Goal: Transaction & Acquisition: Purchase product/service

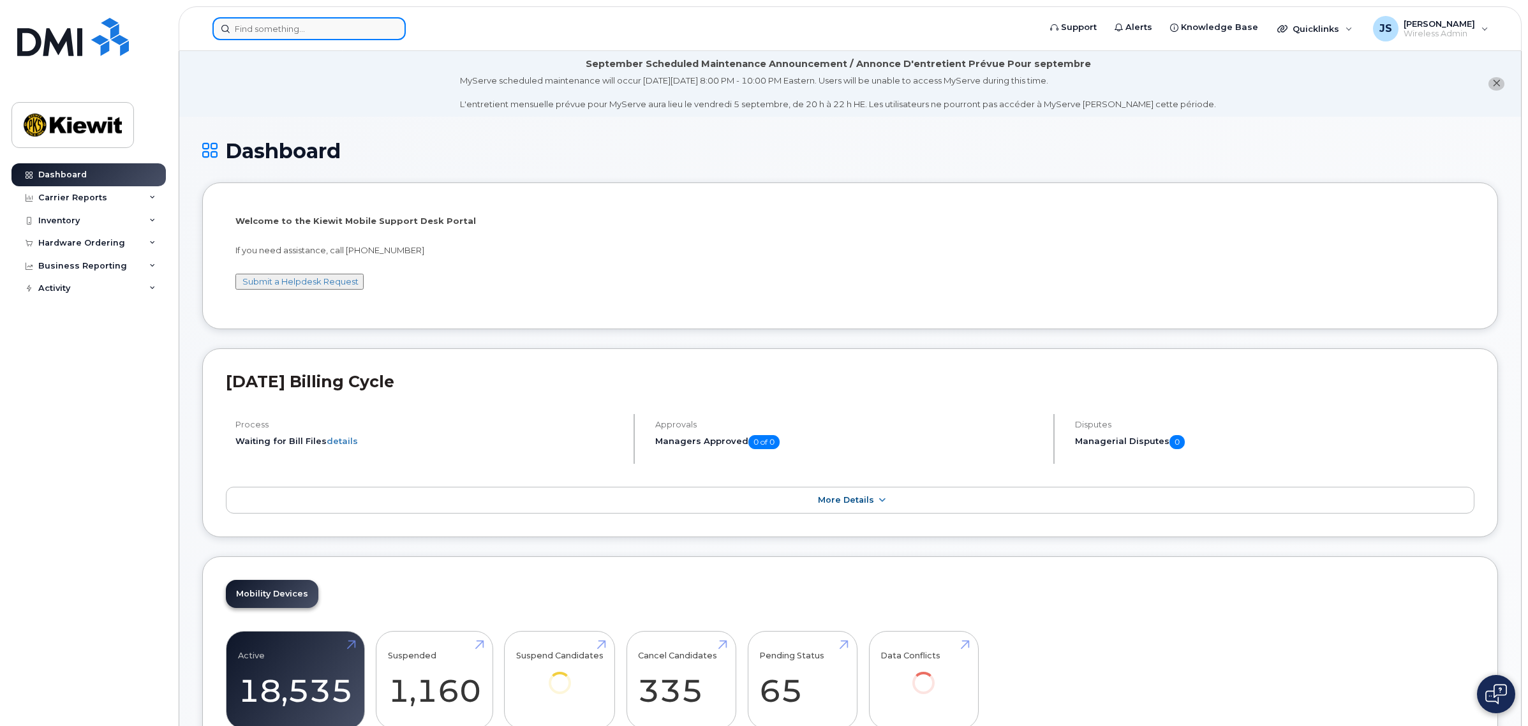
click at [320, 24] on input at bounding box center [309, 28] width 193 height 23
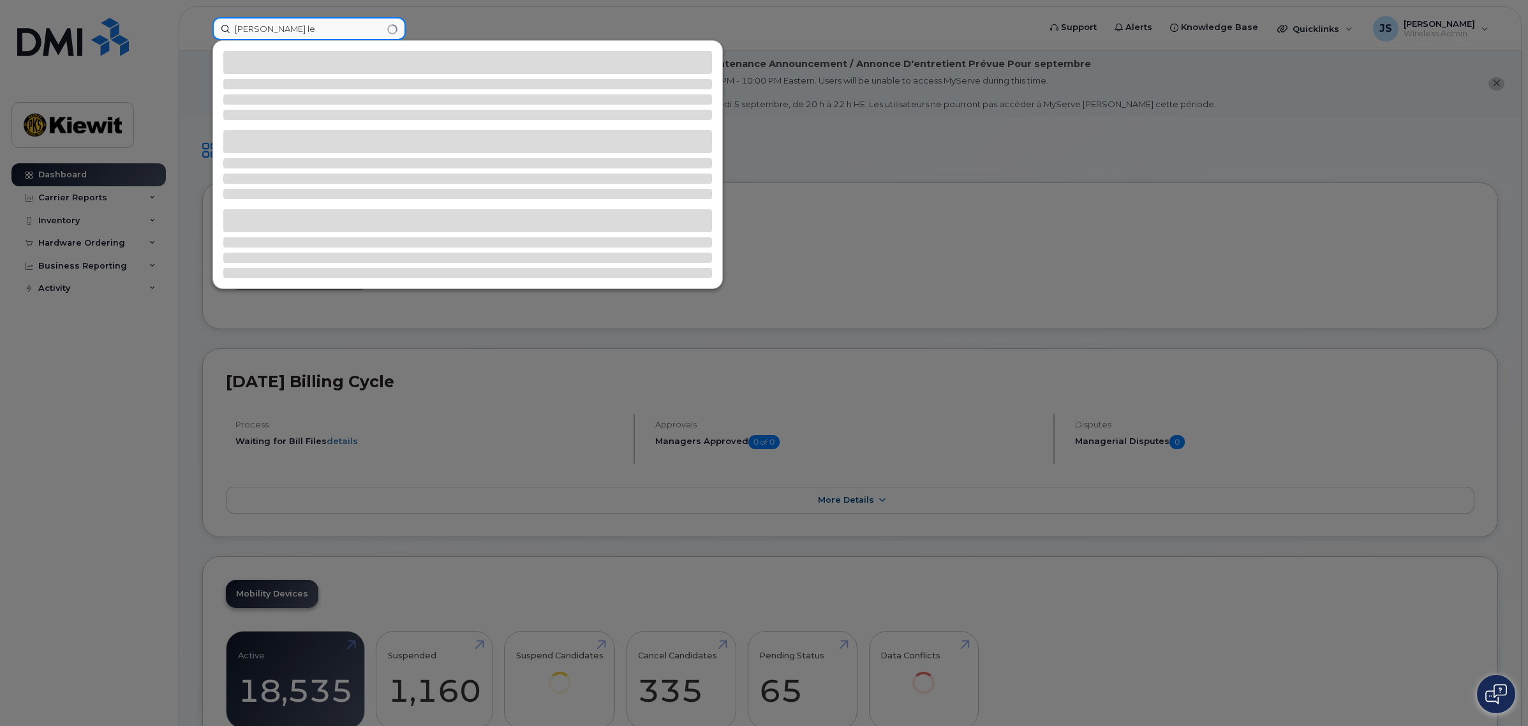
type input "[PERSON_NAME] le"
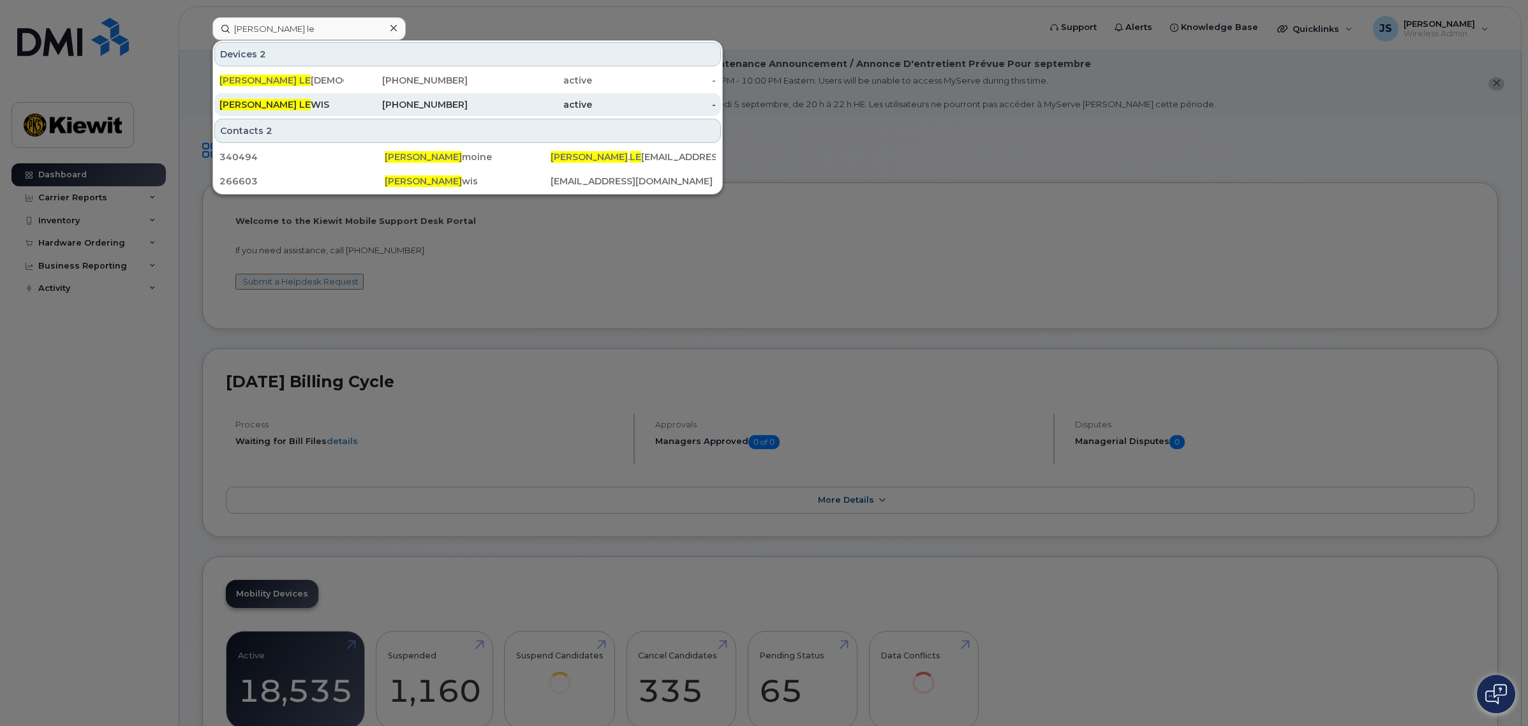
click at [274, 103] on div "SARA LE WIS" at bounding box center [282, 104] width 124 height 13
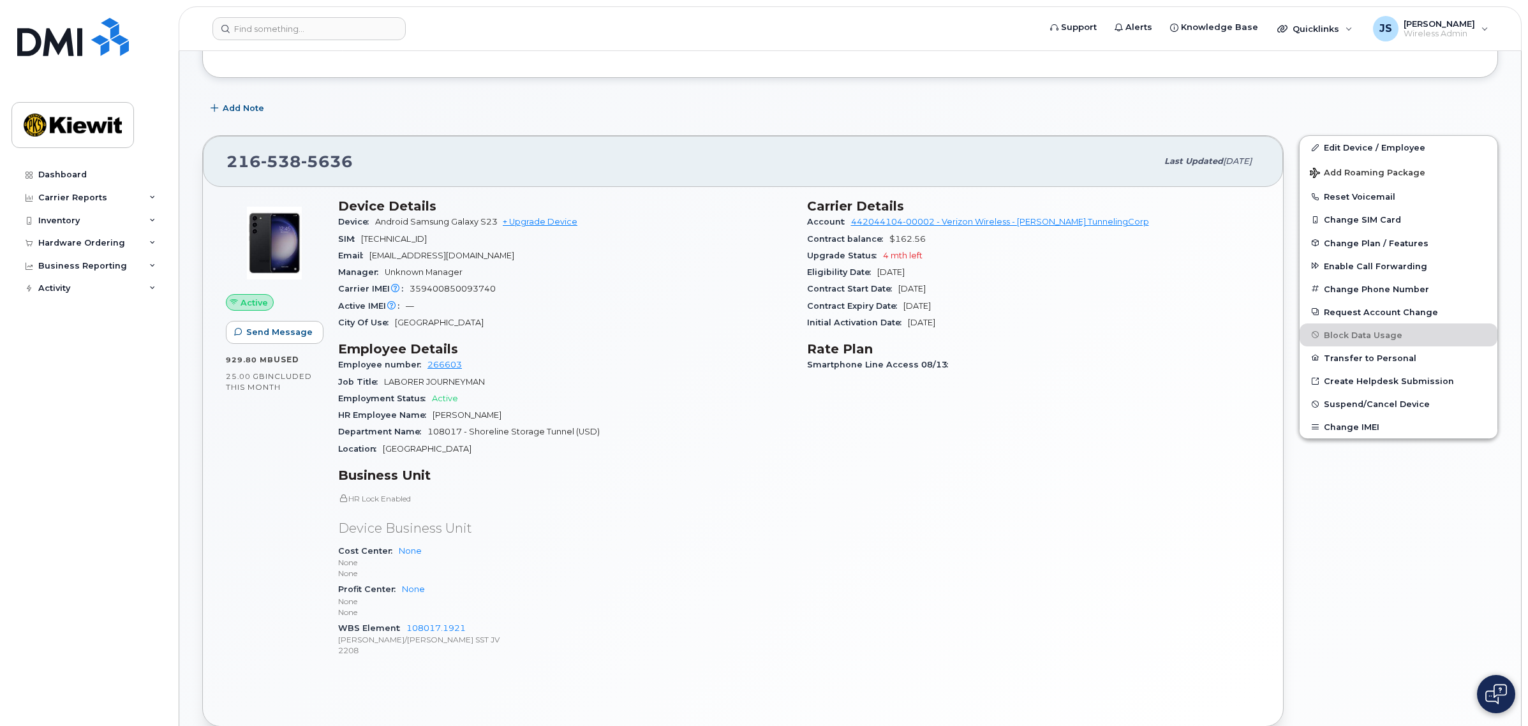
scroll to position [239, 0]
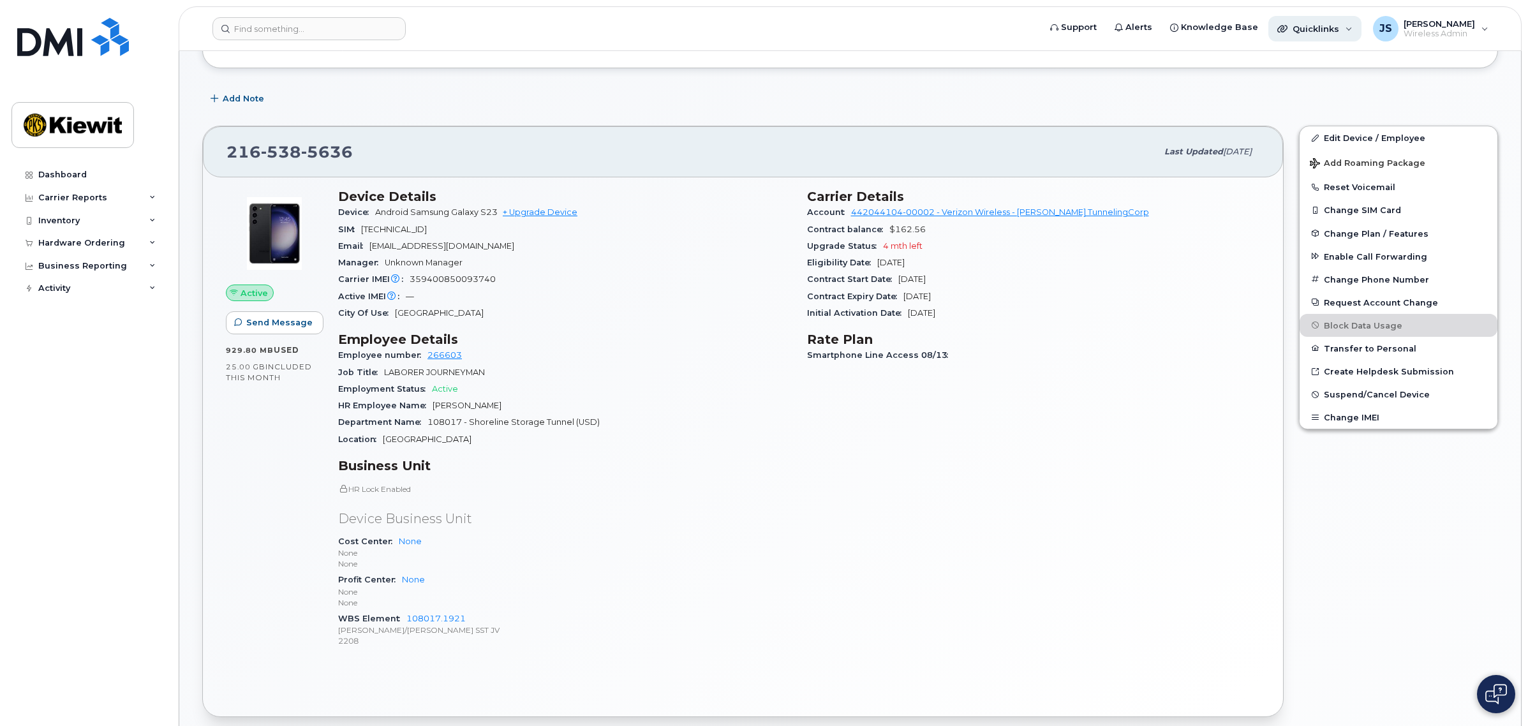
click at [1339, 26] on span "Quicklinks" at bounding box center [1316, 29] width 47 height 10
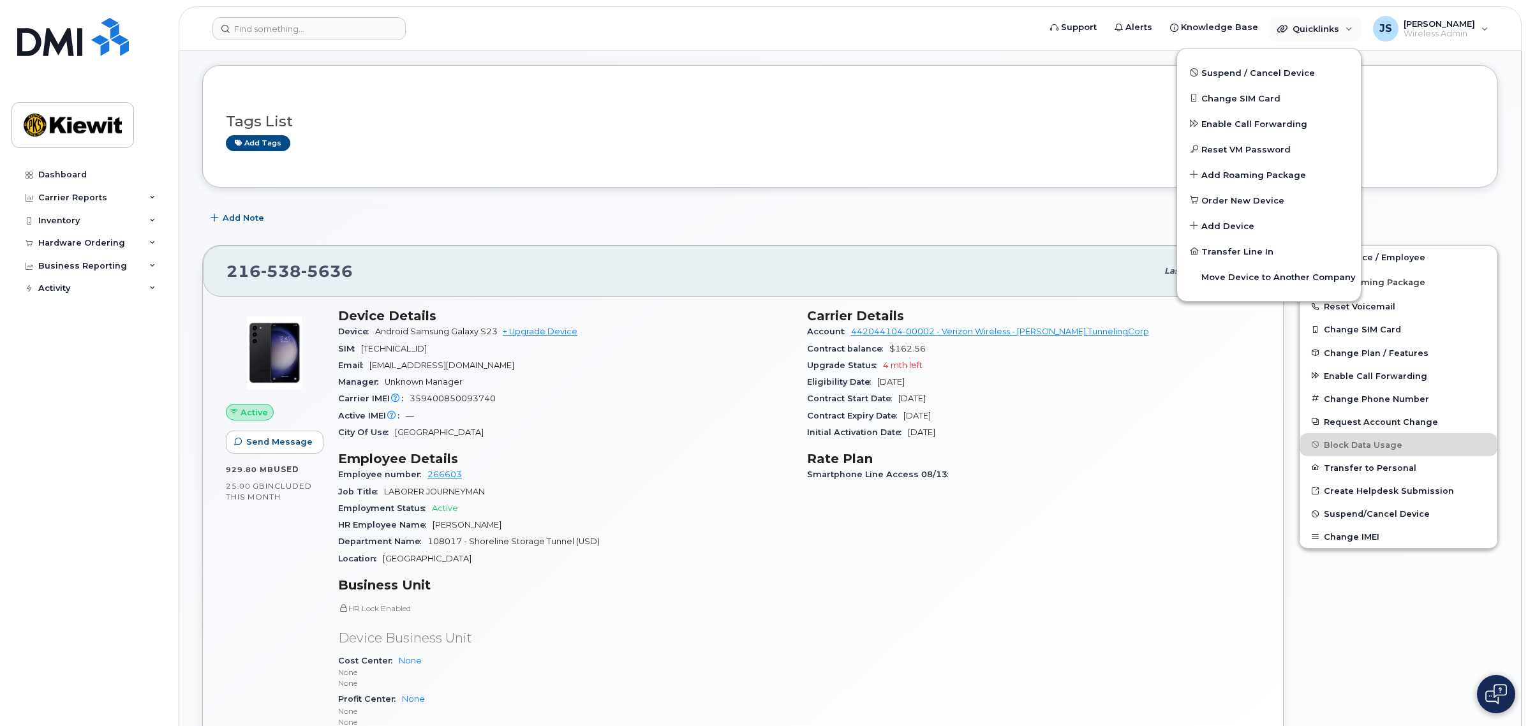
scroll to position [0, 0]
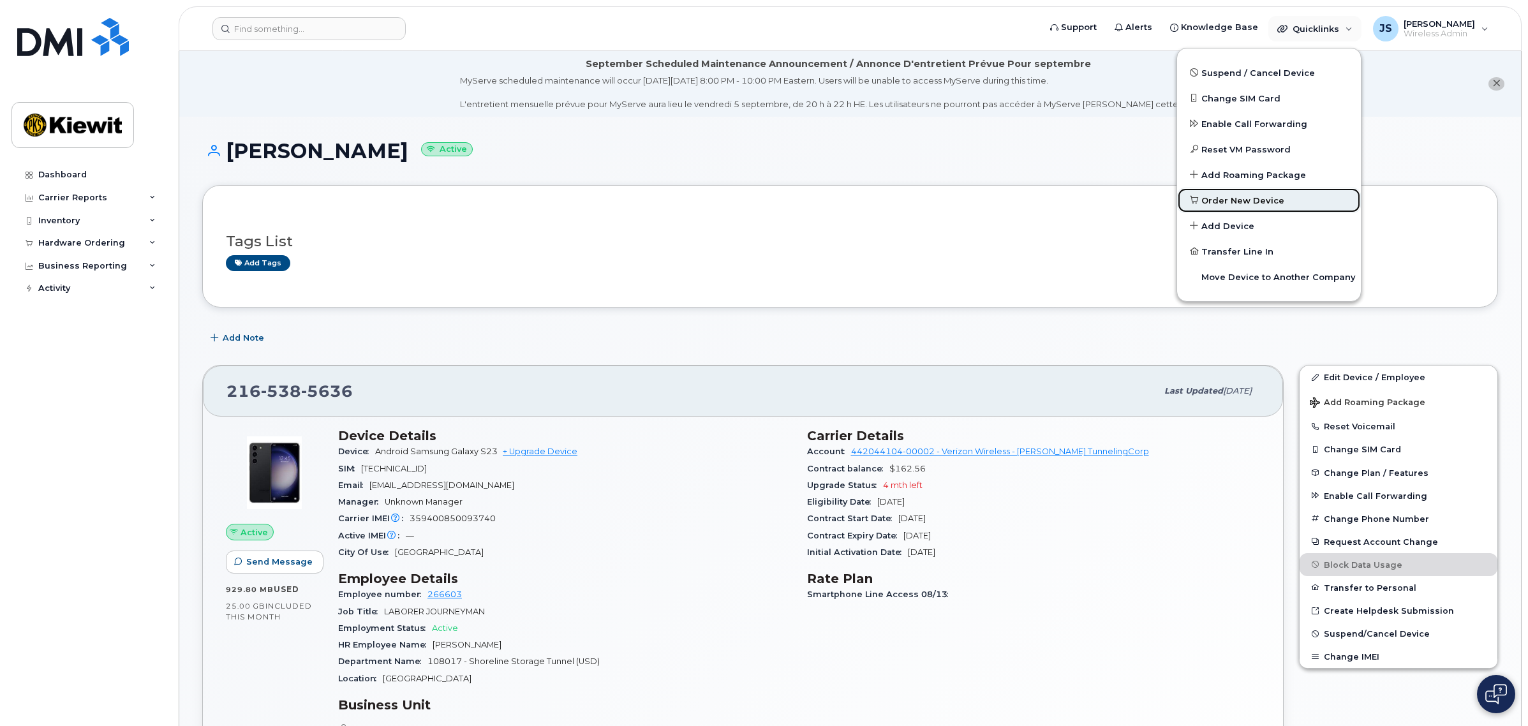
click at [1271, 191] on link "Order New Device" at bounding box center [1269, 201] width 184 height 26
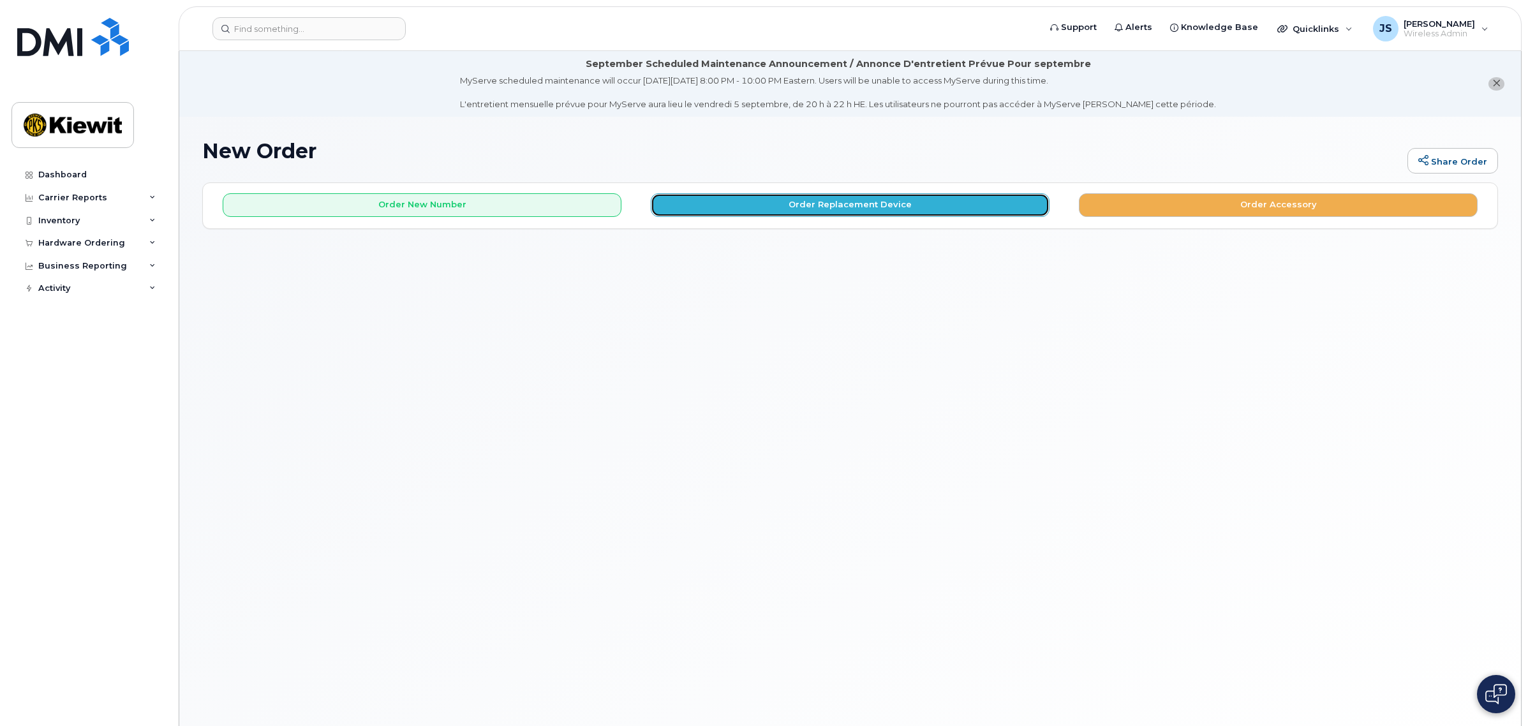
click at [854, 214] on button "Order Replacement Device" at bounding box center [850, 205] width 399 height 24
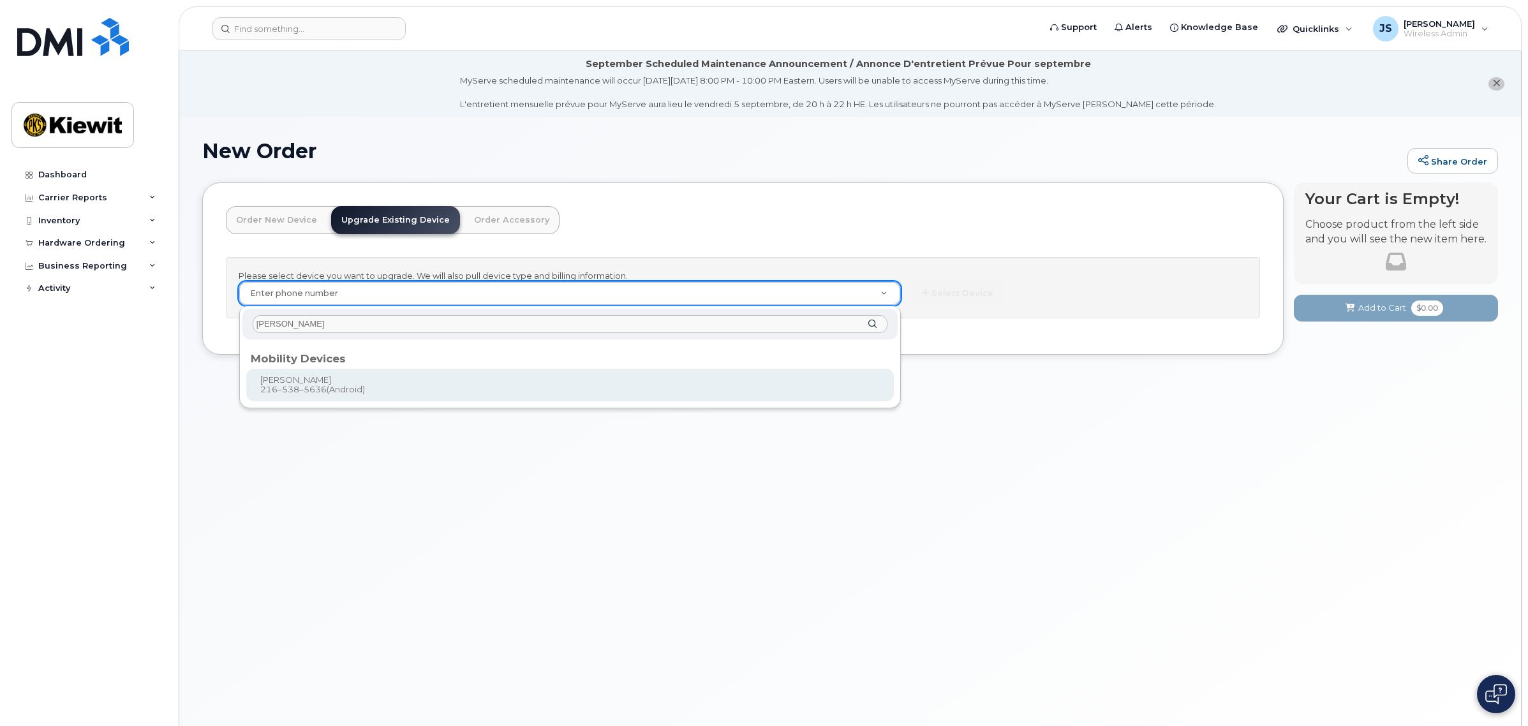
type input "[PERSON_NAME]"
type input "1050376"
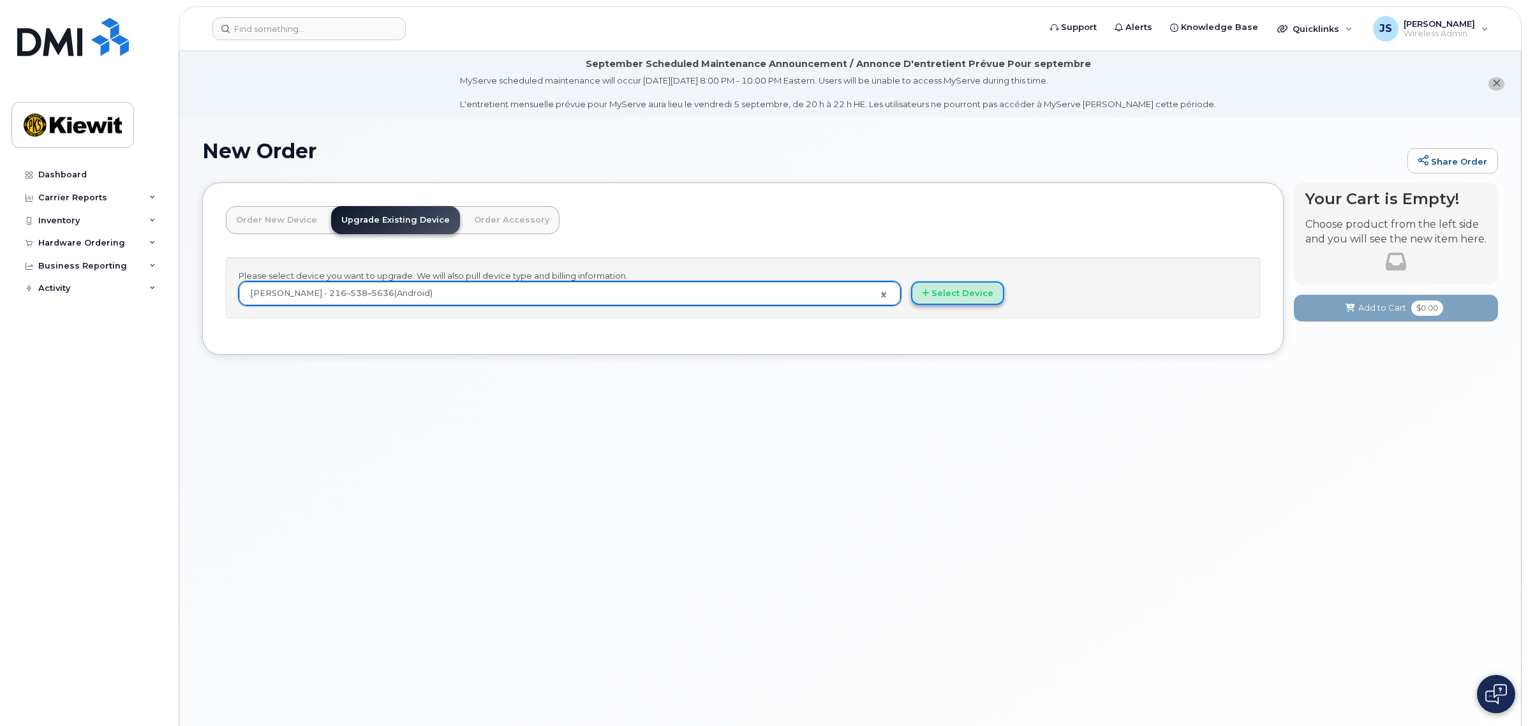
click at [964, 300] on button "Select Device" at bounding box center [957, 293] width 93 height 24
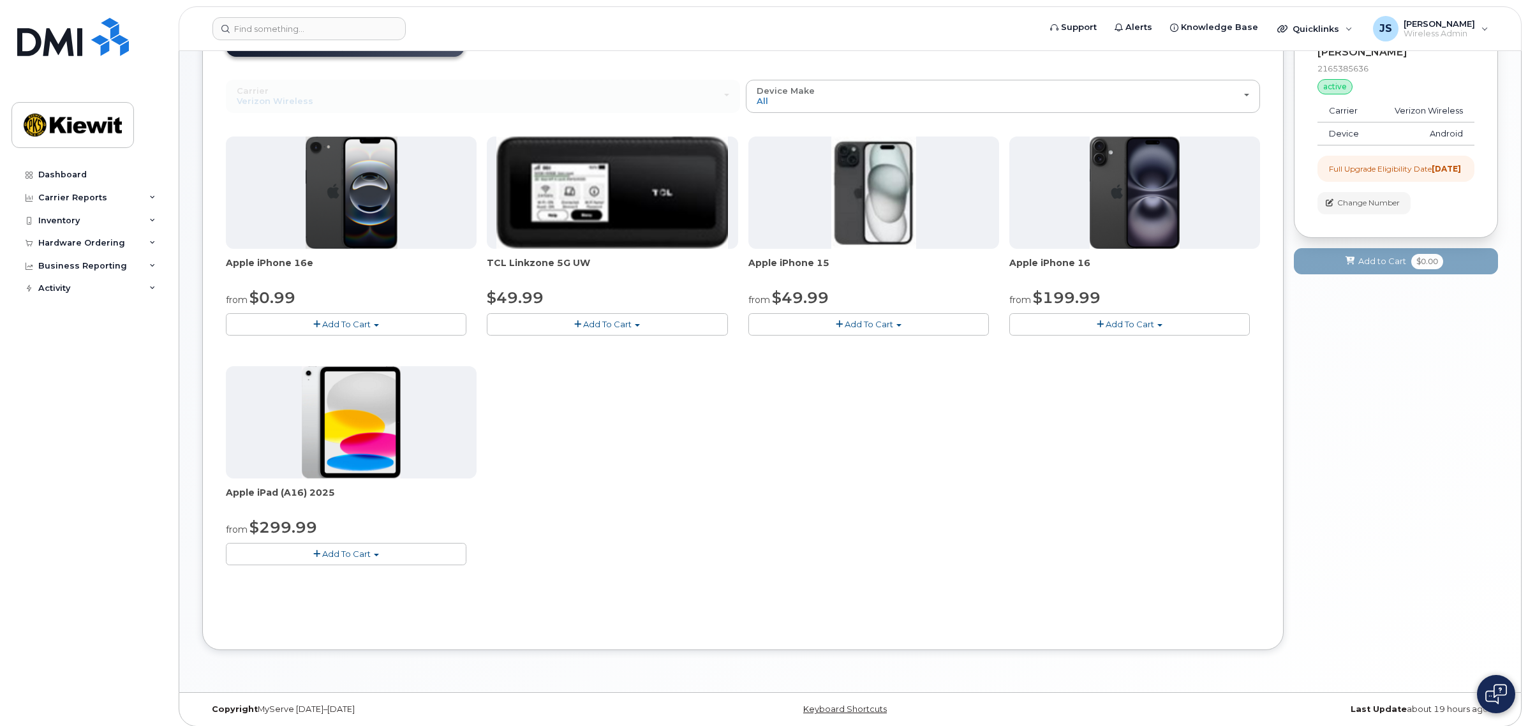
scroll to position [186, 0]
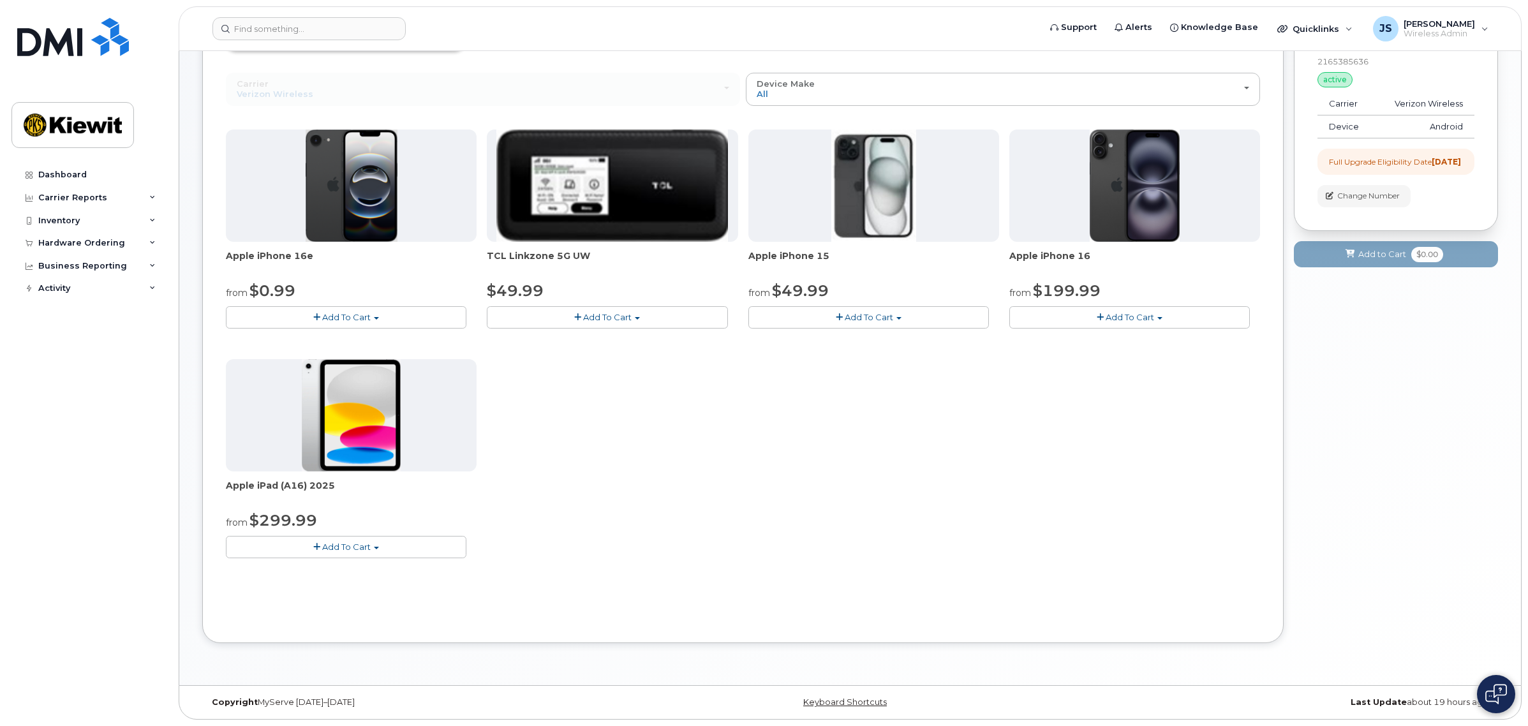
click at [365, 314] on span "Add To Cart" at bounding box center [346, 317] width 48 height 10
click at [347, 337] on link "$0.99 - 2 Year Upgrade (128GB)" at bounding box center [309, 341] width 160 height 16
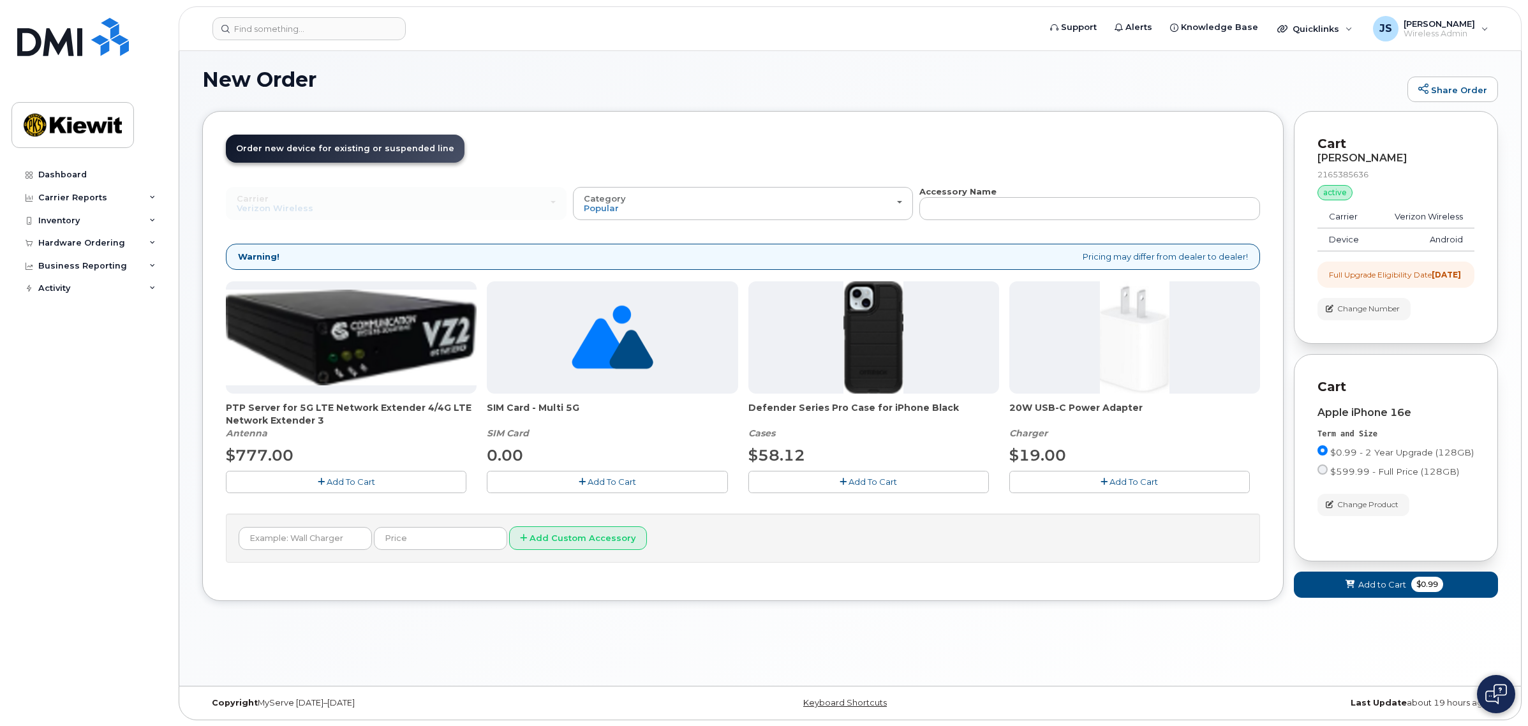
click at [898, 488] on button "Add To Cart" at bounding box center [869, 482] width 241 height 22
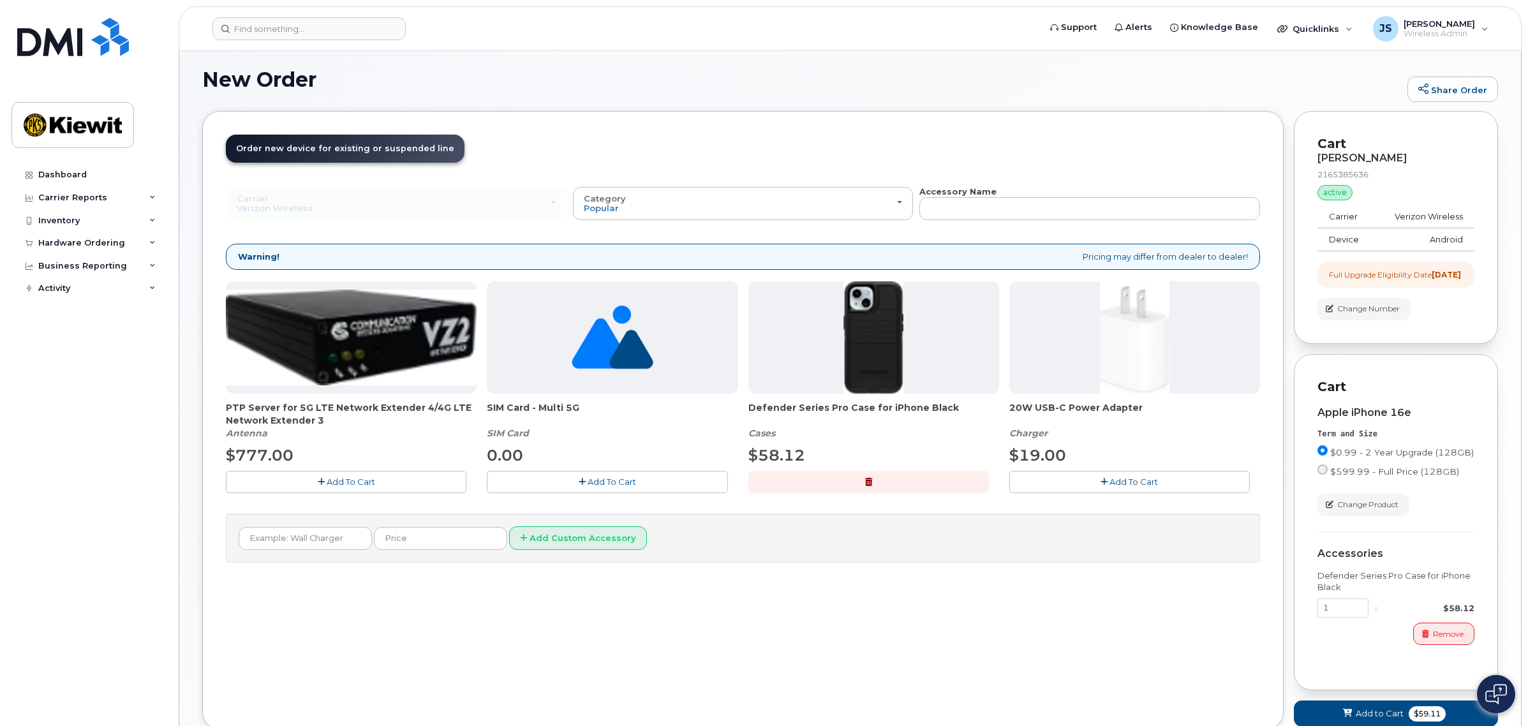
click at [1115, 483] on span "Add To Cart" at bounding box center [1134, 482] width 48 height 10
click at [640, 482] on button "Add To Cart" at bounding box center [607, 482] width 241 height 22
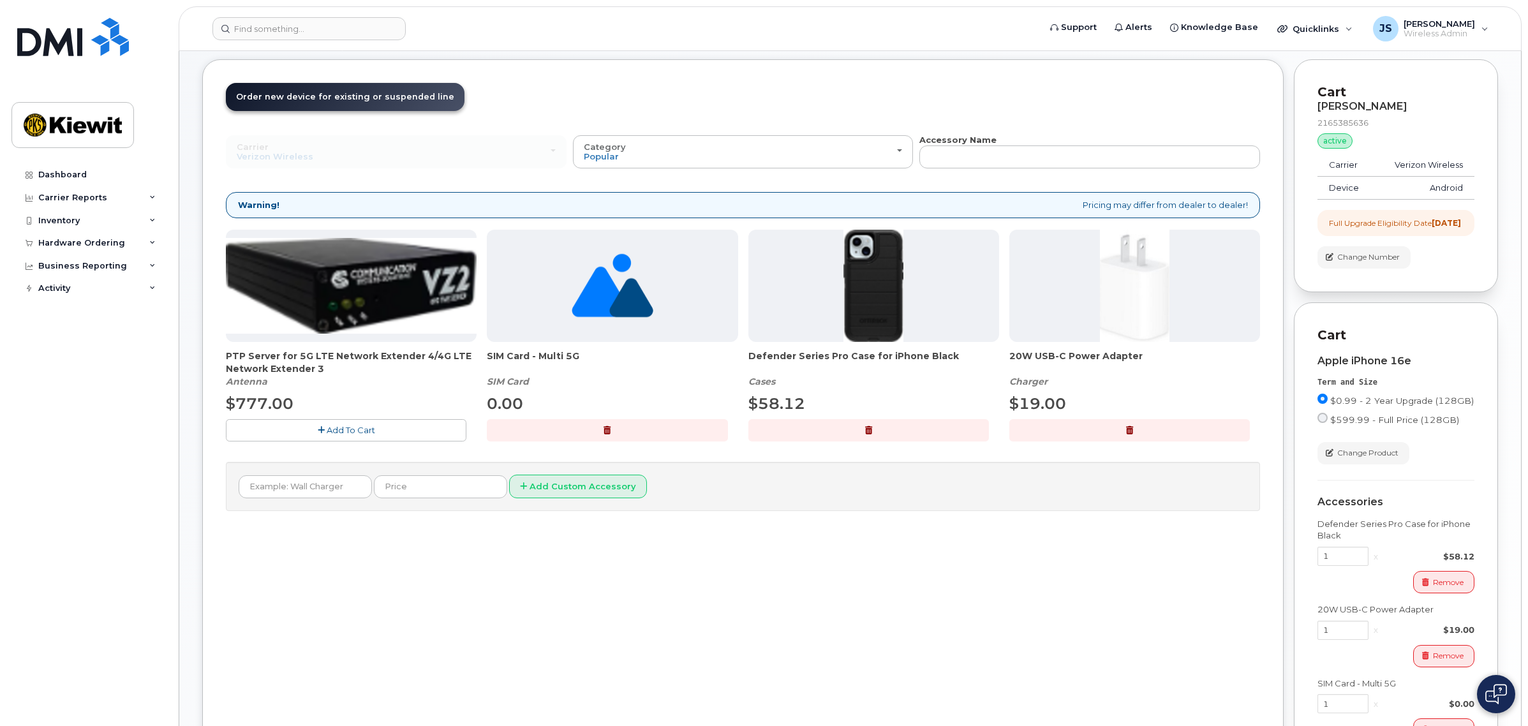
scroll to position [151, 0]
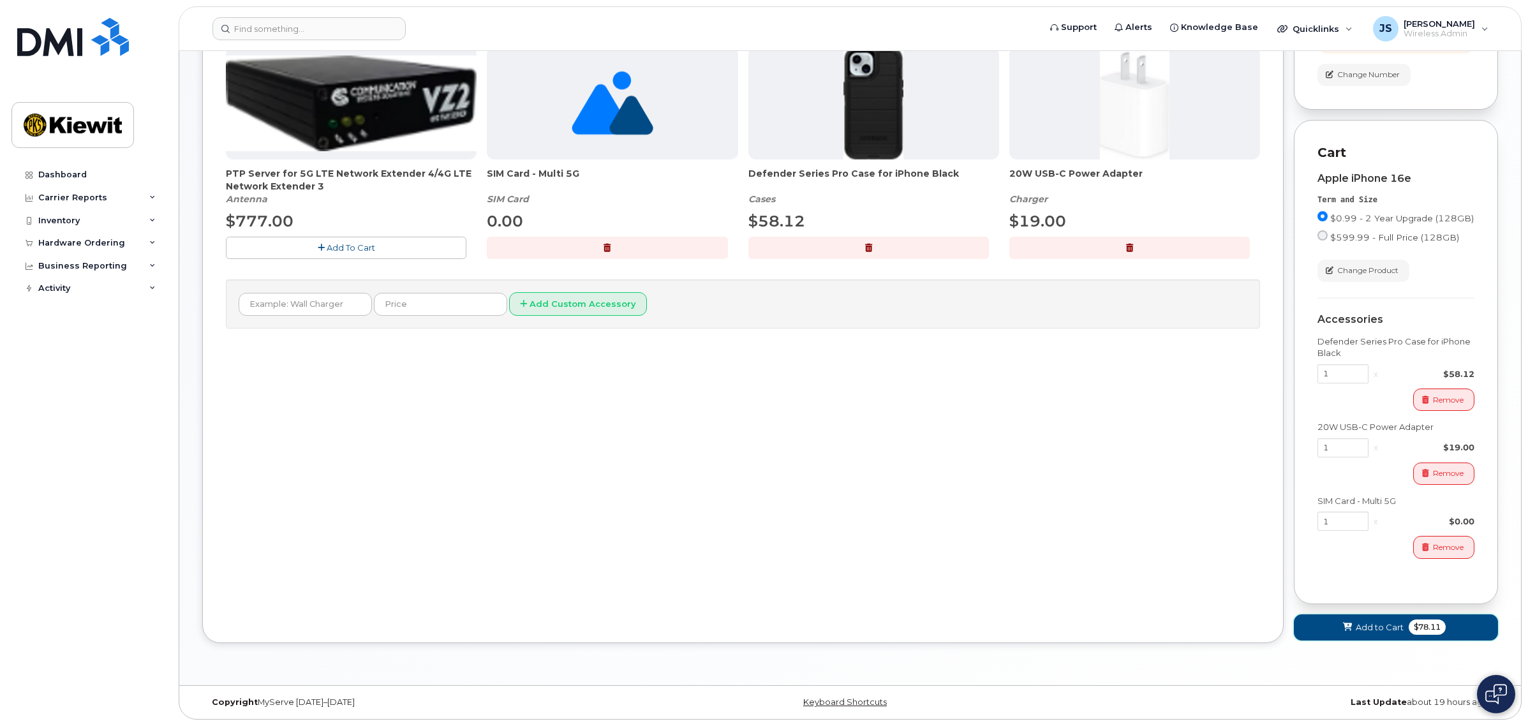
click at [1383, 632] on span "Add to Cart" at bounding box center [1380, 628] width 48 height 12
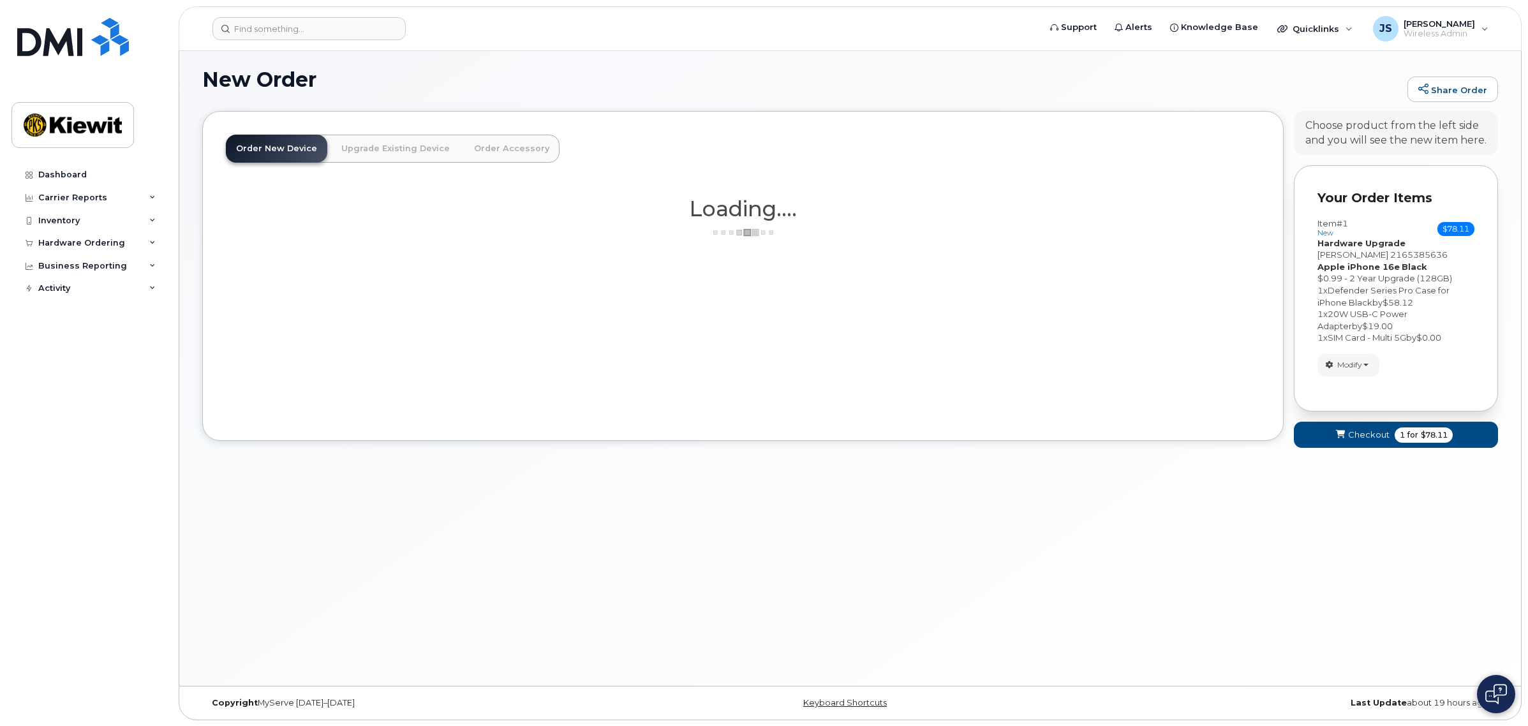
scroll to position [186, 0]
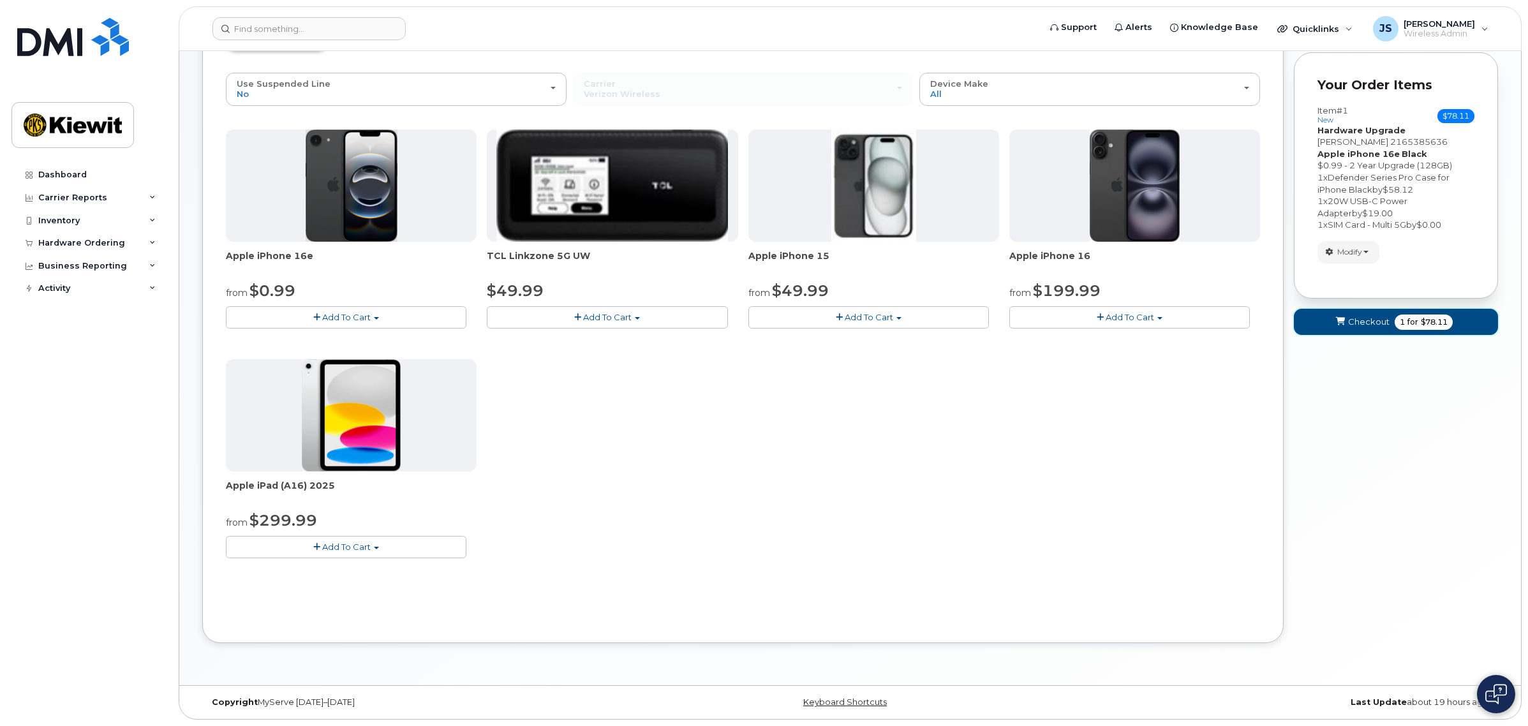
click at [1374, 324] on span "Checkout" at bounding box center [1368, 322] width 41 height 12
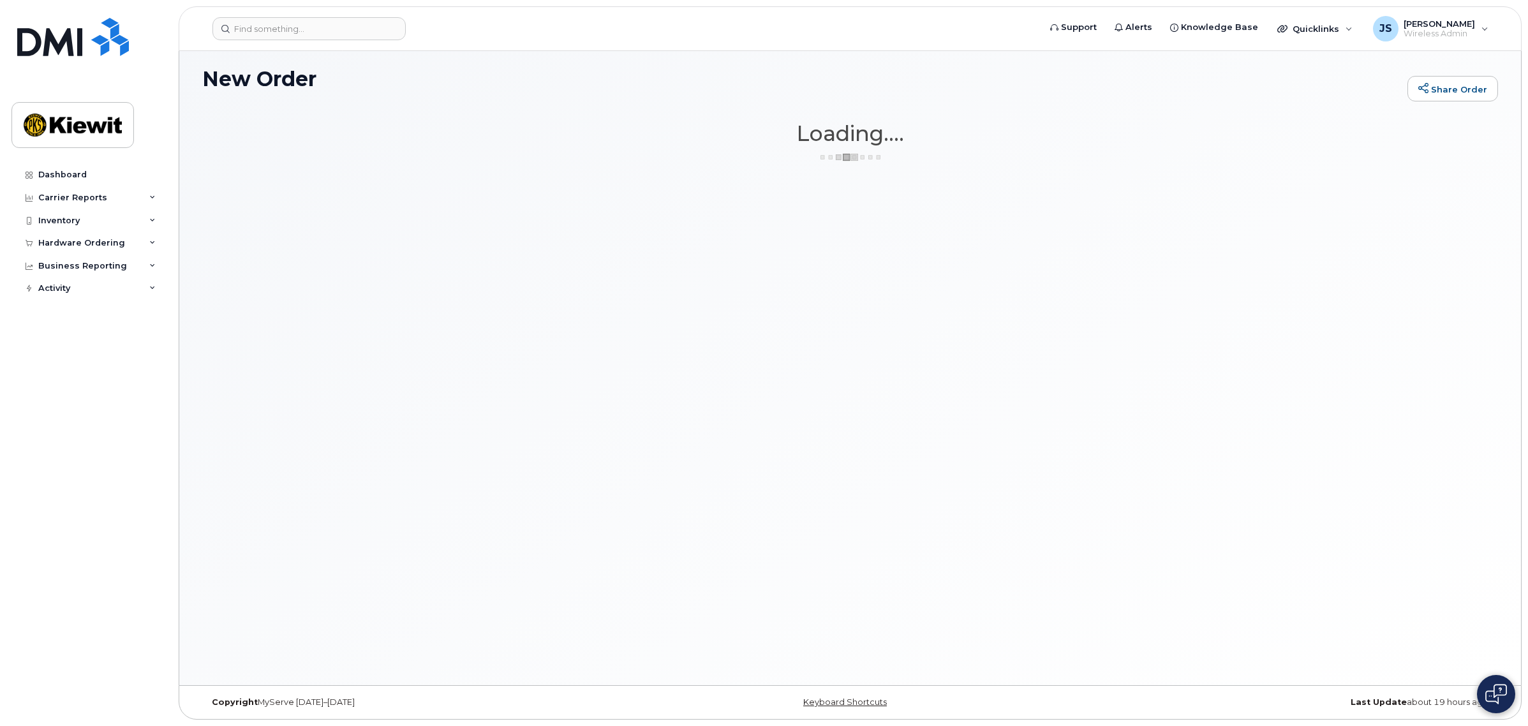
scroll to position [71, 0]
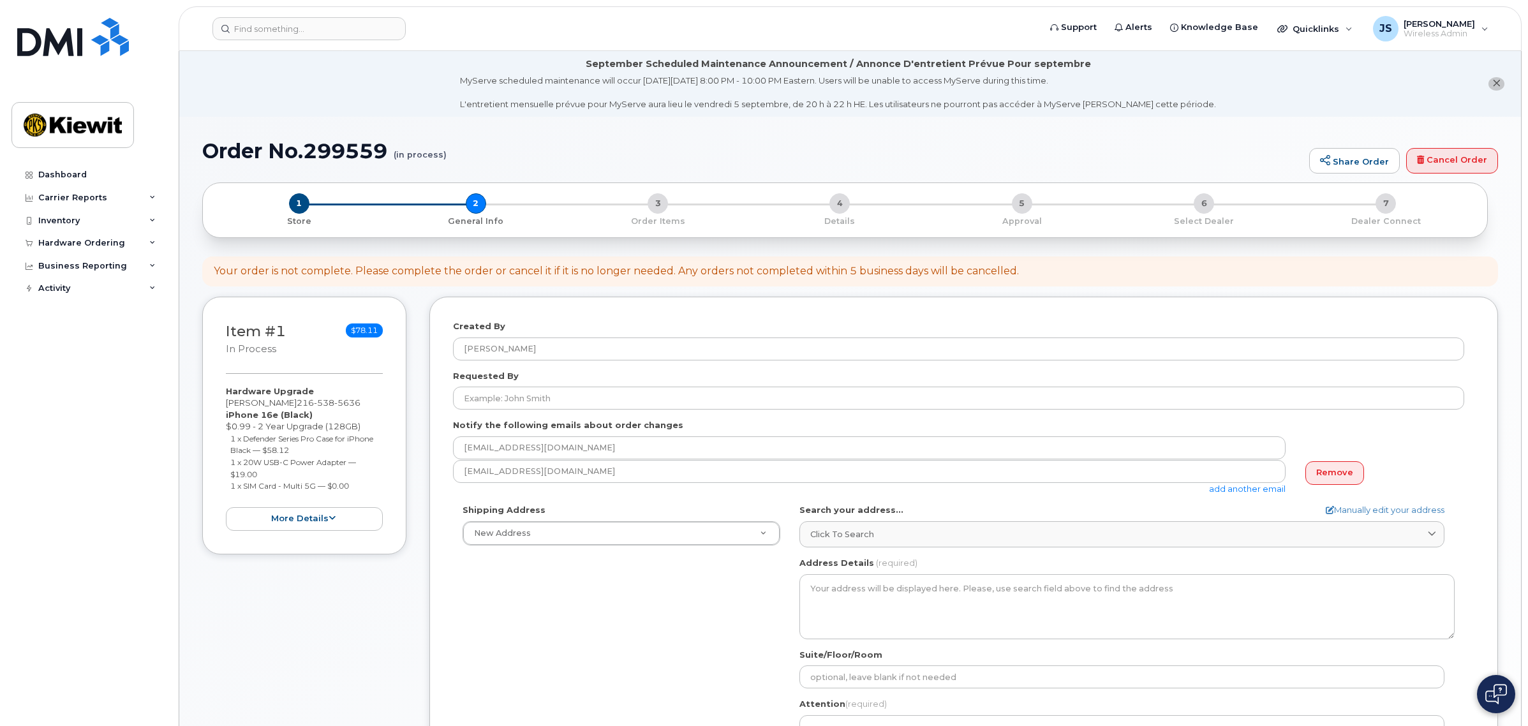
select select
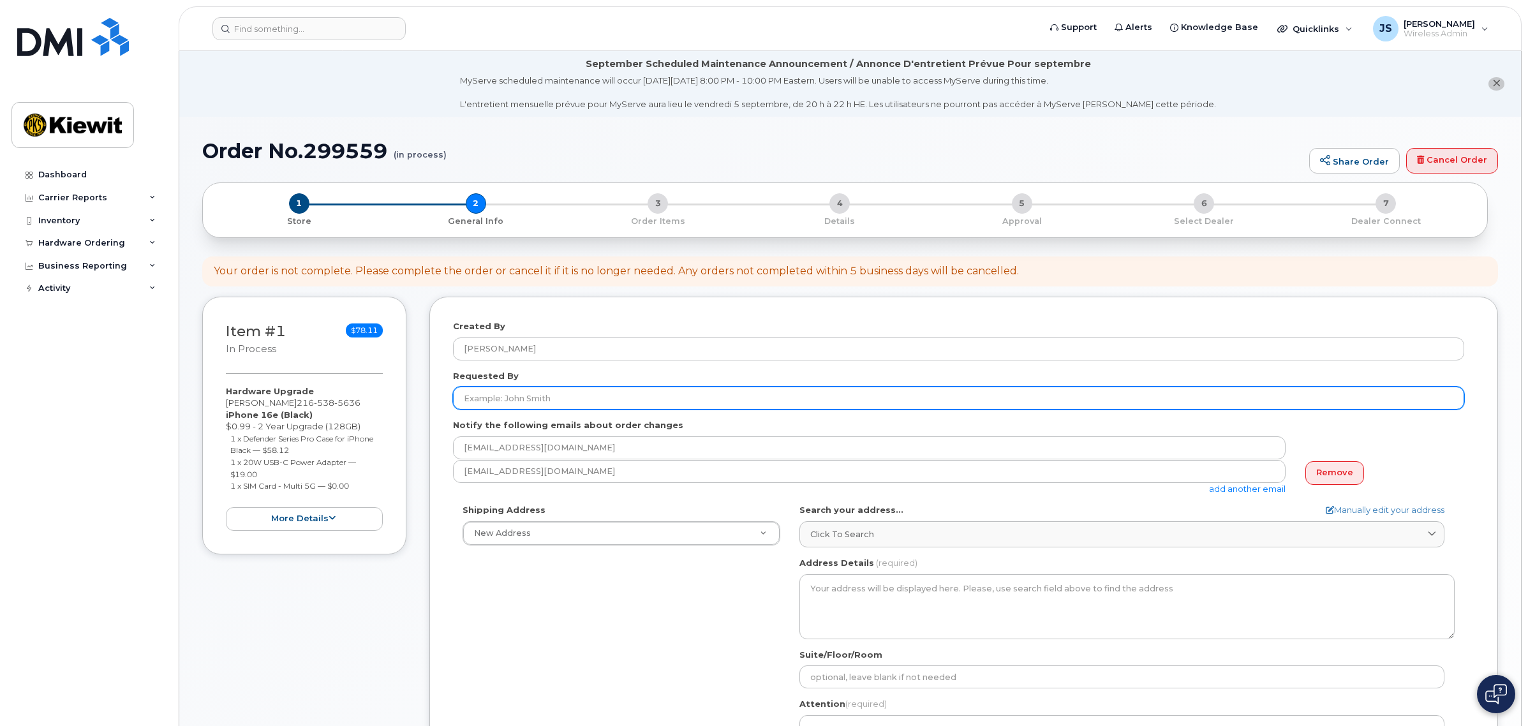
click at [505, 405] on input "Requested By" at bounding box center [958, 398] width 1011 height 23
type input "C"
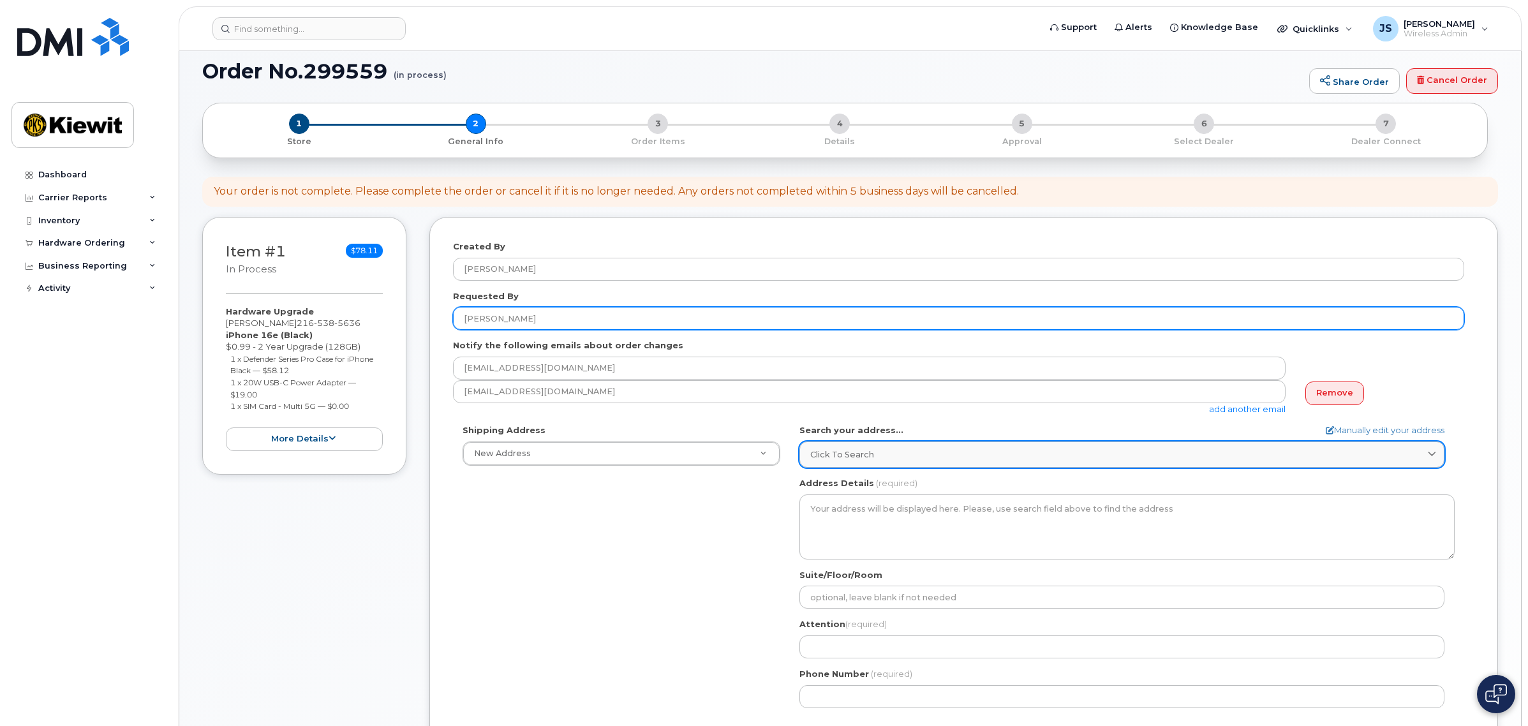
type input "Chris Lynagh"
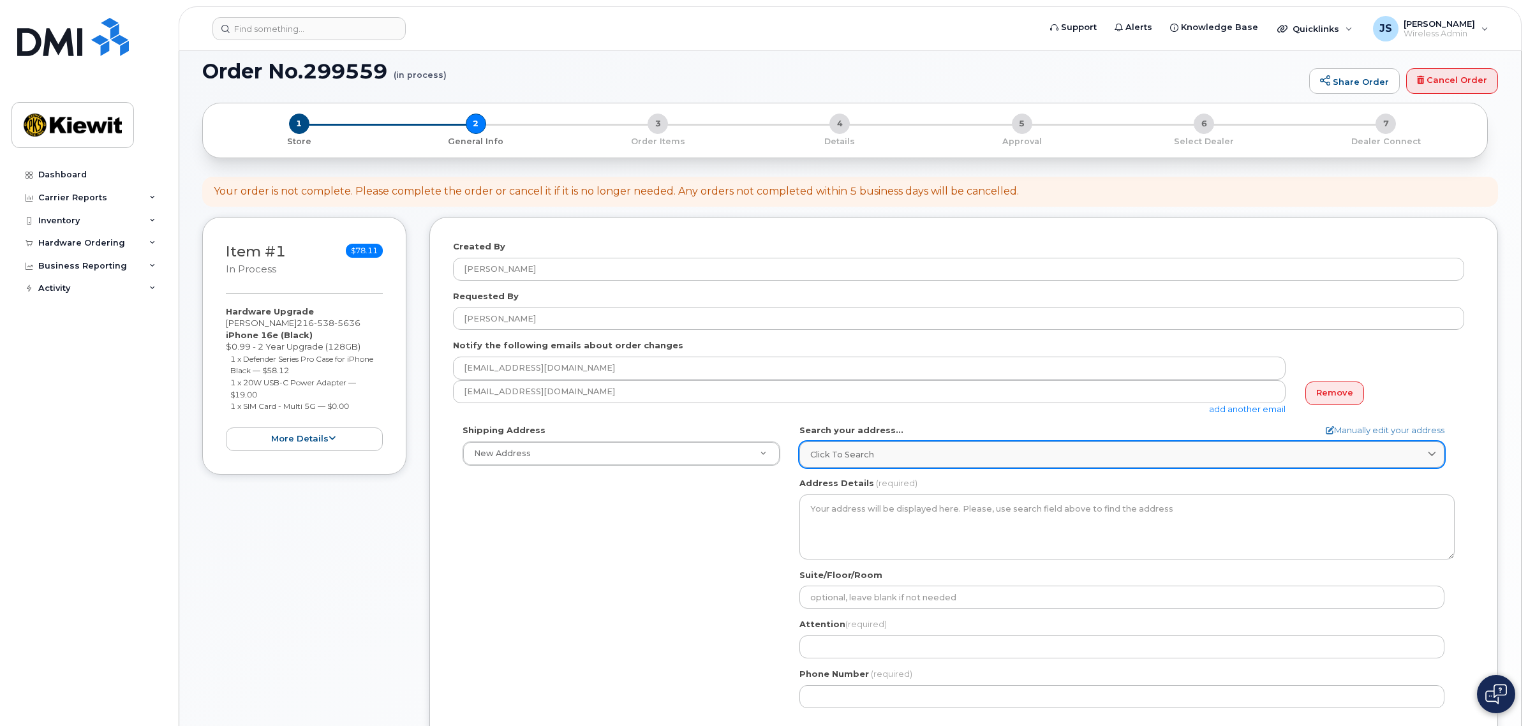
click at [905, 447] on link "Click to search" at bounding box center [1122, 455] width 645 height 26
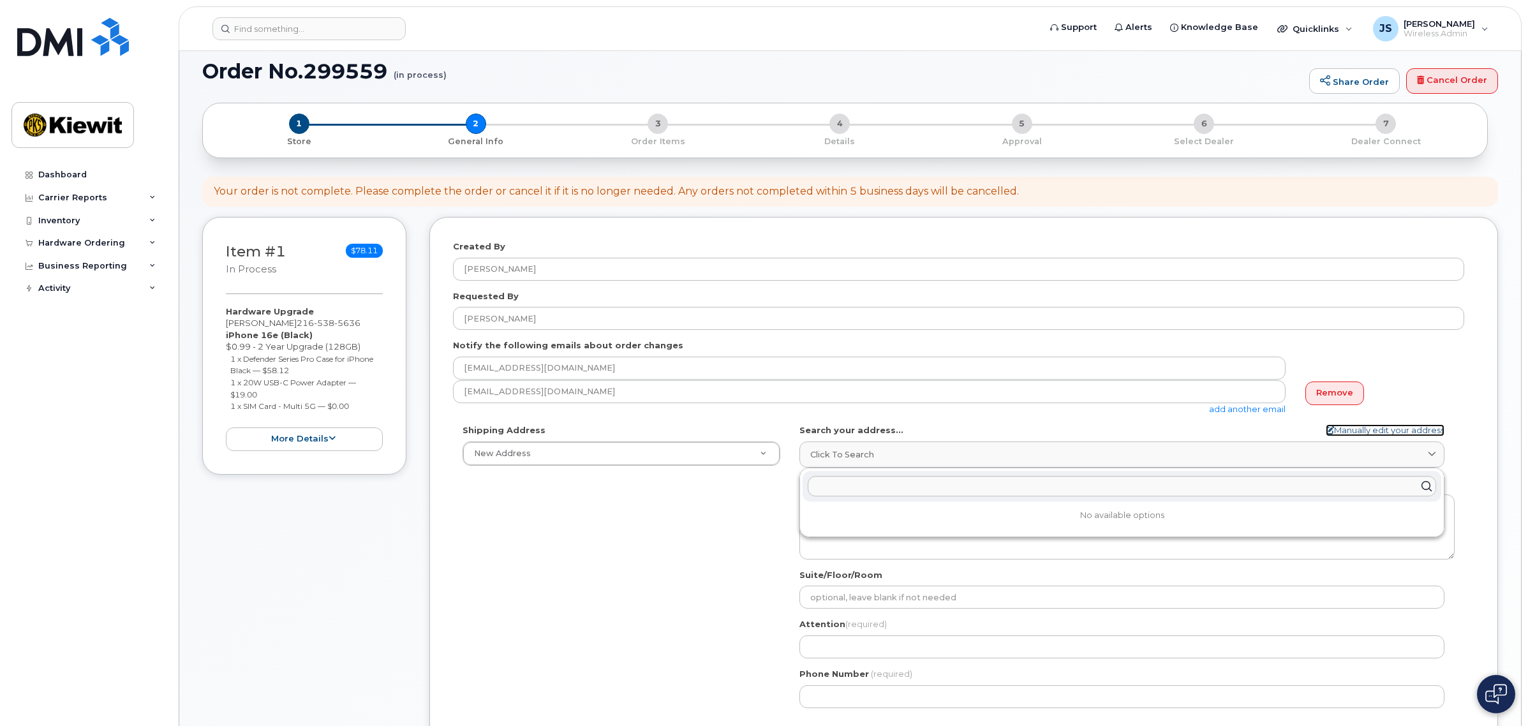
click at [1376, 429] on link "Manually edit your address" at bounding box center [1385, 430] width 119 height 12
select select
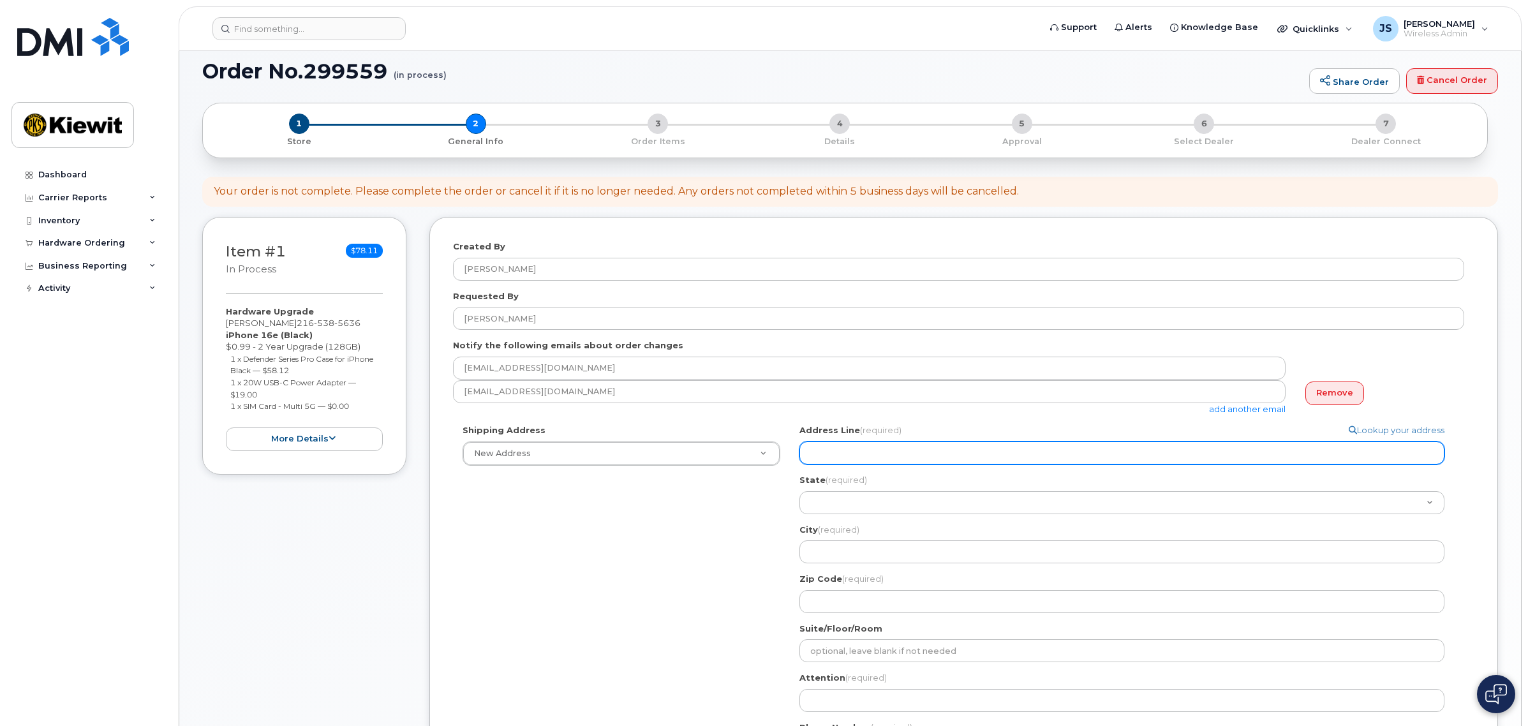
click at [830, 458] on input "Address Line (required)" at bounding box center [1122, 453] width 645 height 23
select select
type input "3"
select select
type input "35"
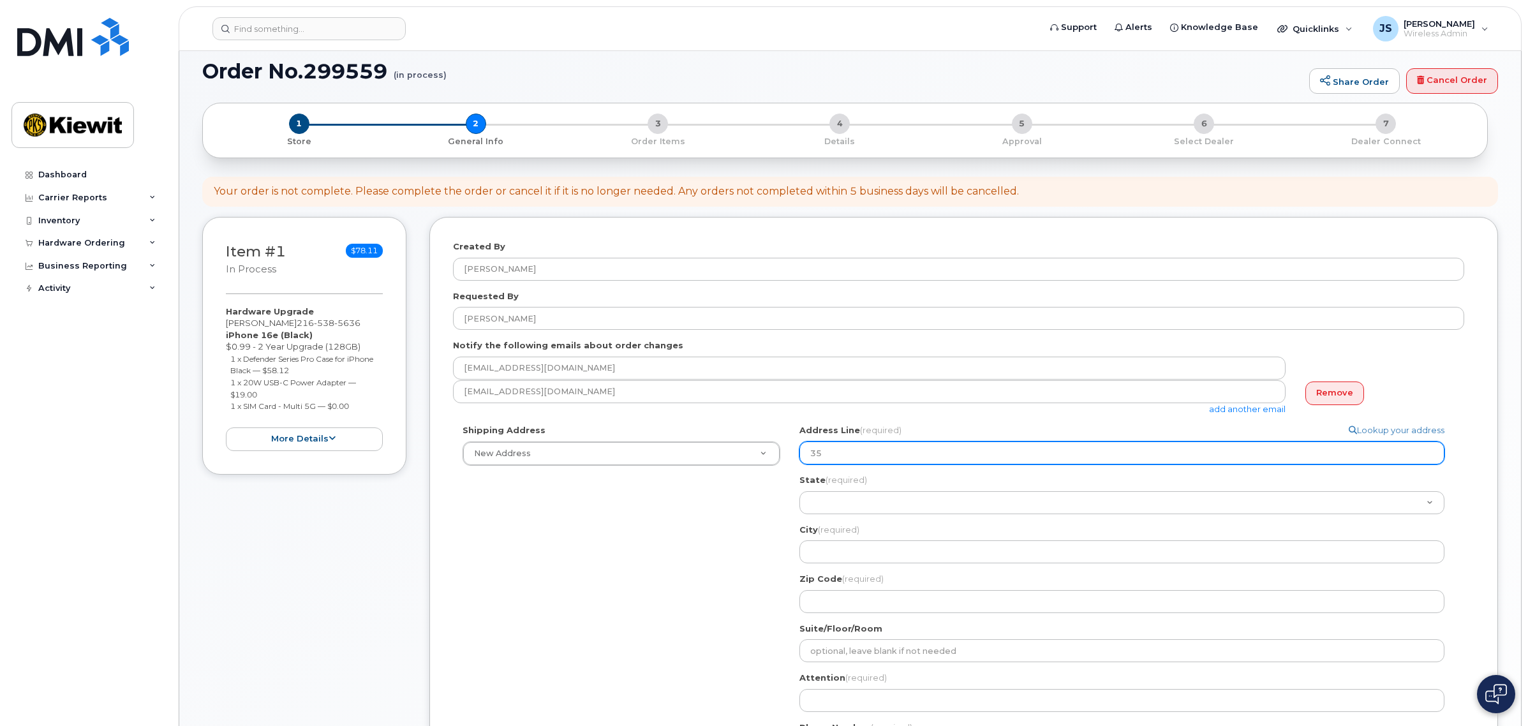
select select
type input "350"
select select
type input "350 D"
select select
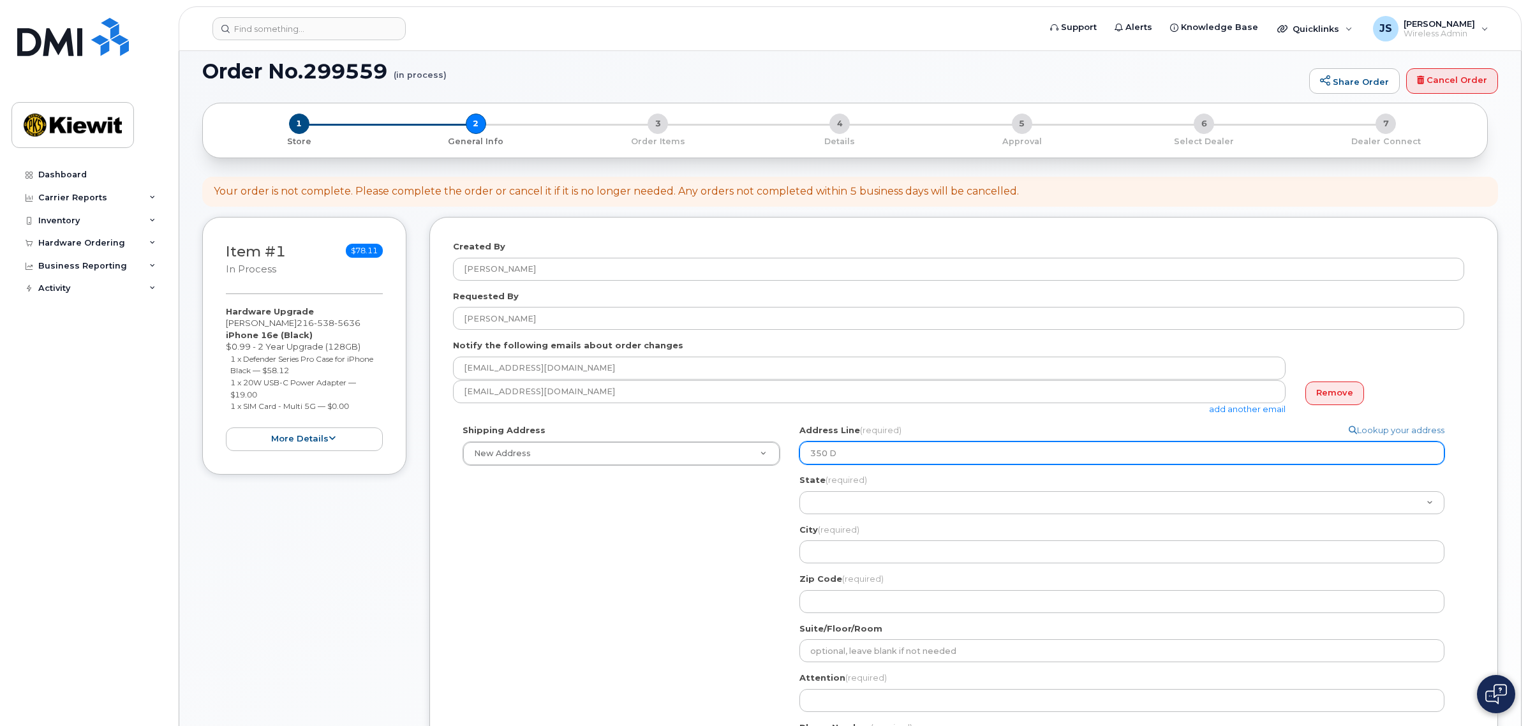
type input "350 Du"
select select
type input "350 Dun"
select select
type input "350 Dund"
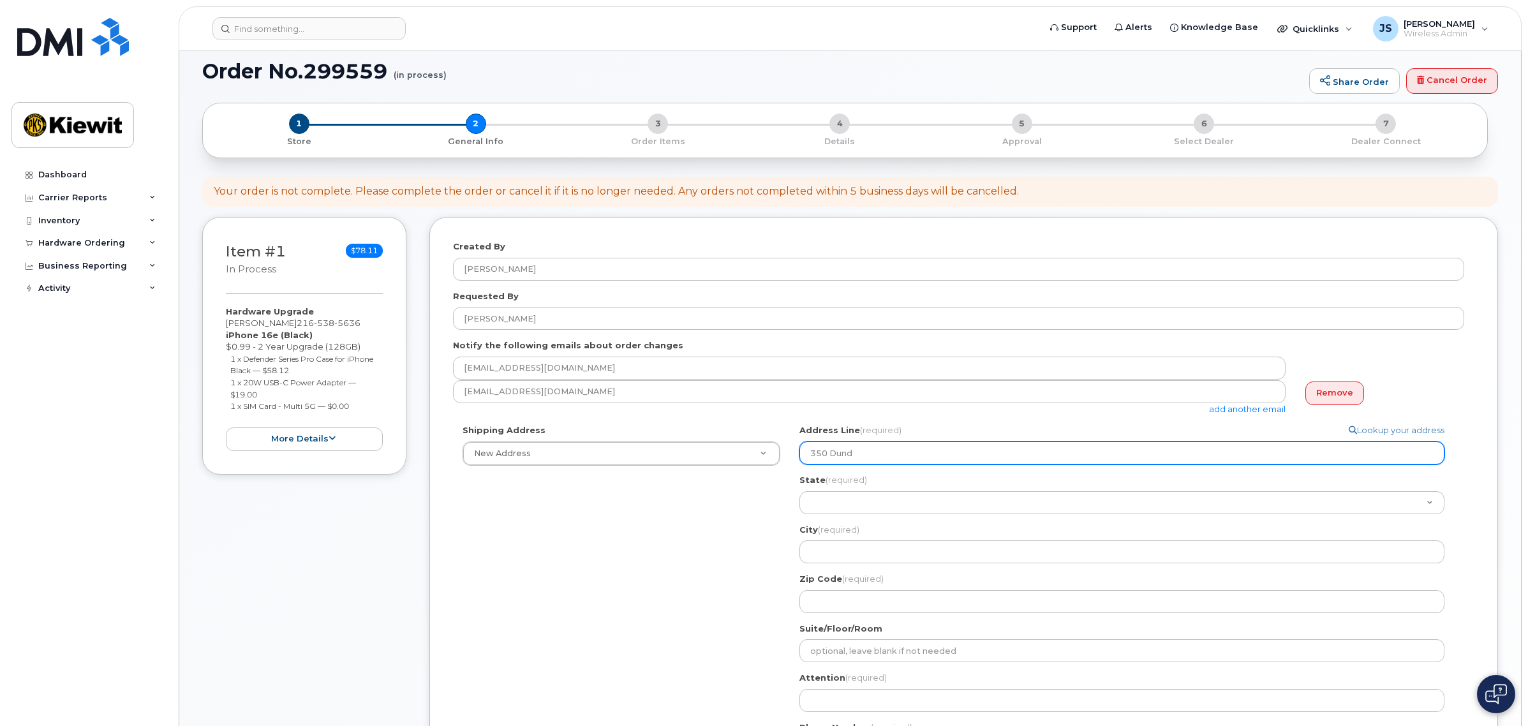
select select
type input "350 Dunde"
select select
type input "350 Dundee"
select select
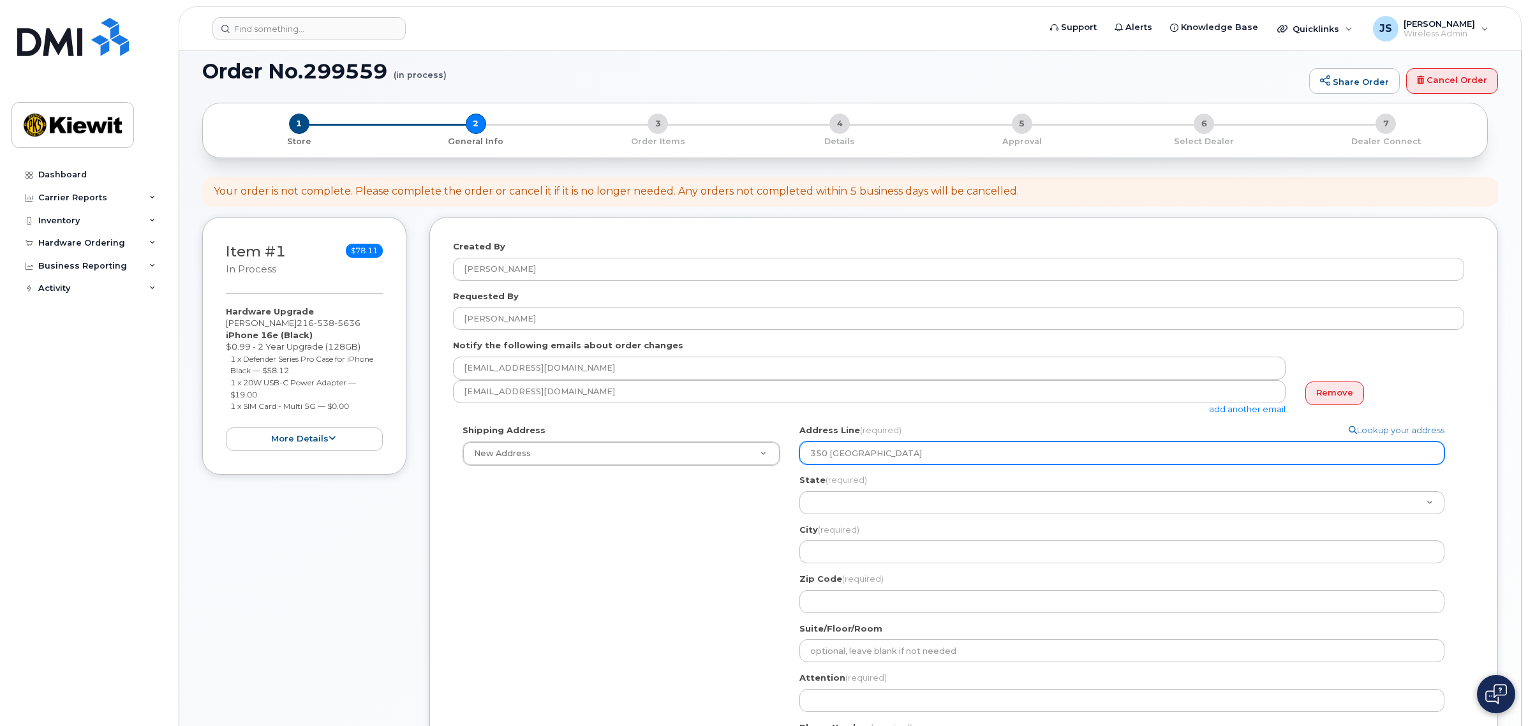
type input "350 Dundee D"
select select
type input "350 Dundee Dr"
select select
type input "350 Dundee Dri"
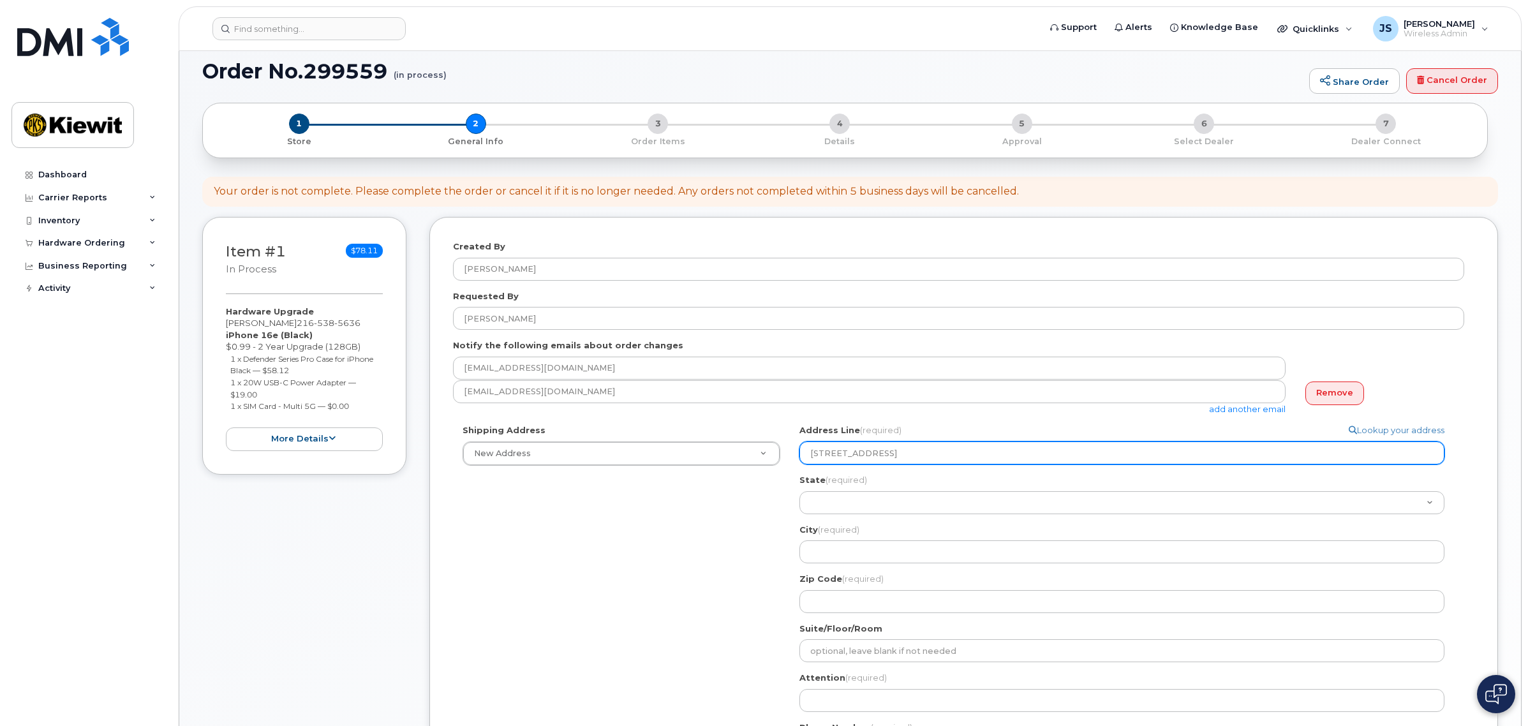
select select
type input "350 Dundee Driv"
select select
type input "350 Dundee Drive"
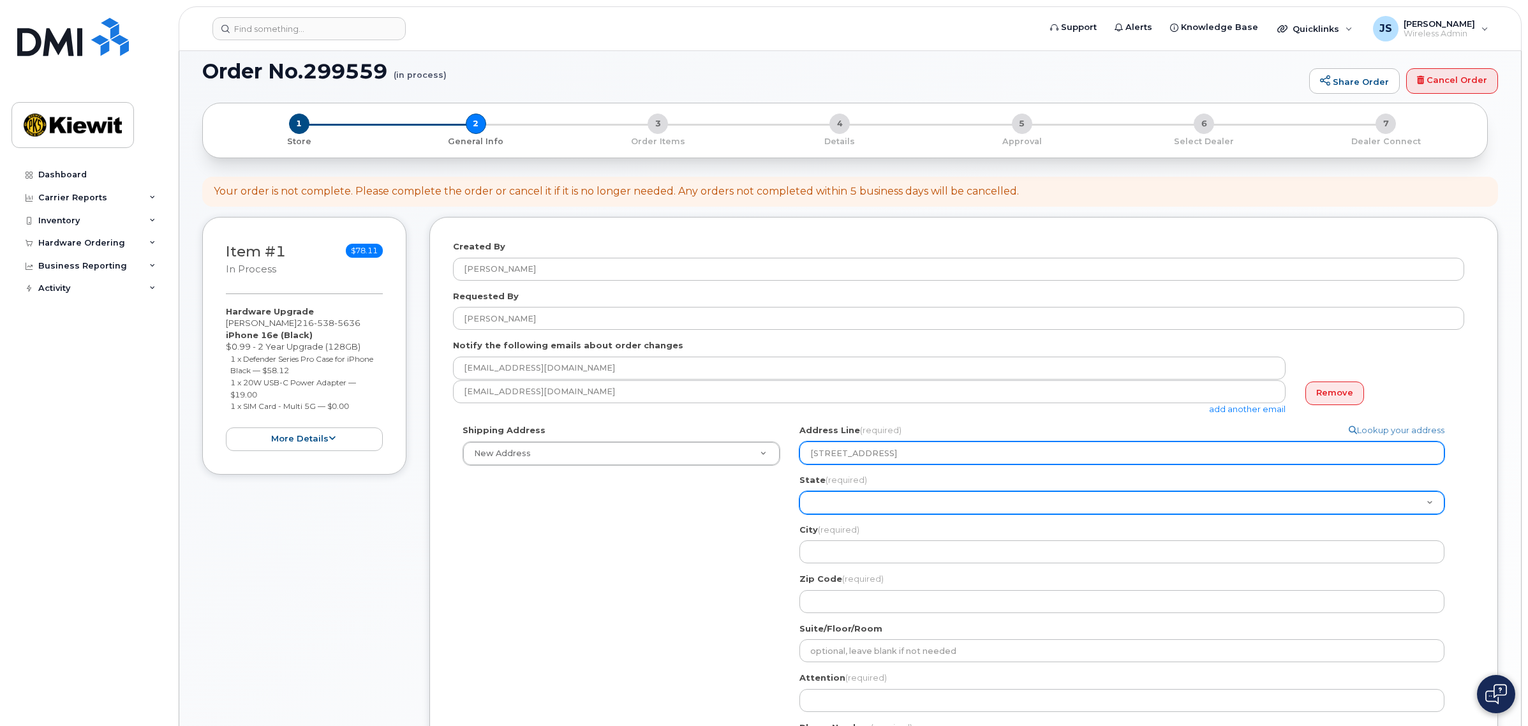
select select "OH"
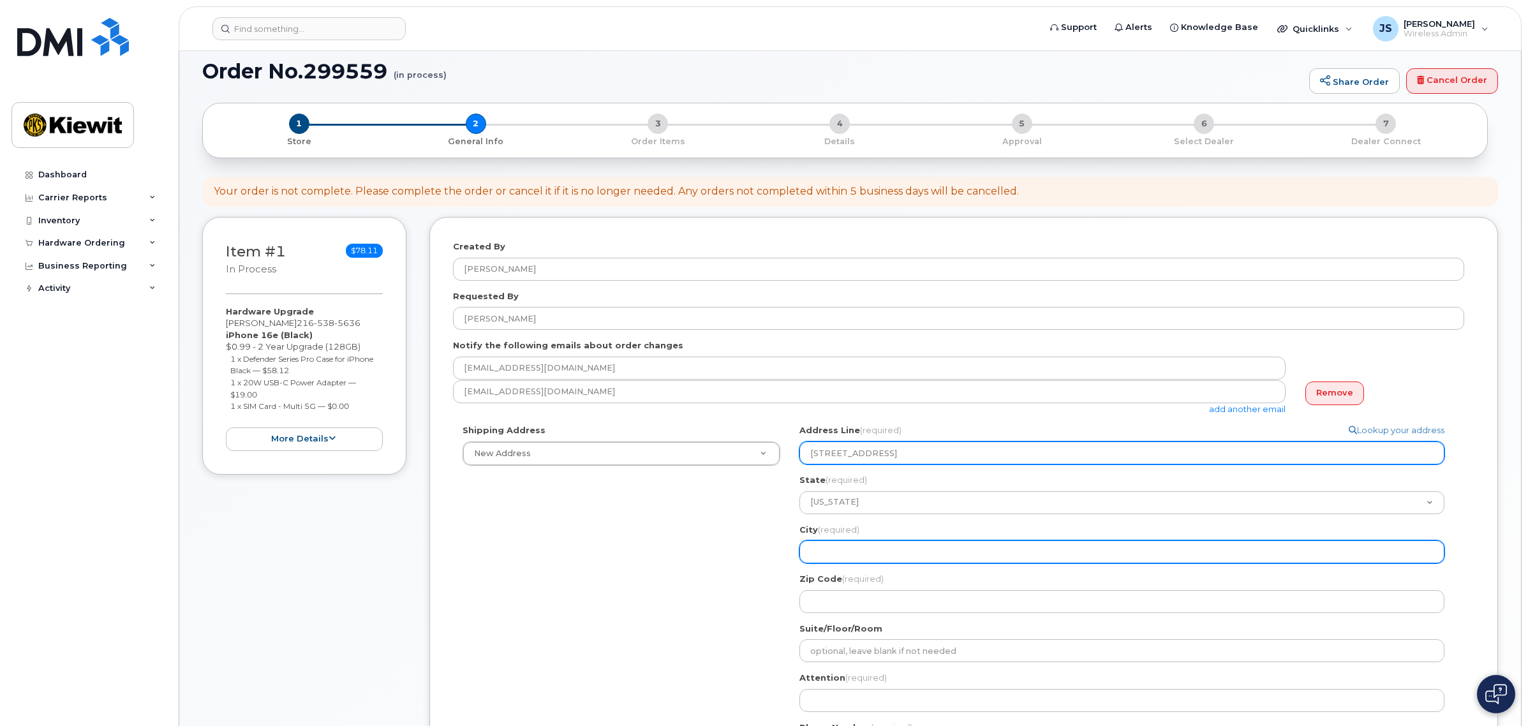
select select
type input "C"
select select
type input "Cl"
select select
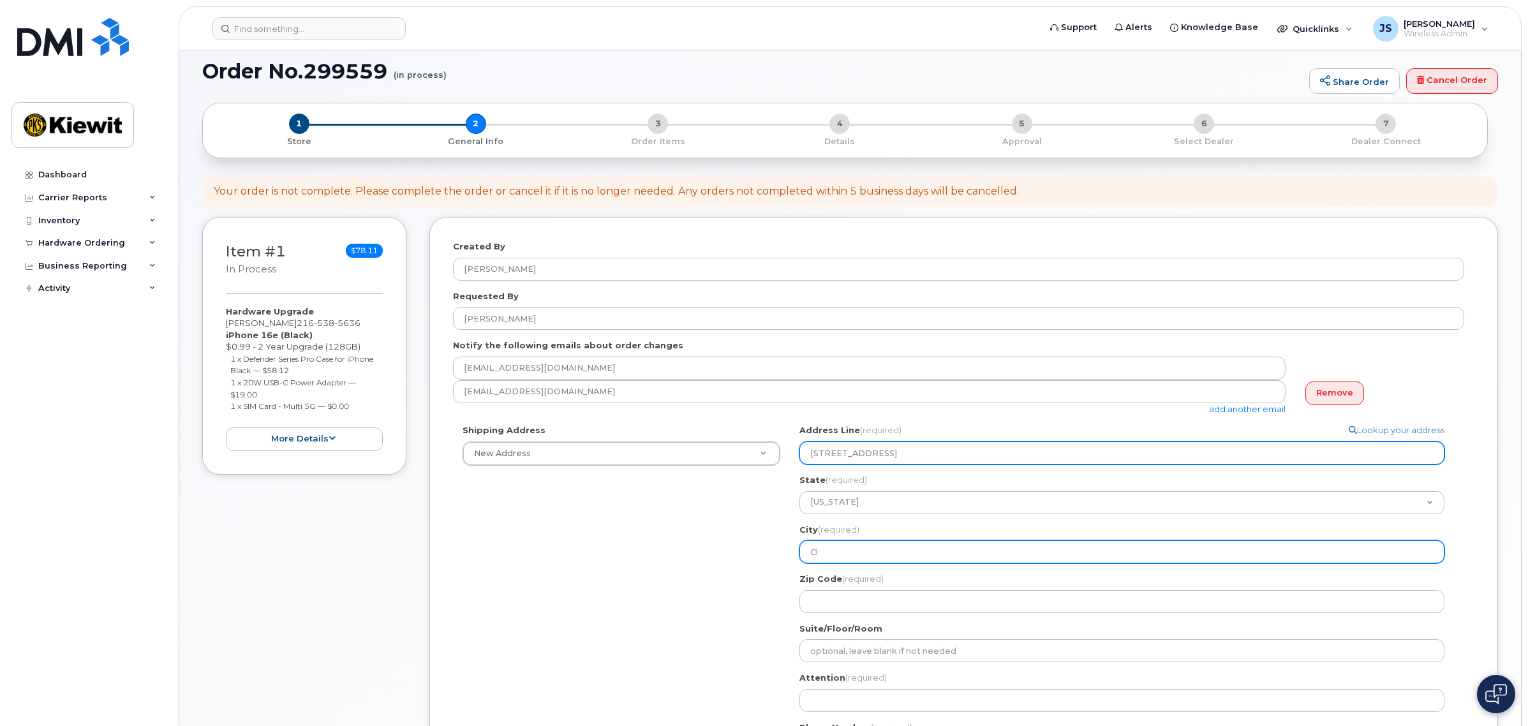
type input "Cle"
select select
type input "Clev"
select select
type input "Cleve"
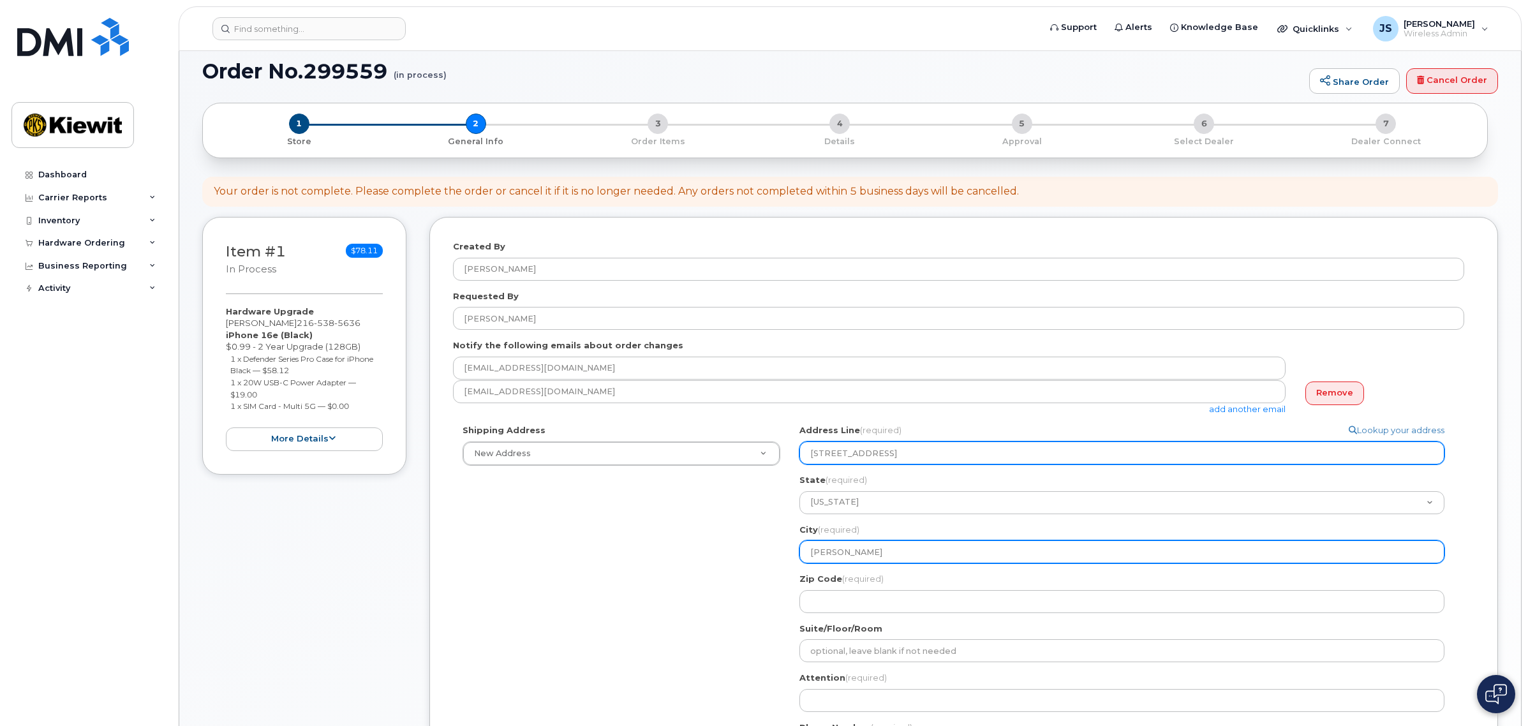
select select
type input "Clevel"
select select
type input "Clevela"
select select
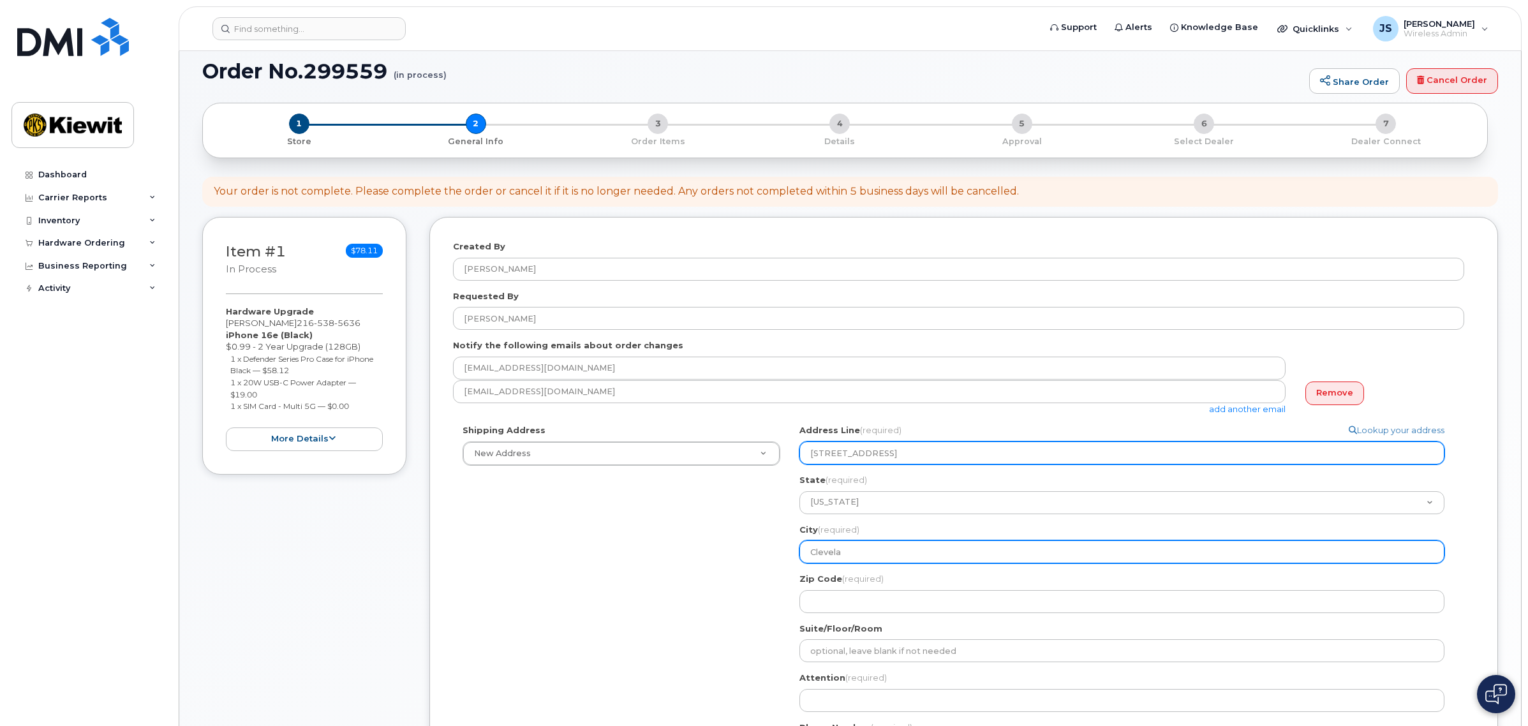
type input "Clevelan"
select select
type input "Cleveland"
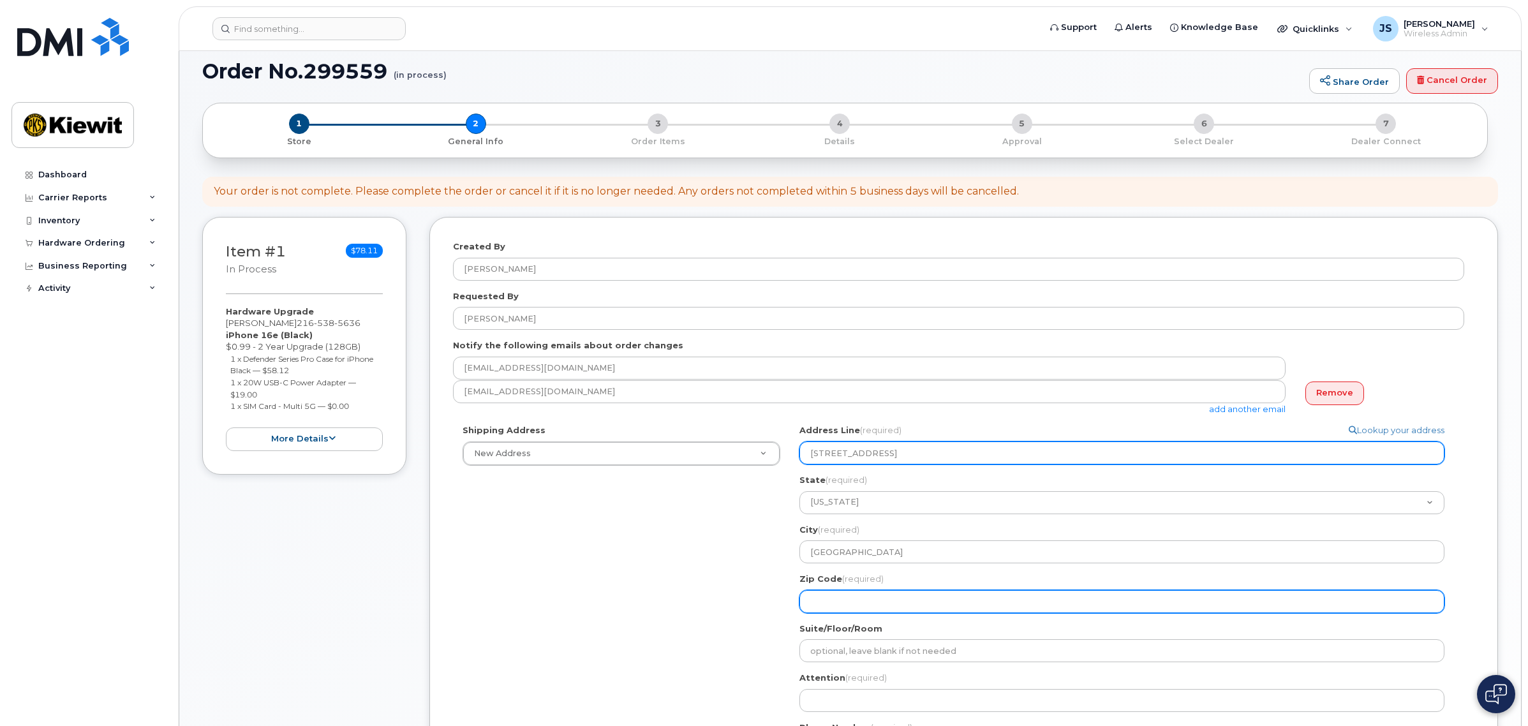
select select
type input "4"
select select
type input "44"
select select
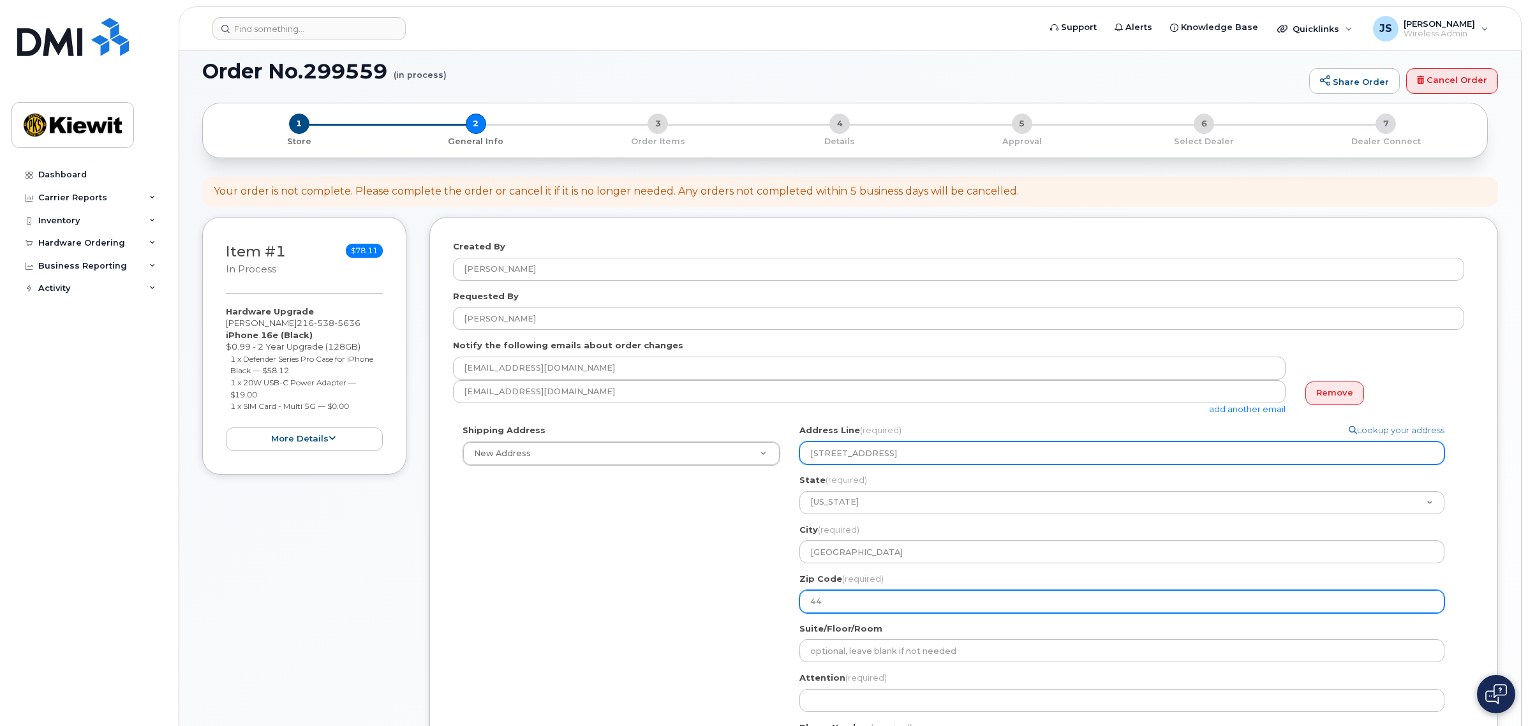
type input "441"
select select
type input "4410"
select select
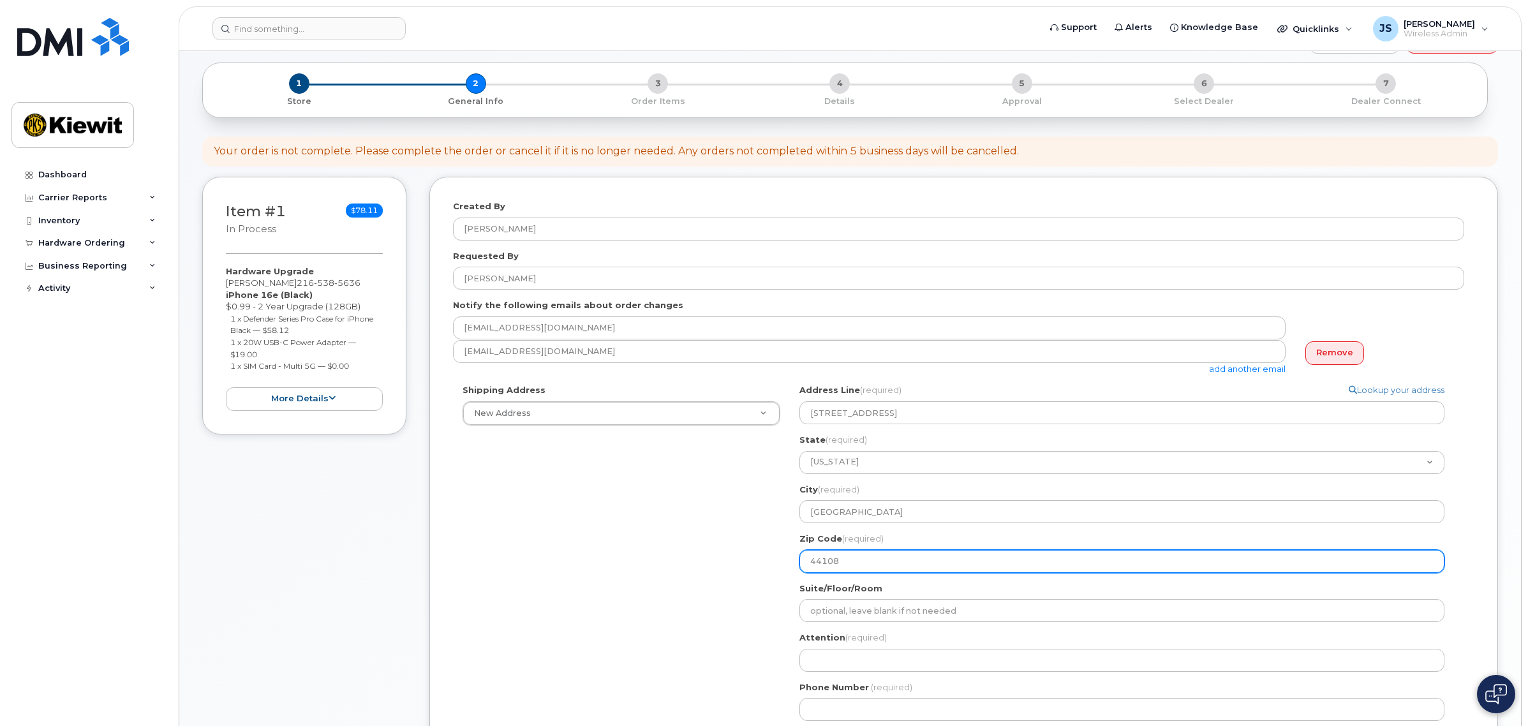
scroll to position [160, 0]
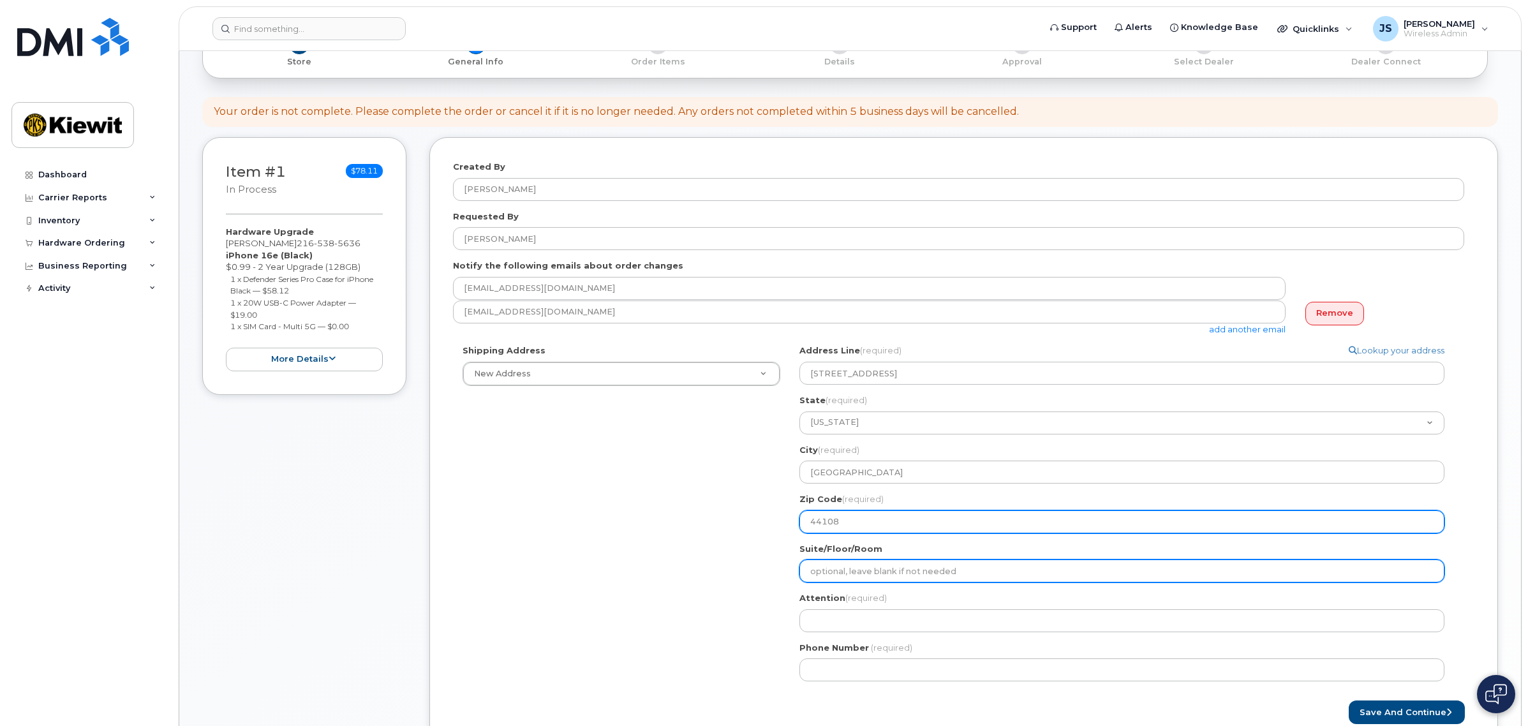
type input "44108"
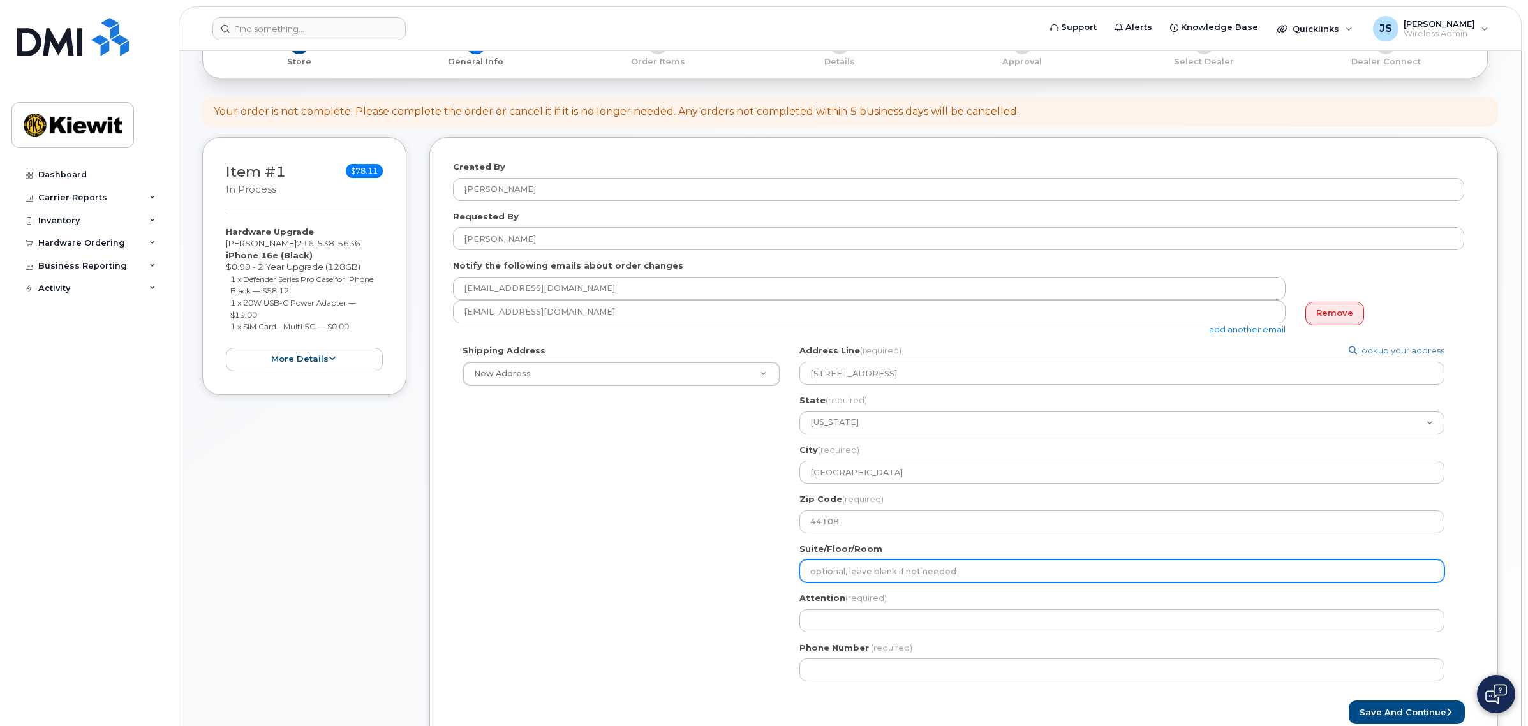
click at [854, 566] on input "Suite/Floor/Room" at bounding box center [1122, 571] width 645 height 23
select select
type input "M"
select select
type input "Mc"
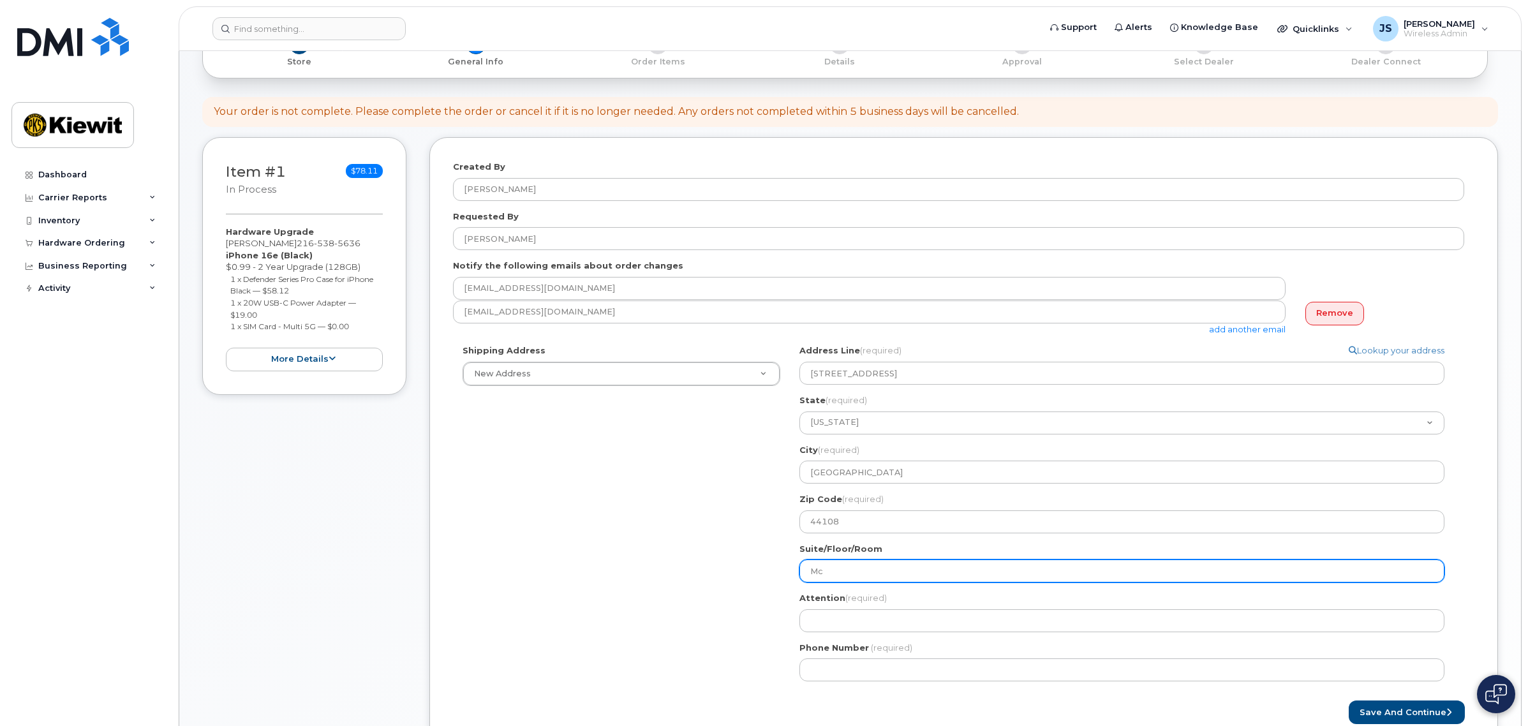
select select
type input "McN"
select select
type input "McNa"
select select
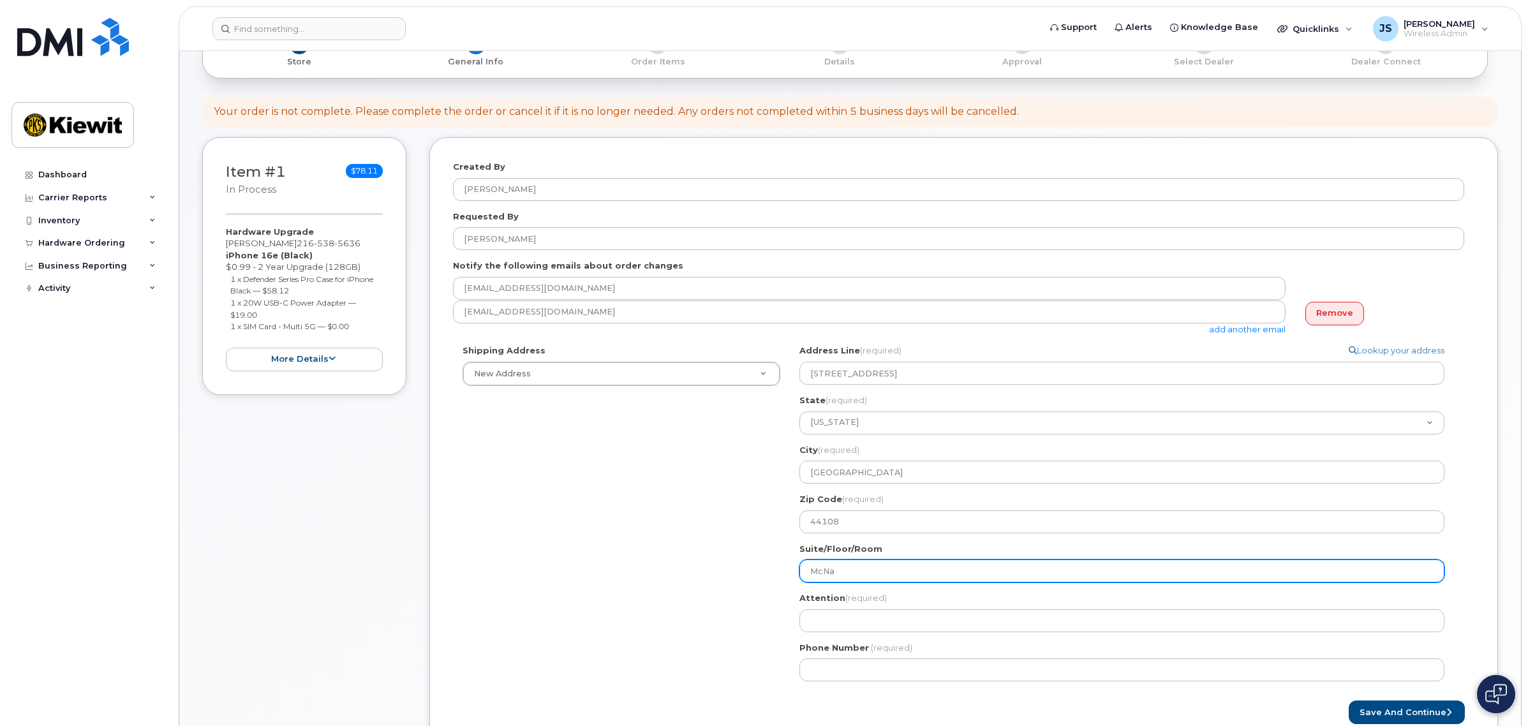
type input "McNal"
select select
type input "McNall"
select select
type input "McNally"
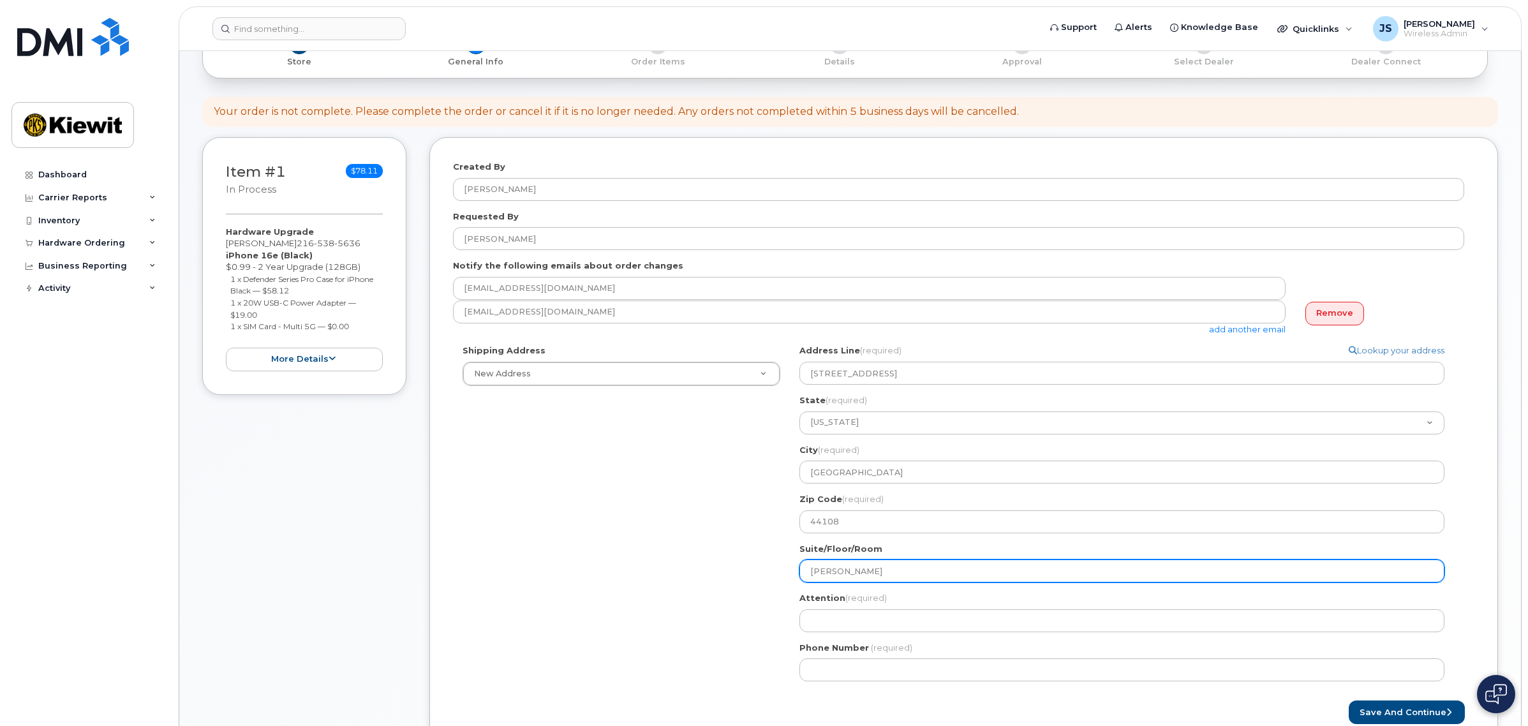
select select
type input "McNally T"
select select
type input "McNally Tu"
select select
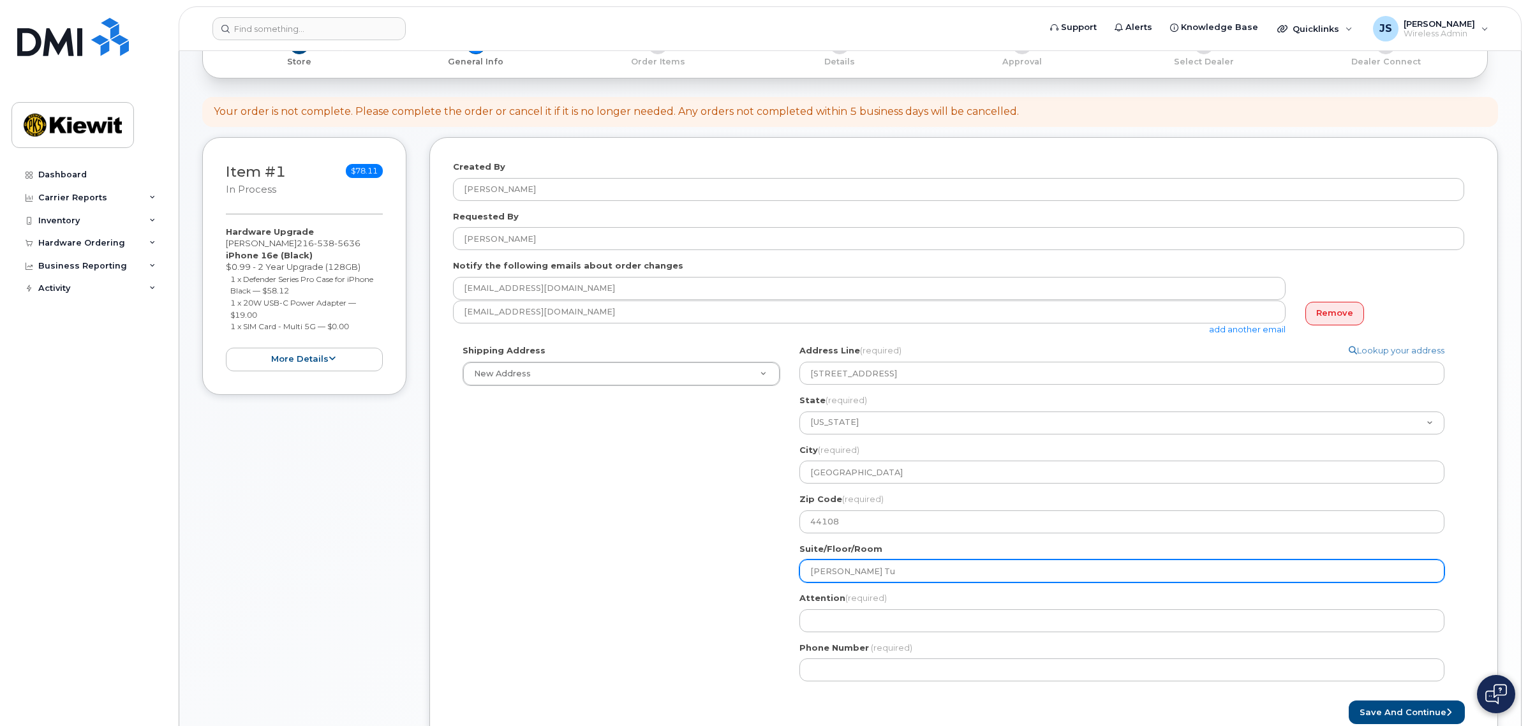
type input "McNally Tun"
select select
type input "McNally Tunn"
select select
type input "McNally Tunne"
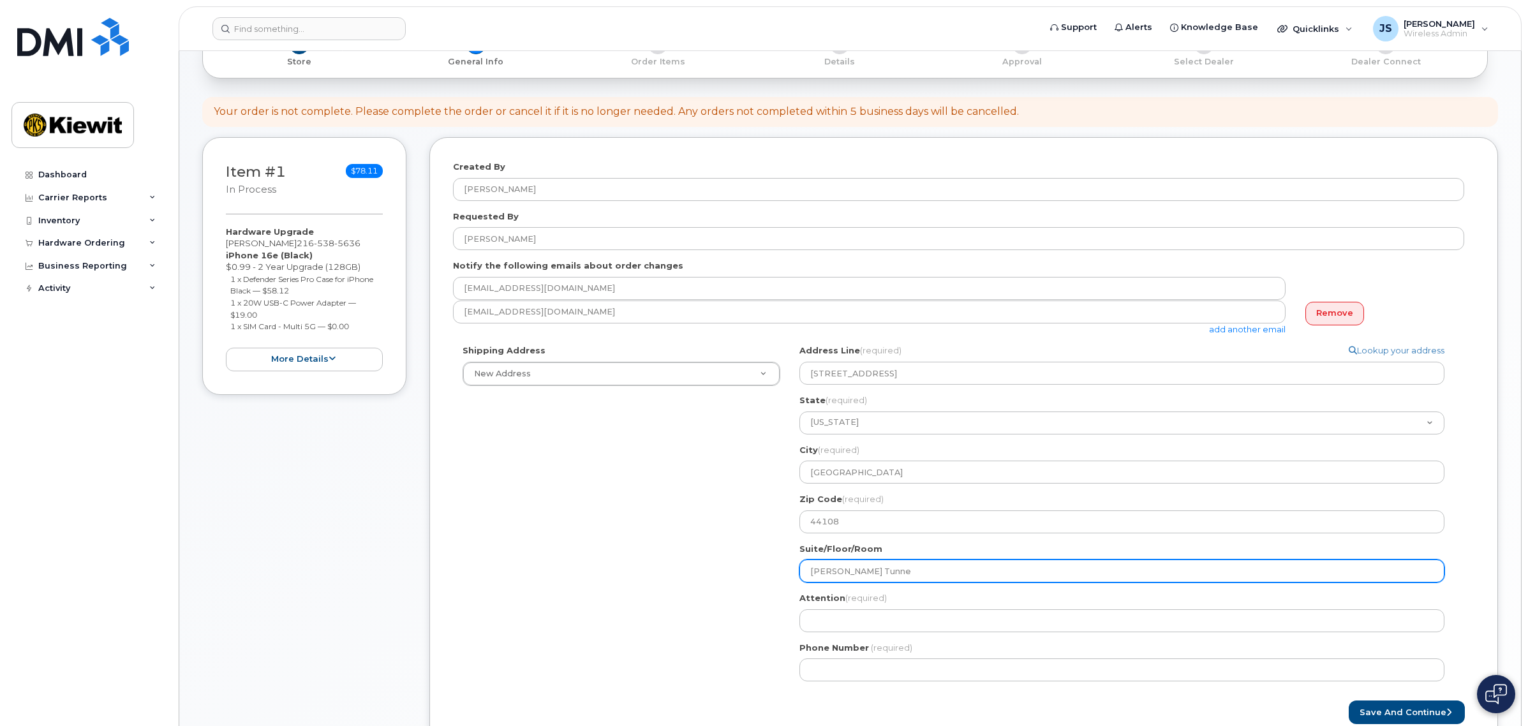
select select
type input "McNally Tunnel"
select select
type input "McNally Tunneli"
select select
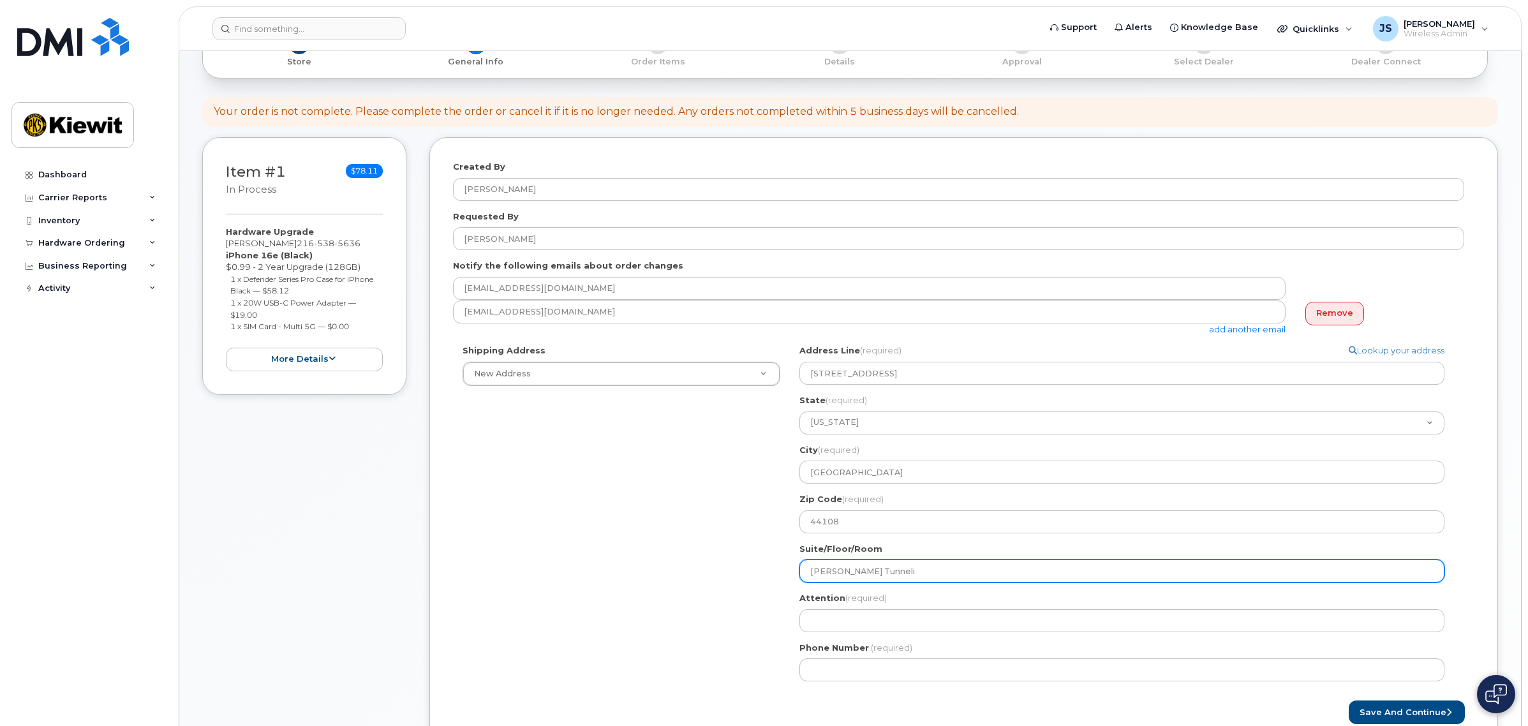
type input "McNally Tunnelin"
select select
type input "McNally Tunneling"
select select
type input "McNally Tunnelin"
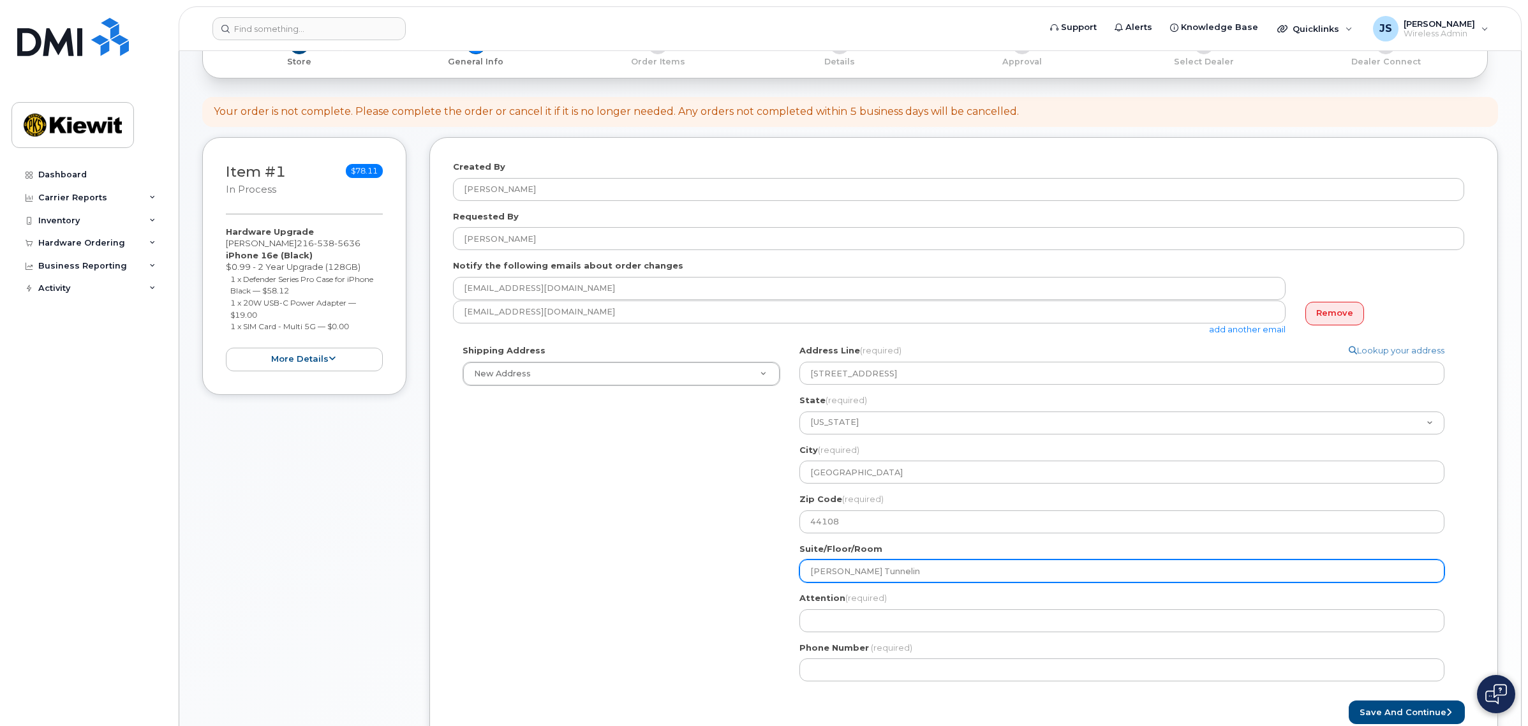
select select
type input "McNally Tunneli"
select select
type input "McNally Tunnel"
select select
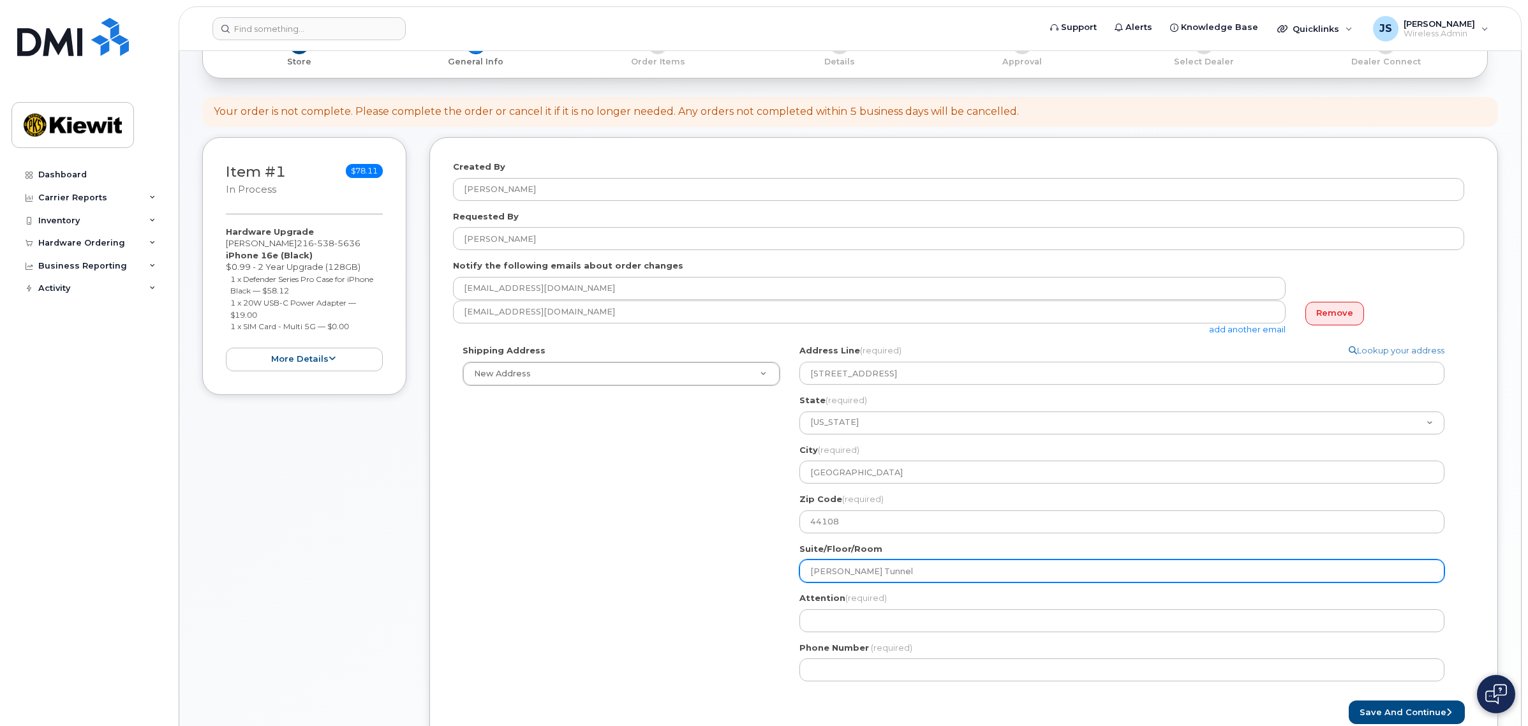
type input "McNally Tunne"
select select
type input "McNally Tunn"
select select
type input "McNally Tun"
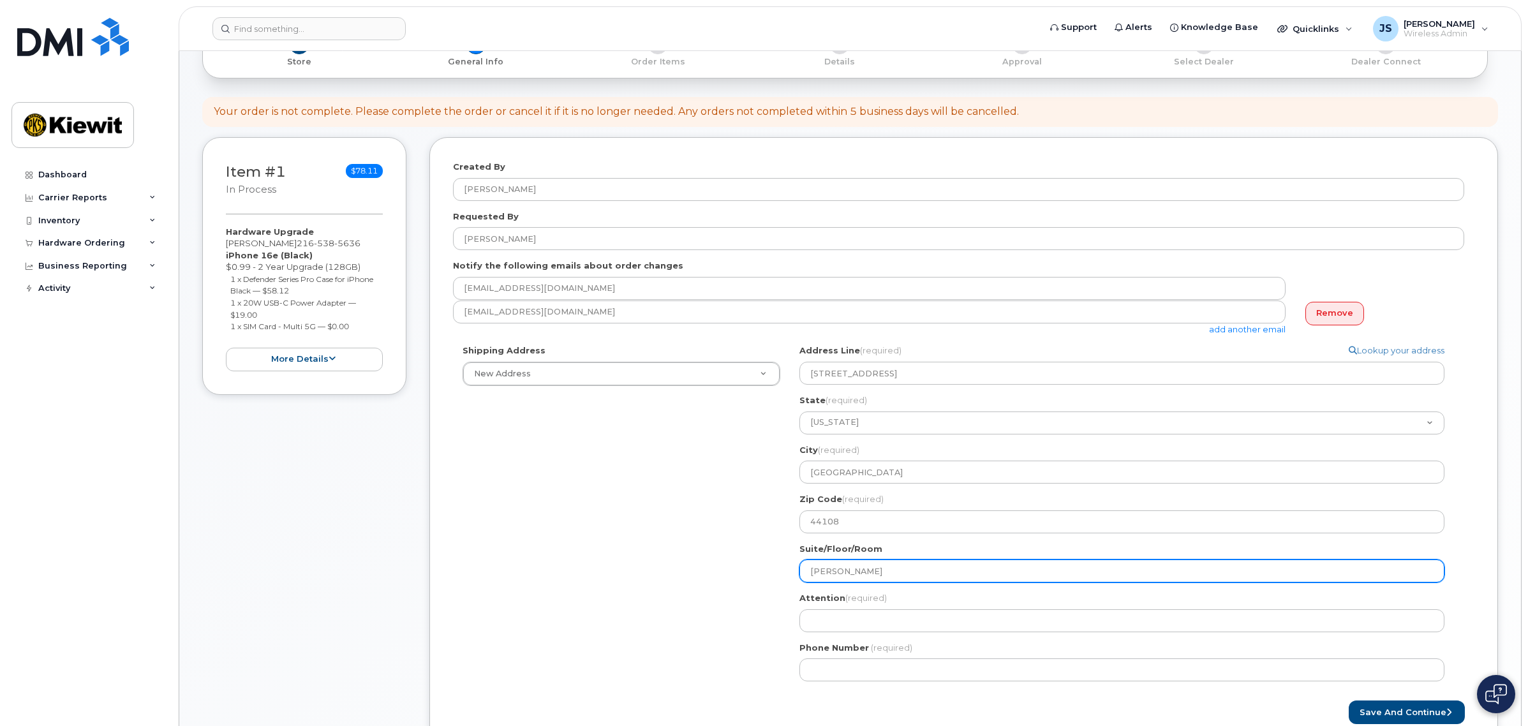
select select
type input "McNally Tu"
select select
type input "McNally T"
select select
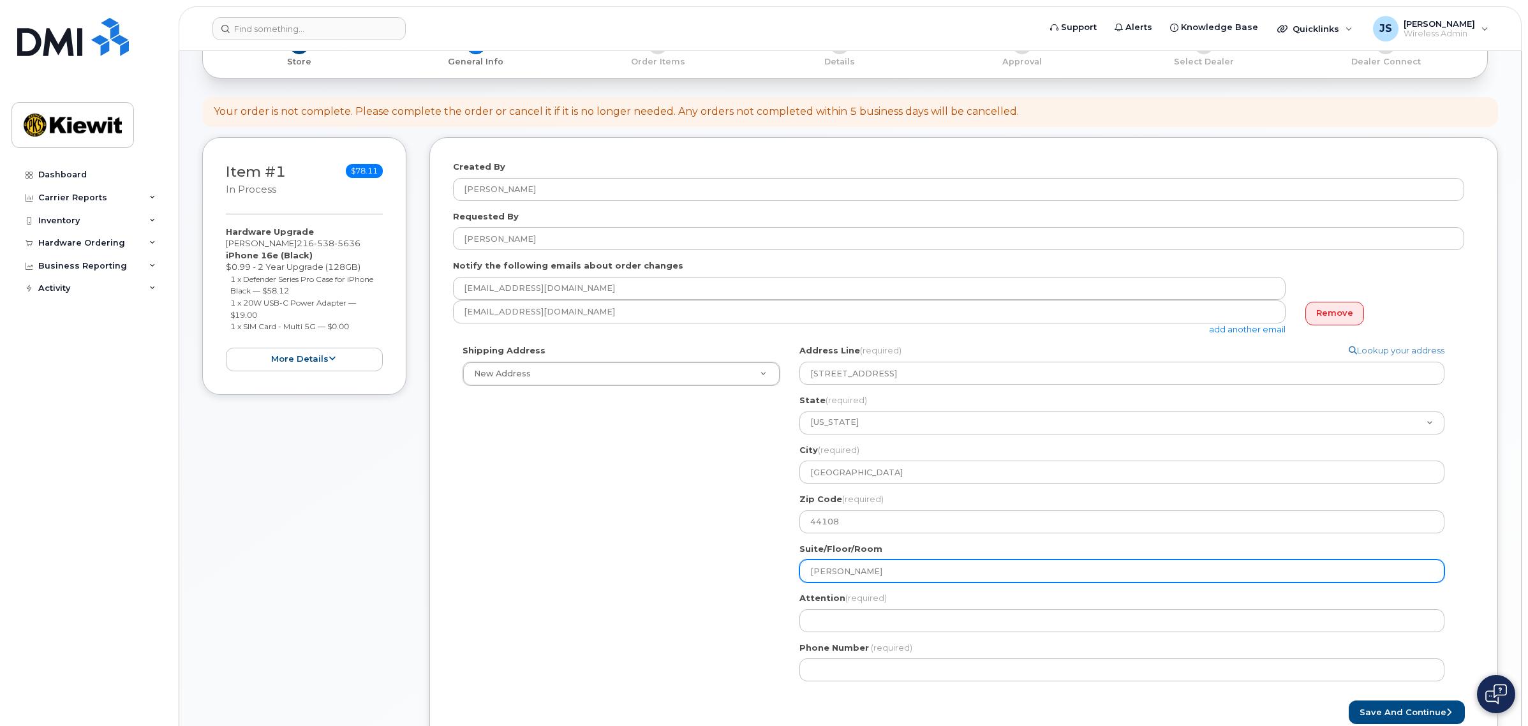
type input "McNally"
select select
type input "McNall"
select select
type input "McNal"
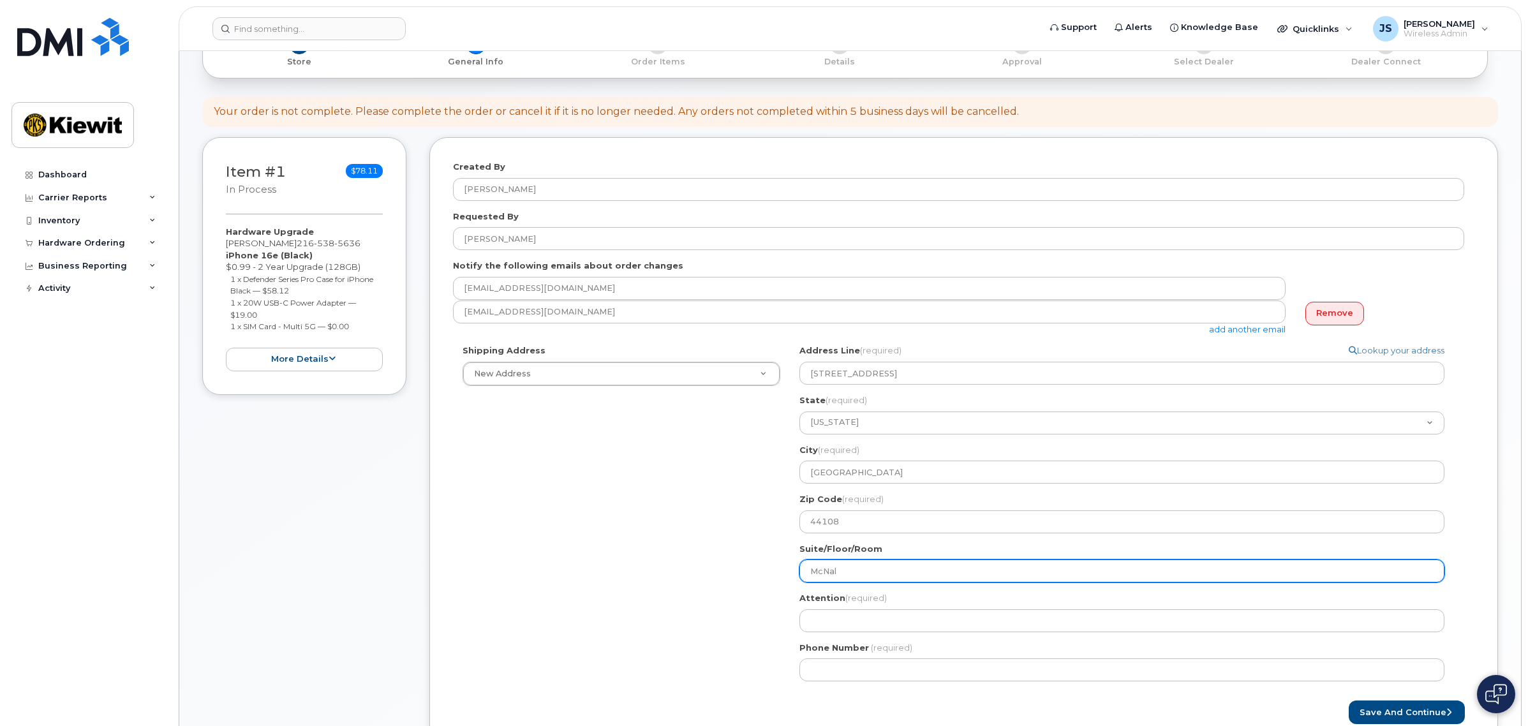
select select
type input "McNa"
select select
type input "McN"
select select
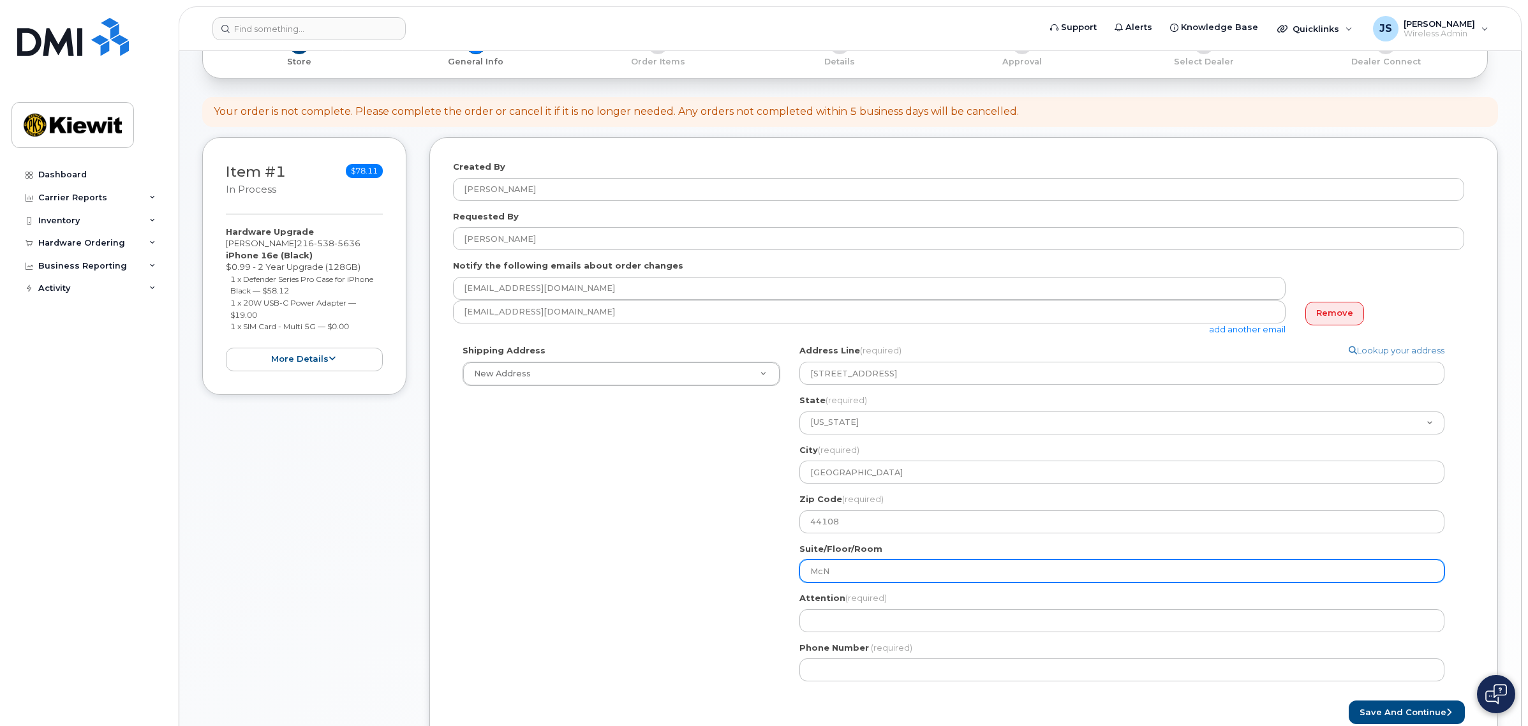
type input "Mc"
select select
type input "M"
select select
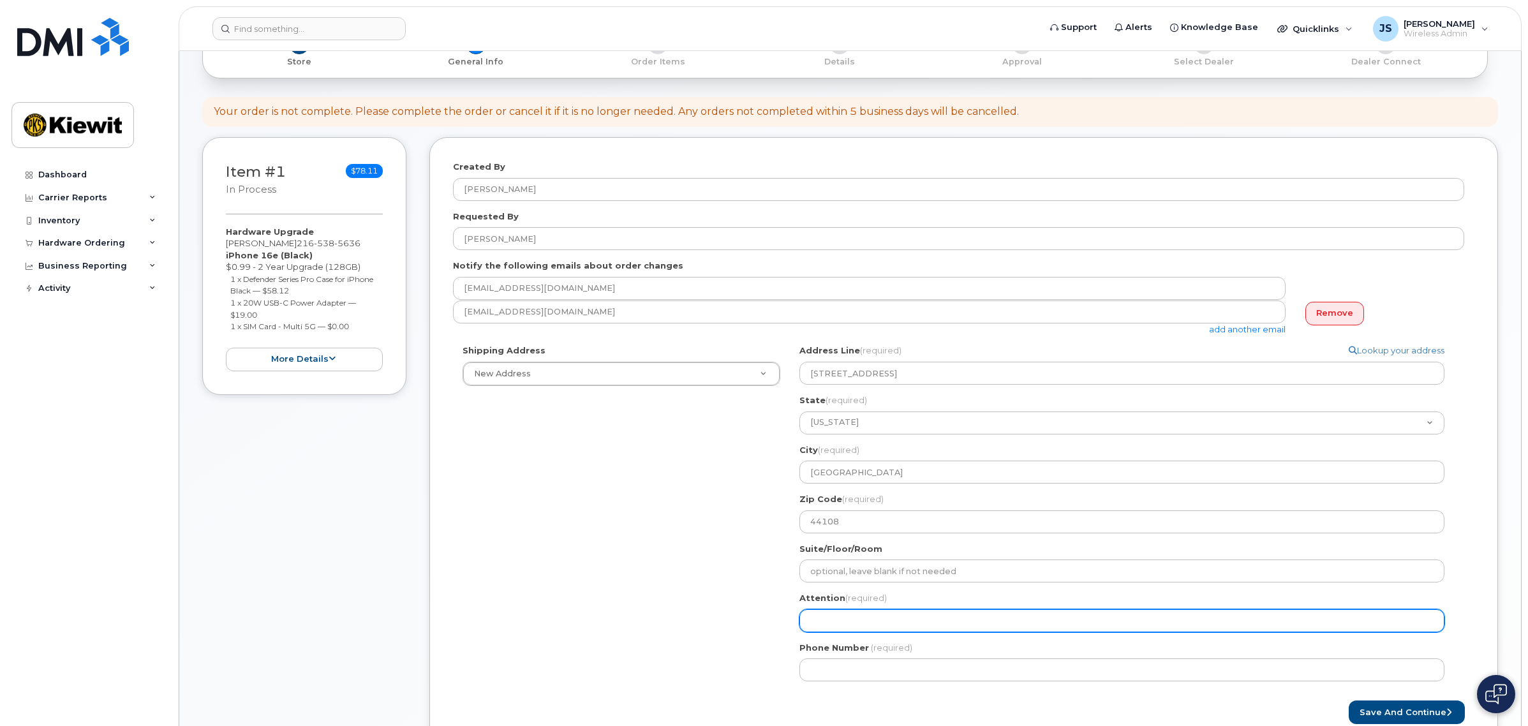
click at [869, 621] on input "Attention (required)" at bounding box center [1122, 620] width 645 height 23
select select
type input "S"
select select
type input "Sa"
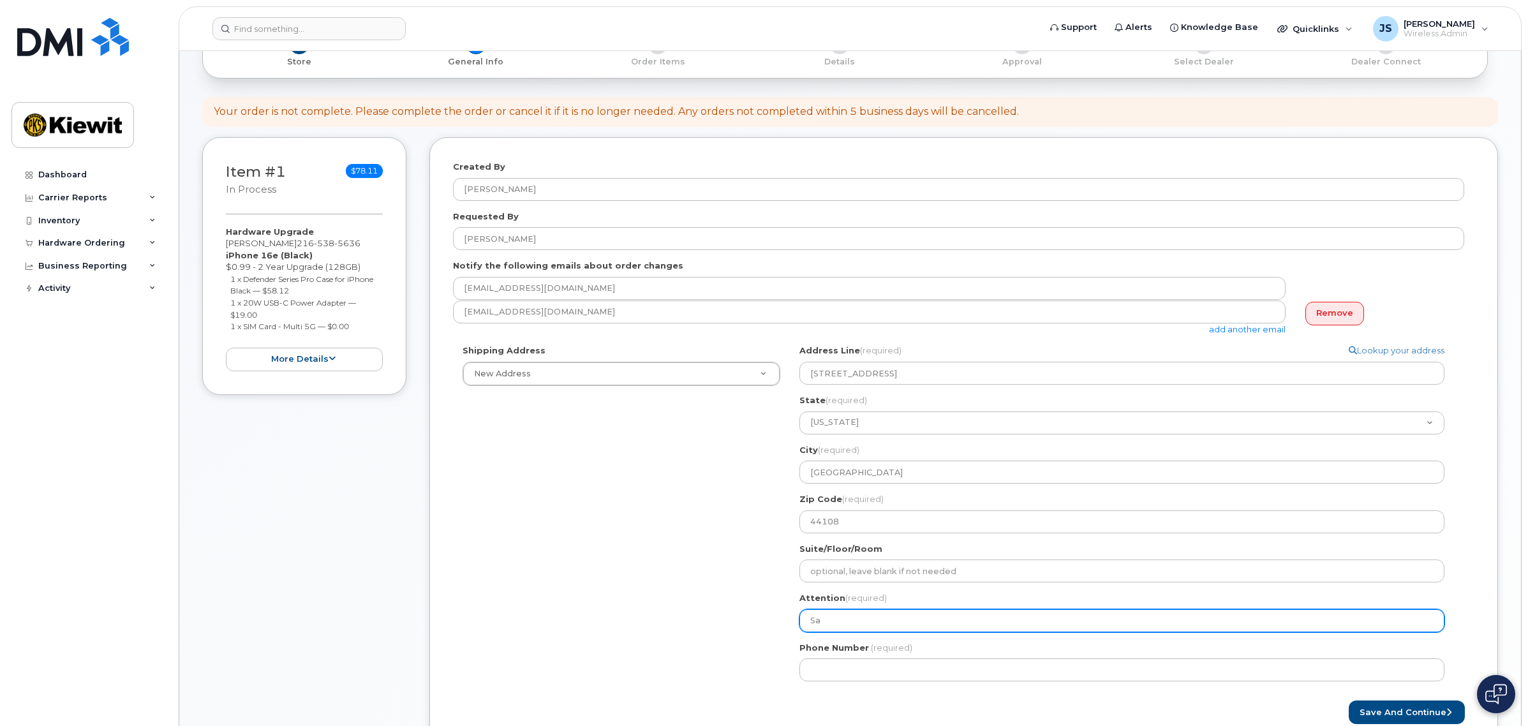
select select
type input "Sar"
select select
type input "Sara"
select select
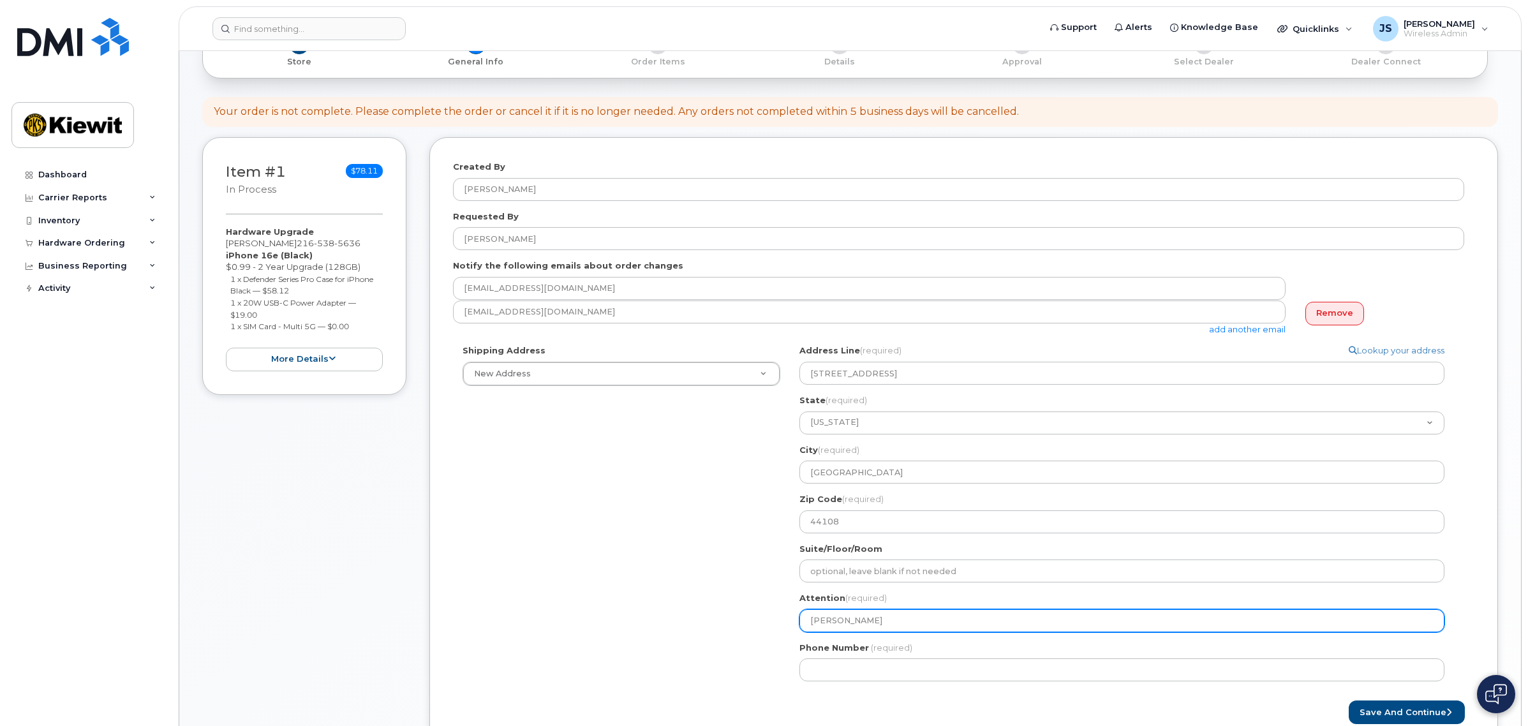
type input "Sarah"
select select
type input "Sarah L"
select select
type input "Sarah Le"
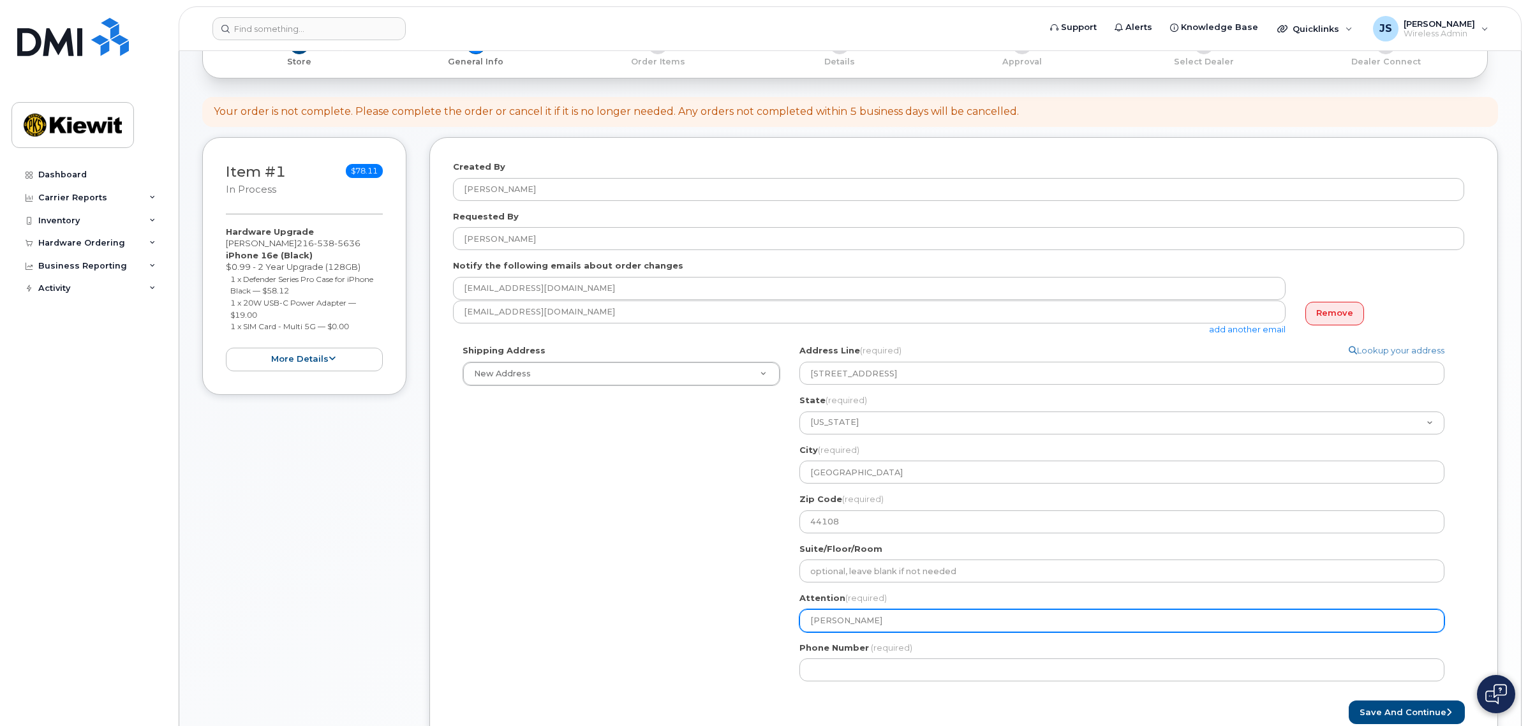
select select
type input "Sarah Lew"
select select
type input "Sarah Lewi"
select select
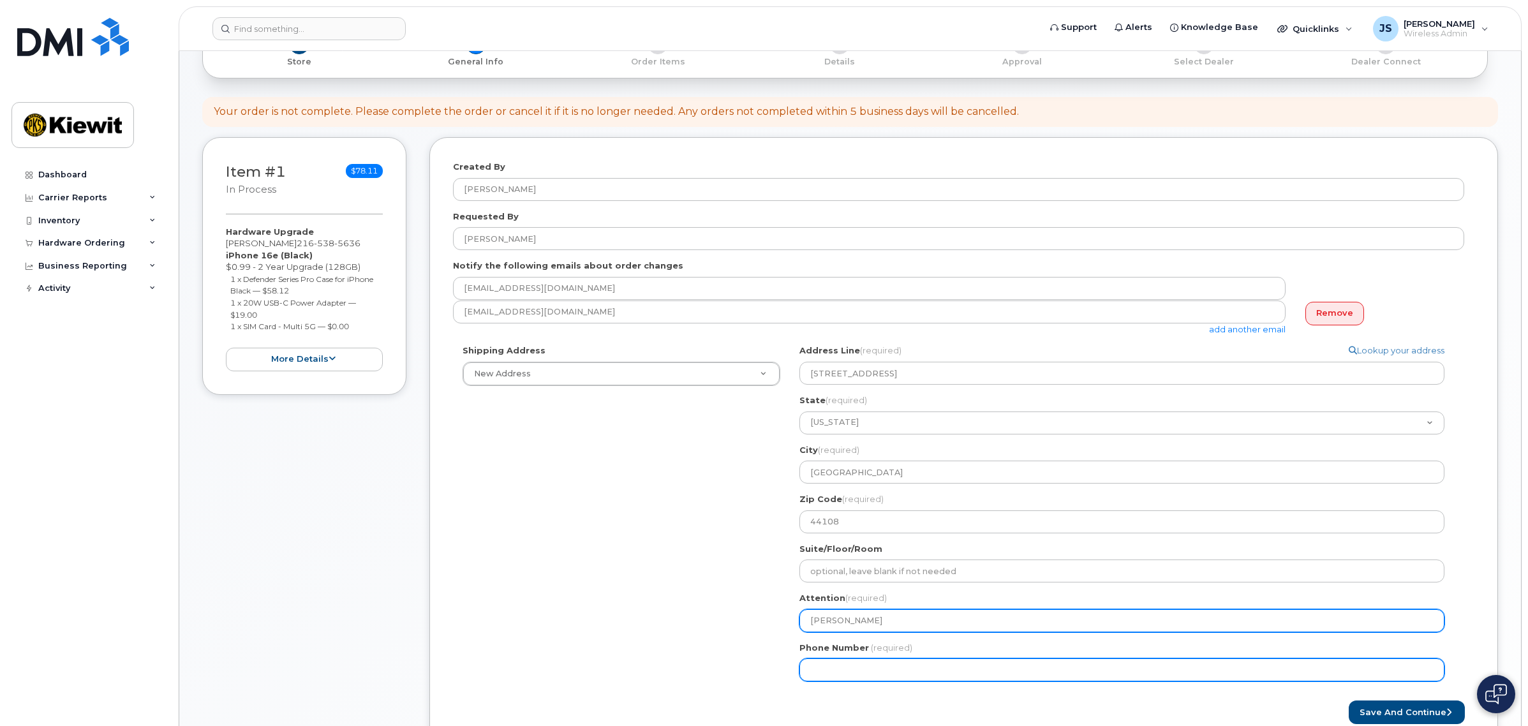
type input "[PERSON_NAME]"
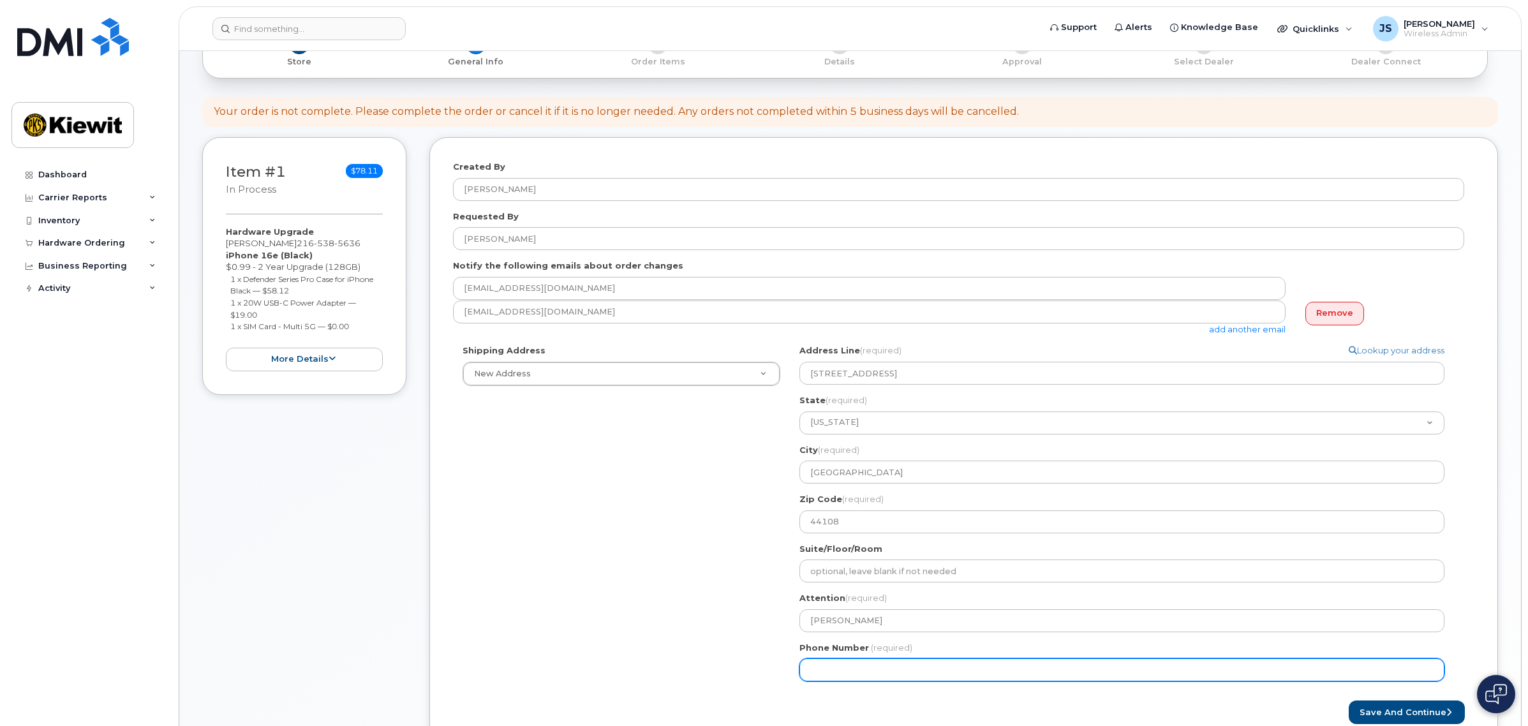
click at [833, 675] on input "Phone Number" at bounding box center [1122, 670] width 645 height 23
type input "440"
click at [853, 671] on input "Phone Number" at bounding box center [1122, 670] width 645 height 23
select select
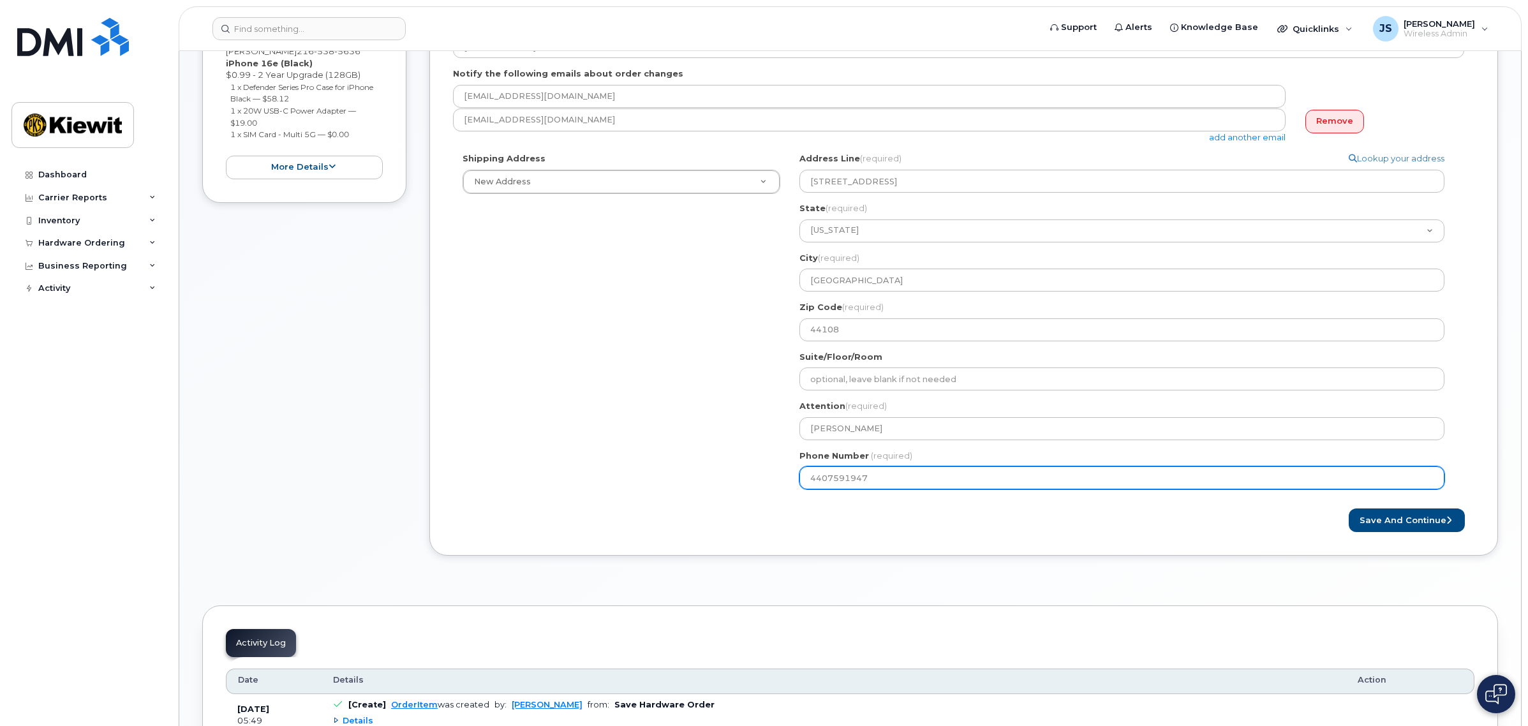
scroll to position [399, 0]
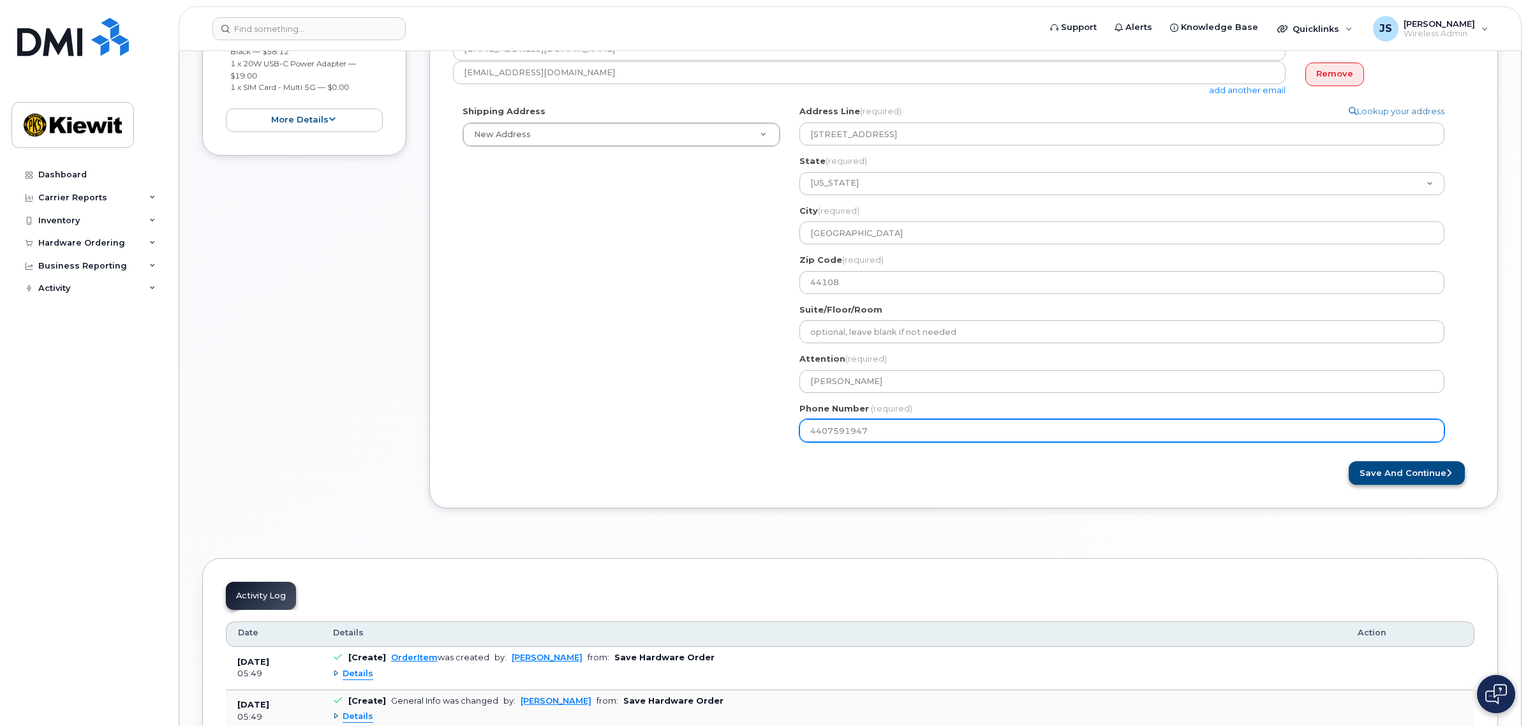
type input "4407591947"
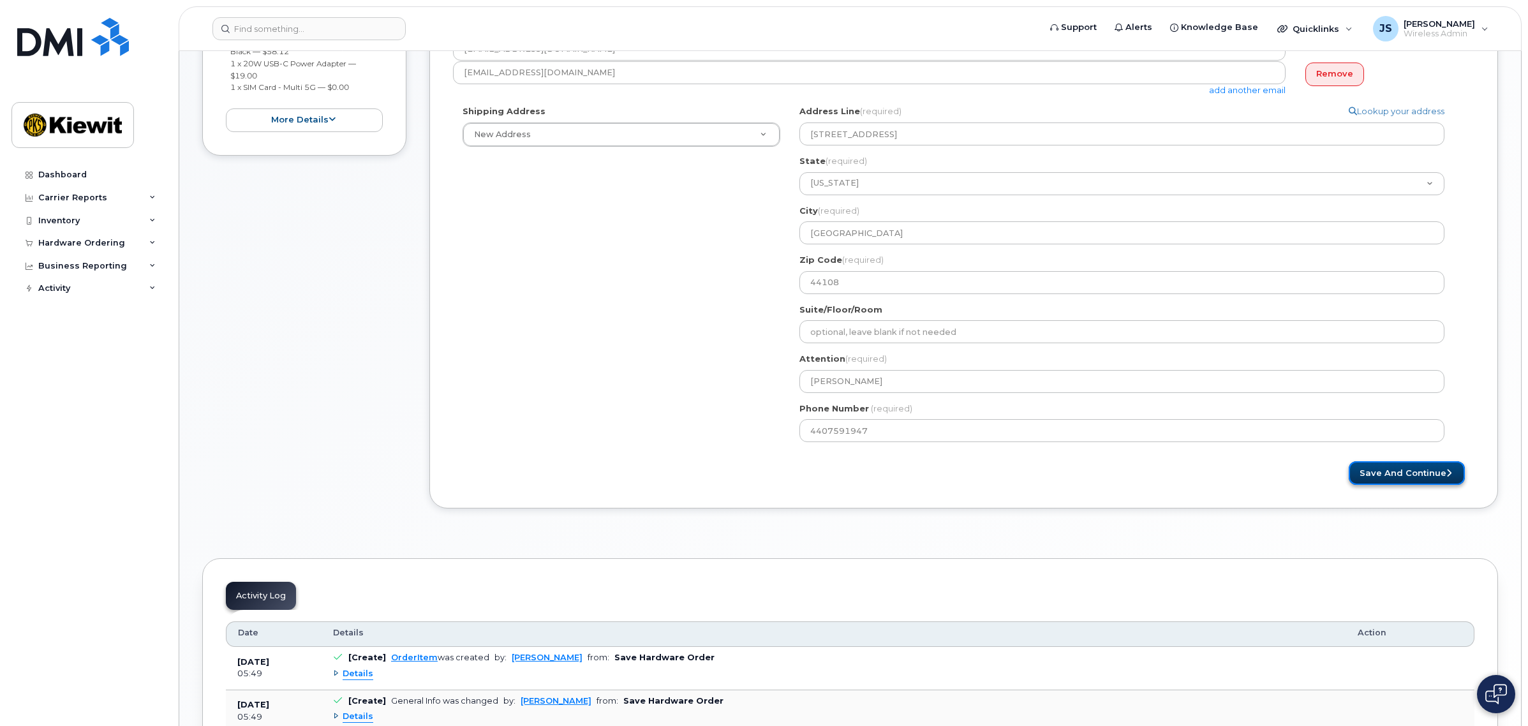
click at [1422, 470] on button "Save and Continue" at bounding box center [1407, 473] width 116 height 24
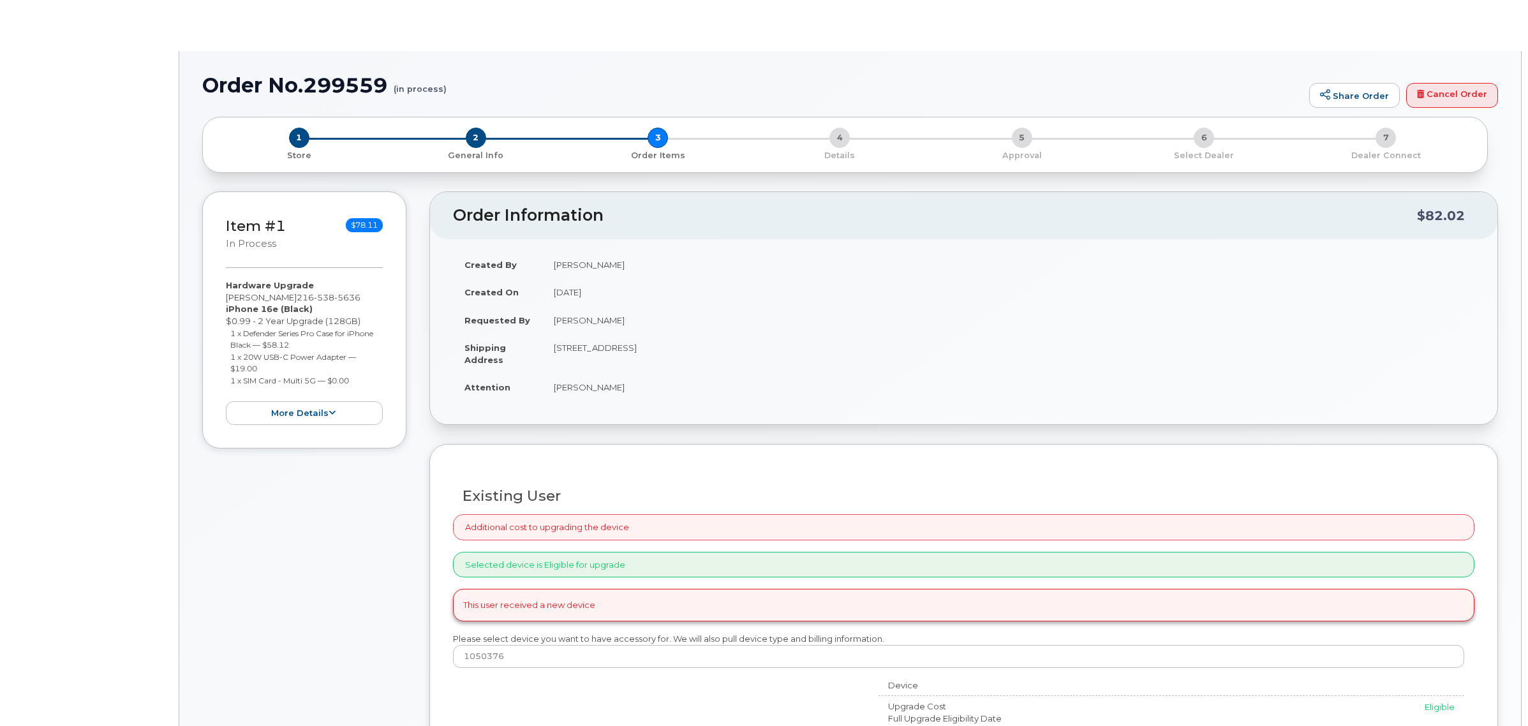
type input "[PERSON_NAME]"
radio input "true"
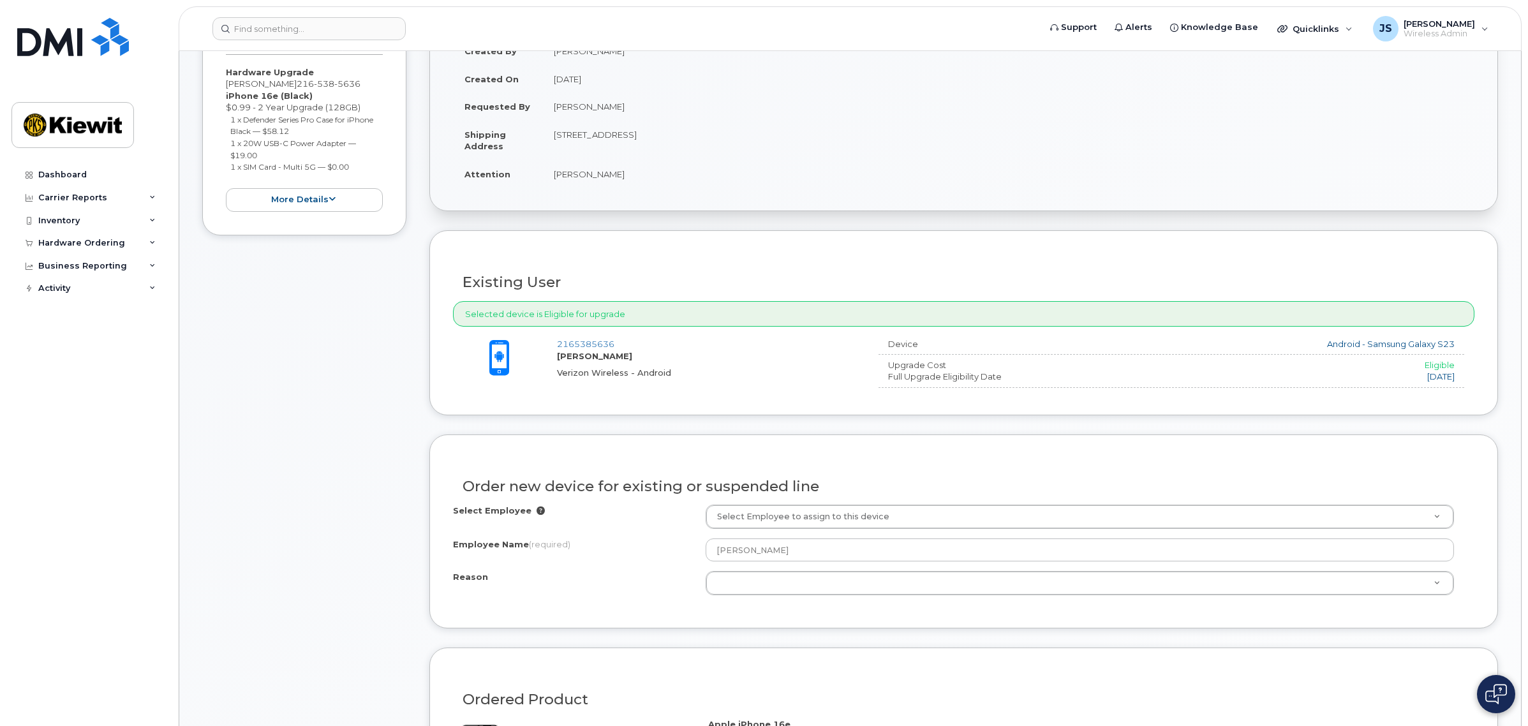
scroll to position [399, 0]
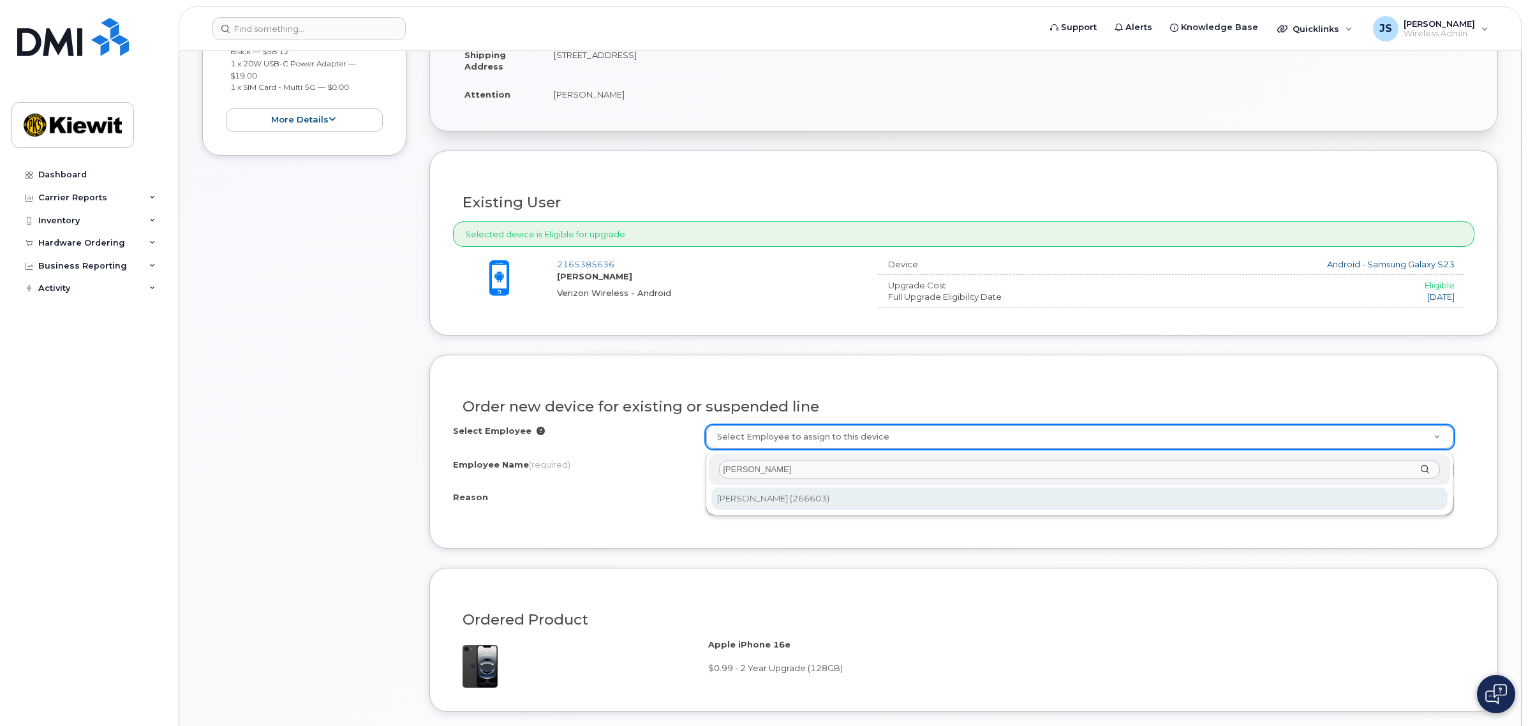
type input "[PERSON_NAME]"
type input "2148682"
type input "[PERSON_NAME]"
select select
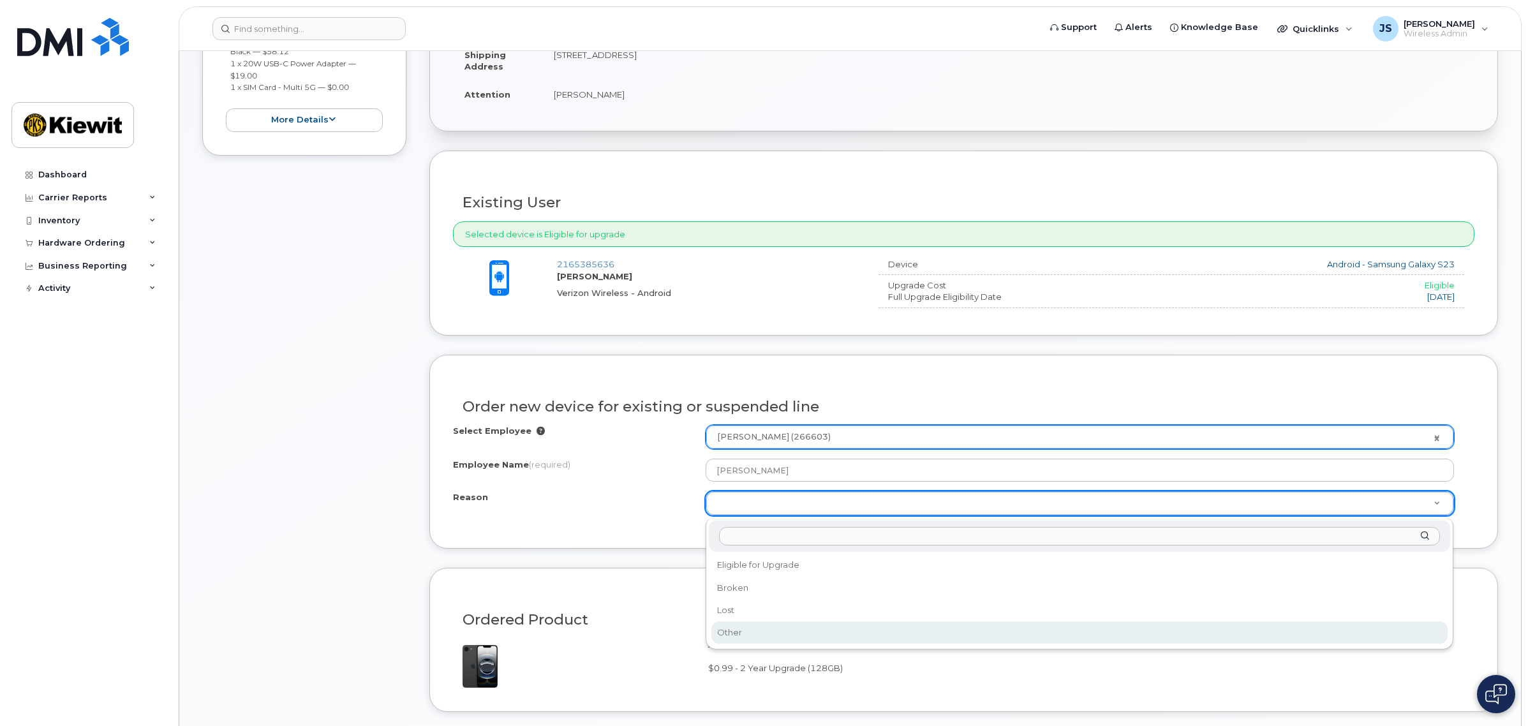
select select "other"
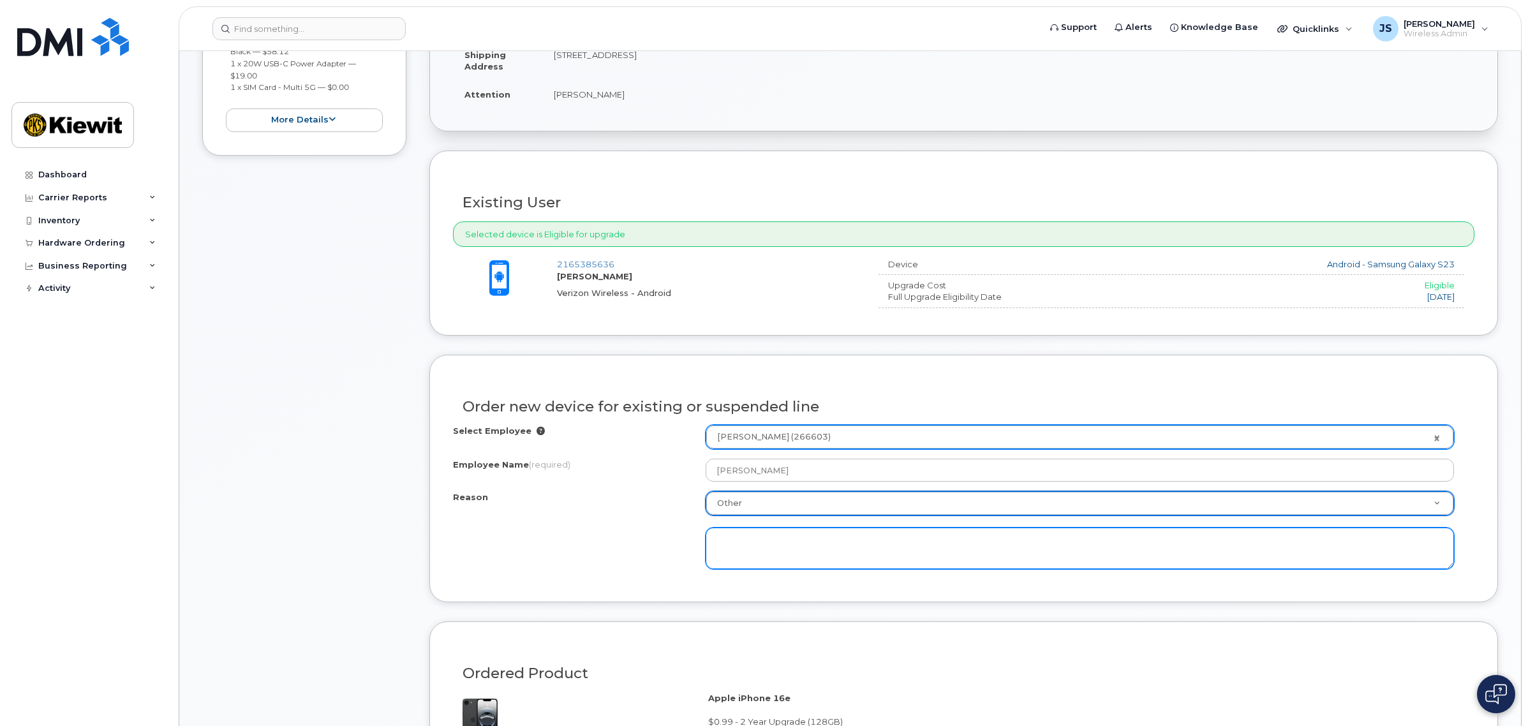
click at [747, 546] on textarea at bounding box center [1080, 549] width 749 height 42
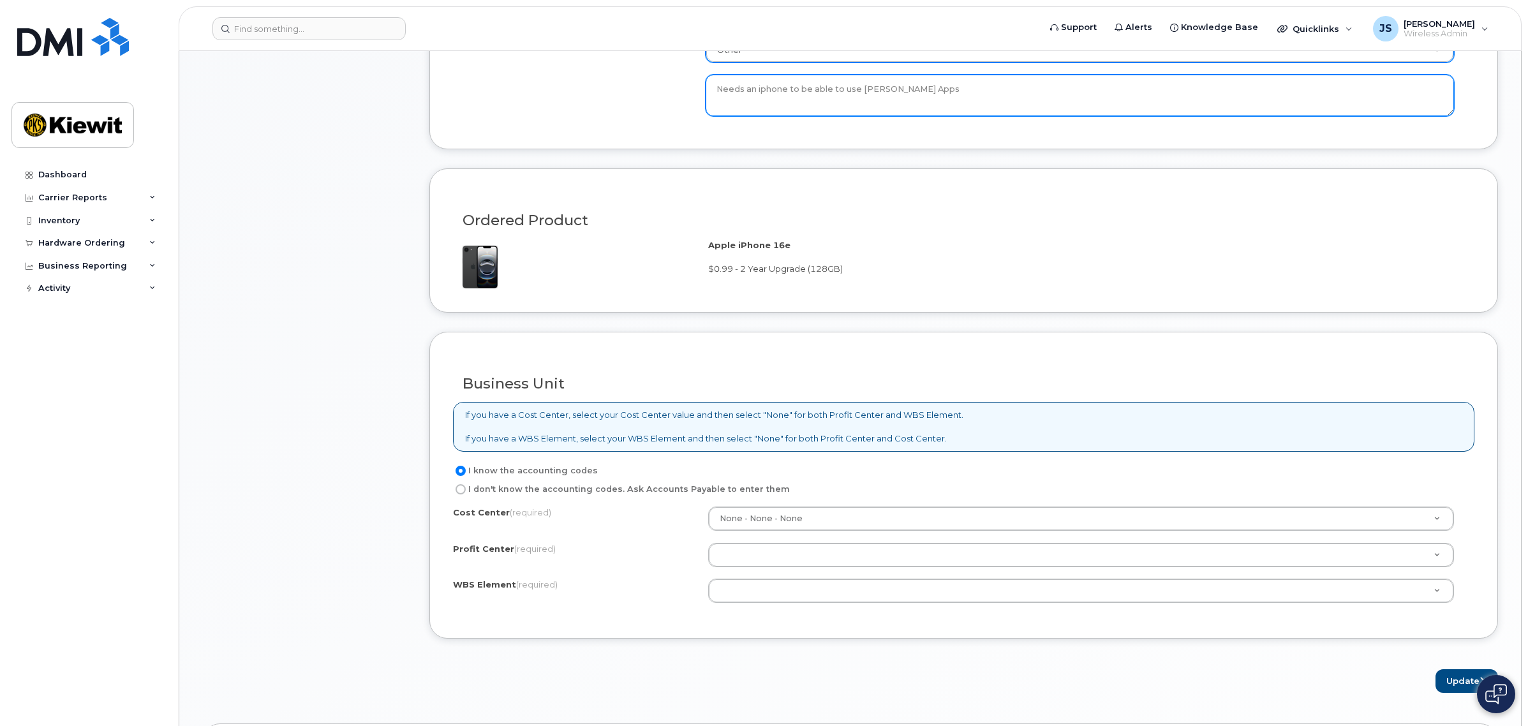
scroll to position [877, 0]
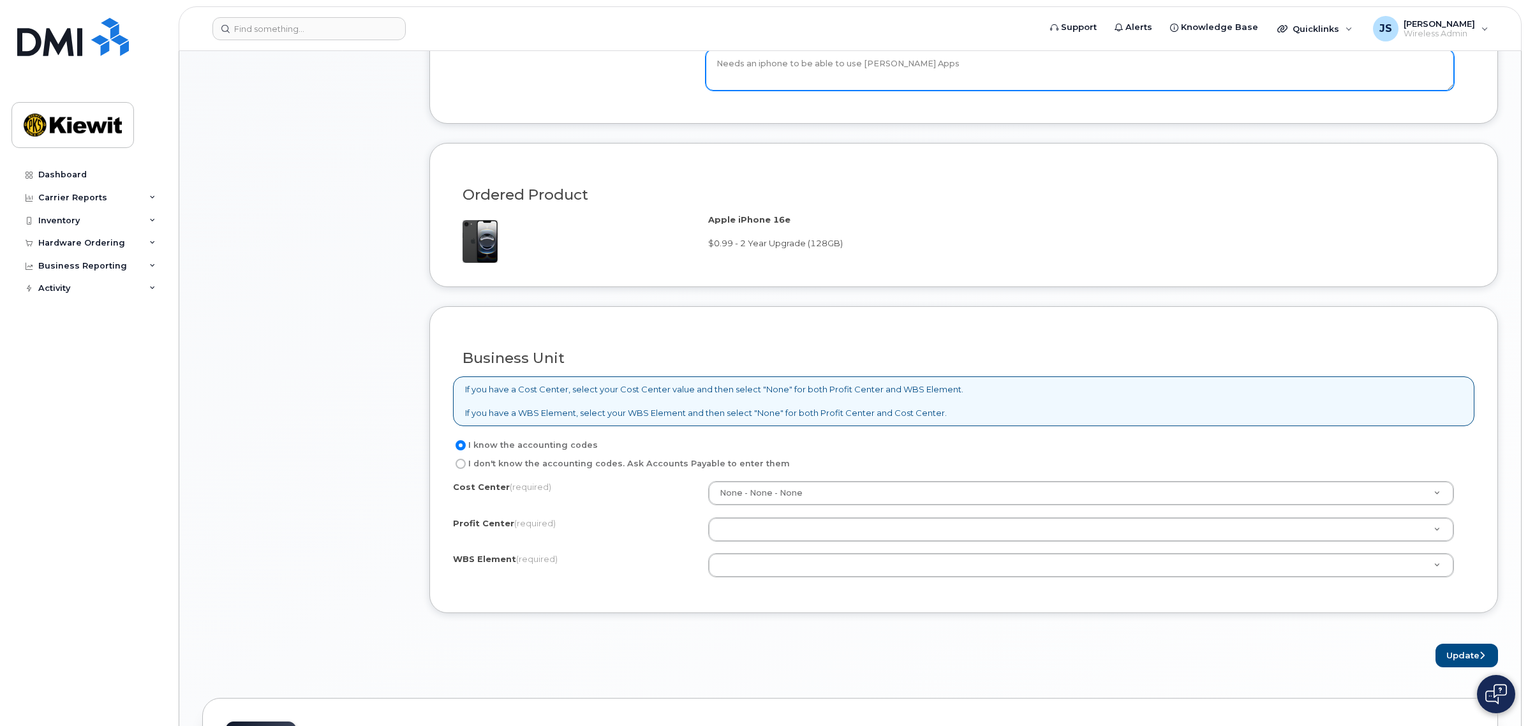
type textarea "Needs an iphone to be able to use Kiewit Apps"
click at [512, 466] on label "I don't know the accounting codes. Ask Accounts Payable to enter them" at bounding box center [621, 463] width 337 height 15
click at [466, 466] on input "I don't know the accounting codes. Ask Accounts Payable to enter them" at bounding box center [461, 464] width 10 height 10
radio input "true"
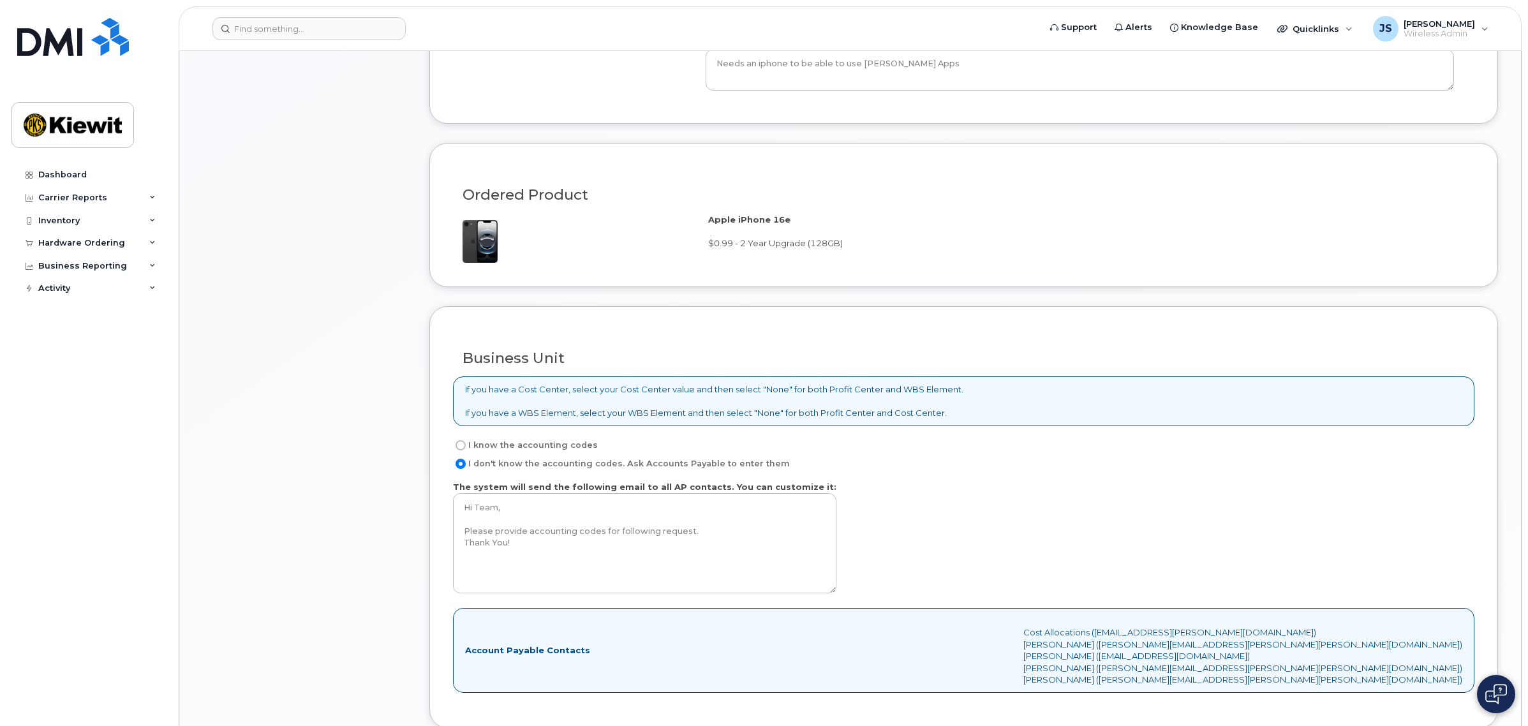
click at [521, 453] on label "I know the accounting codes" at bounding box center [525, 445] width 145 height 15
click at [466, 451] on input "I know the accounting codes" at bounding box center [461, 445] width 10 height 10
radio input "true"
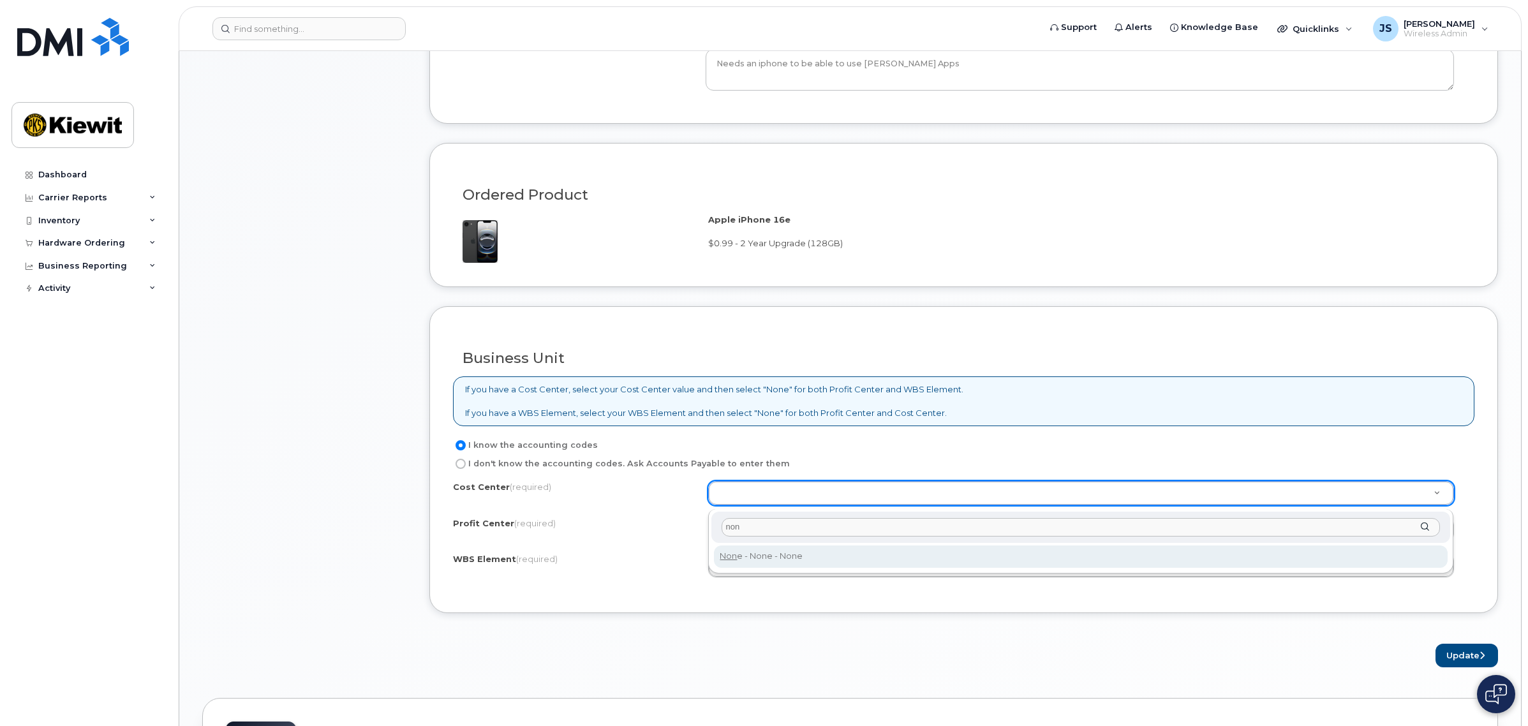
type input "non"
type input "None"
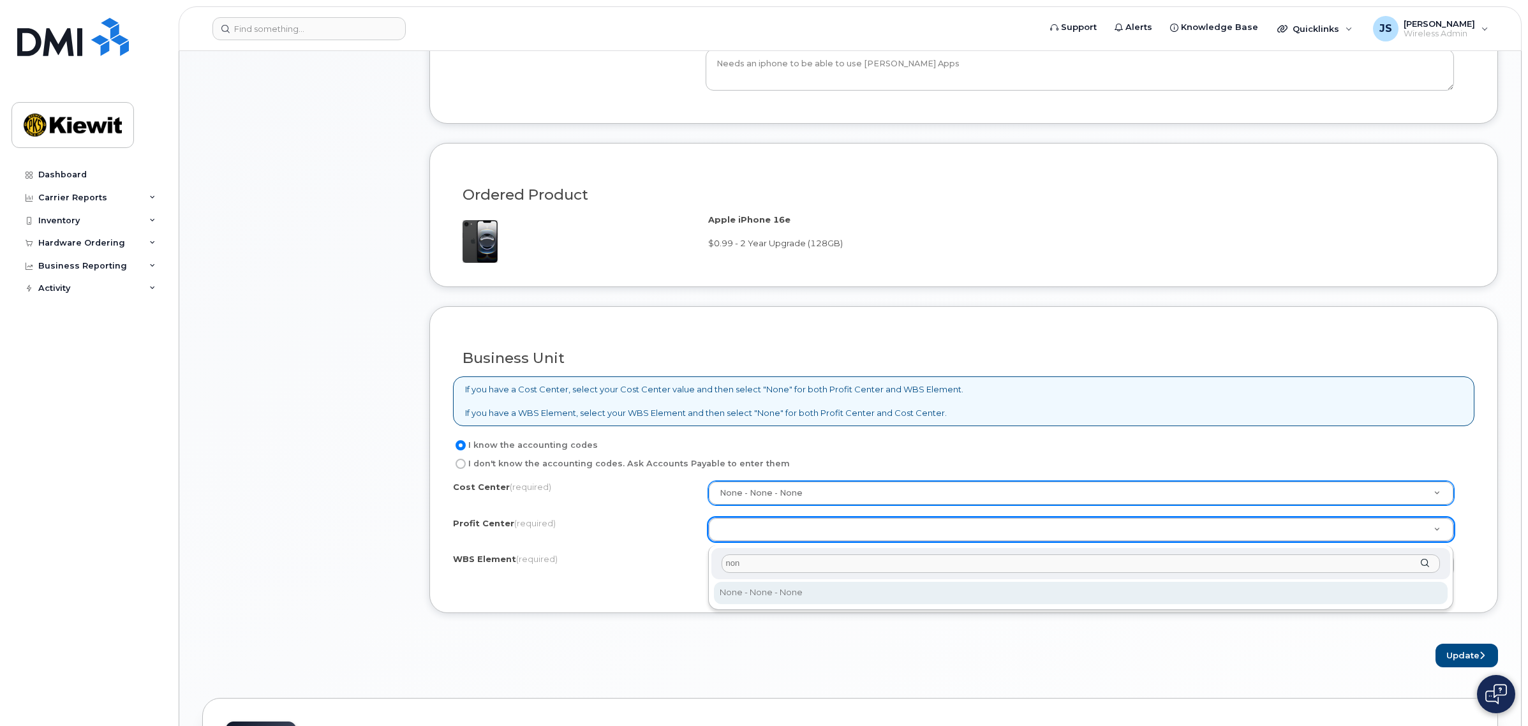
type input "non"
select select "None"
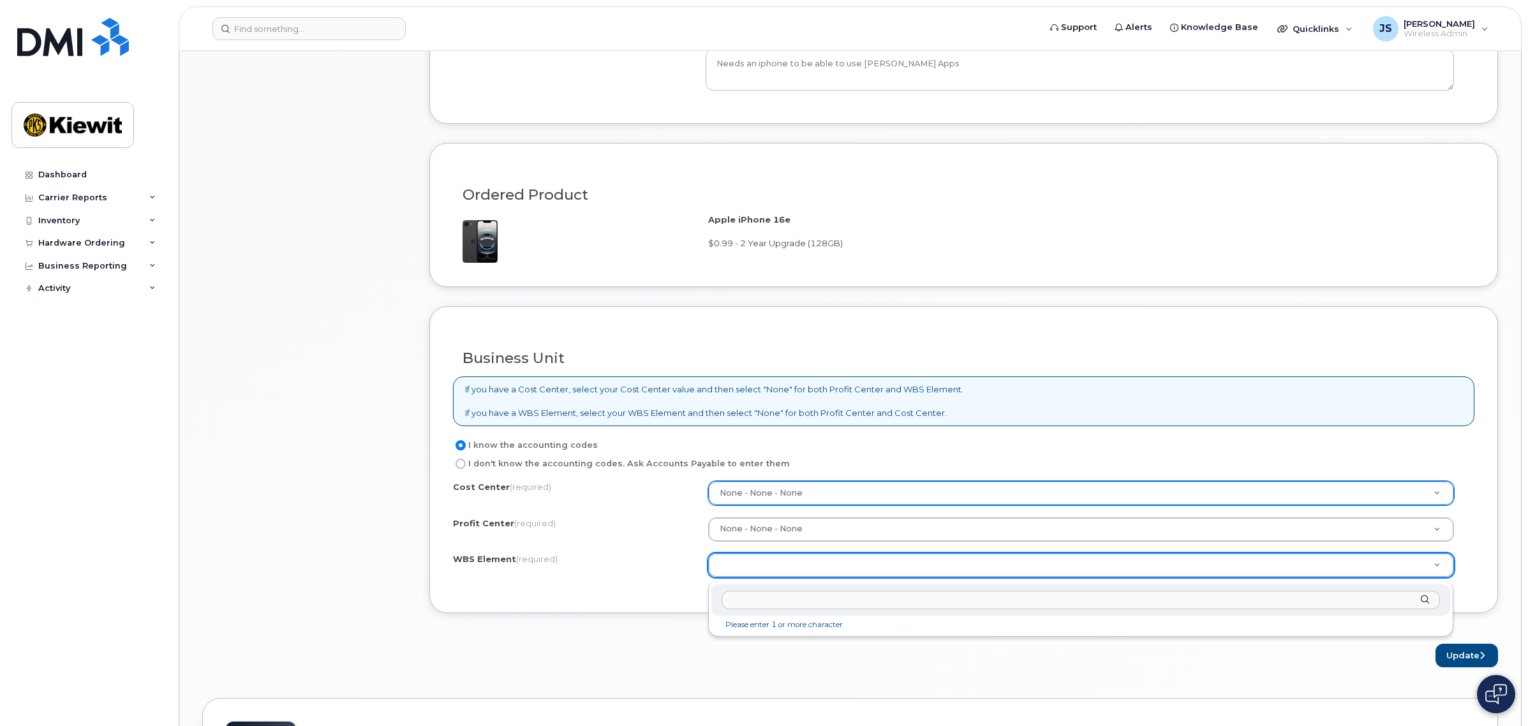
click at [769, 598] on input "text" at bounding box center [1081, 600] width 719 height 19
type input "108017.1921"
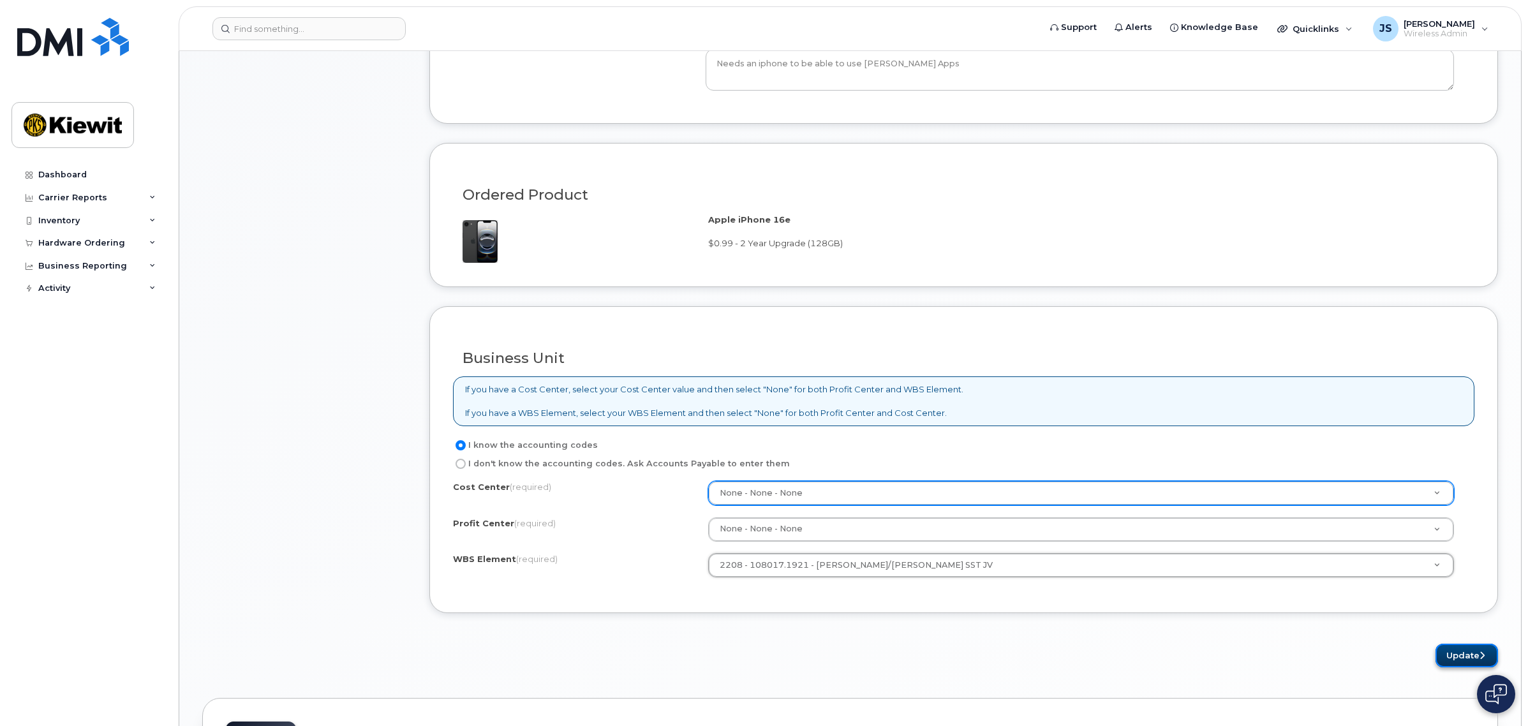
click at [1456, 655] on button "Update" at bounding box center [1467, 656] width 63 height 24
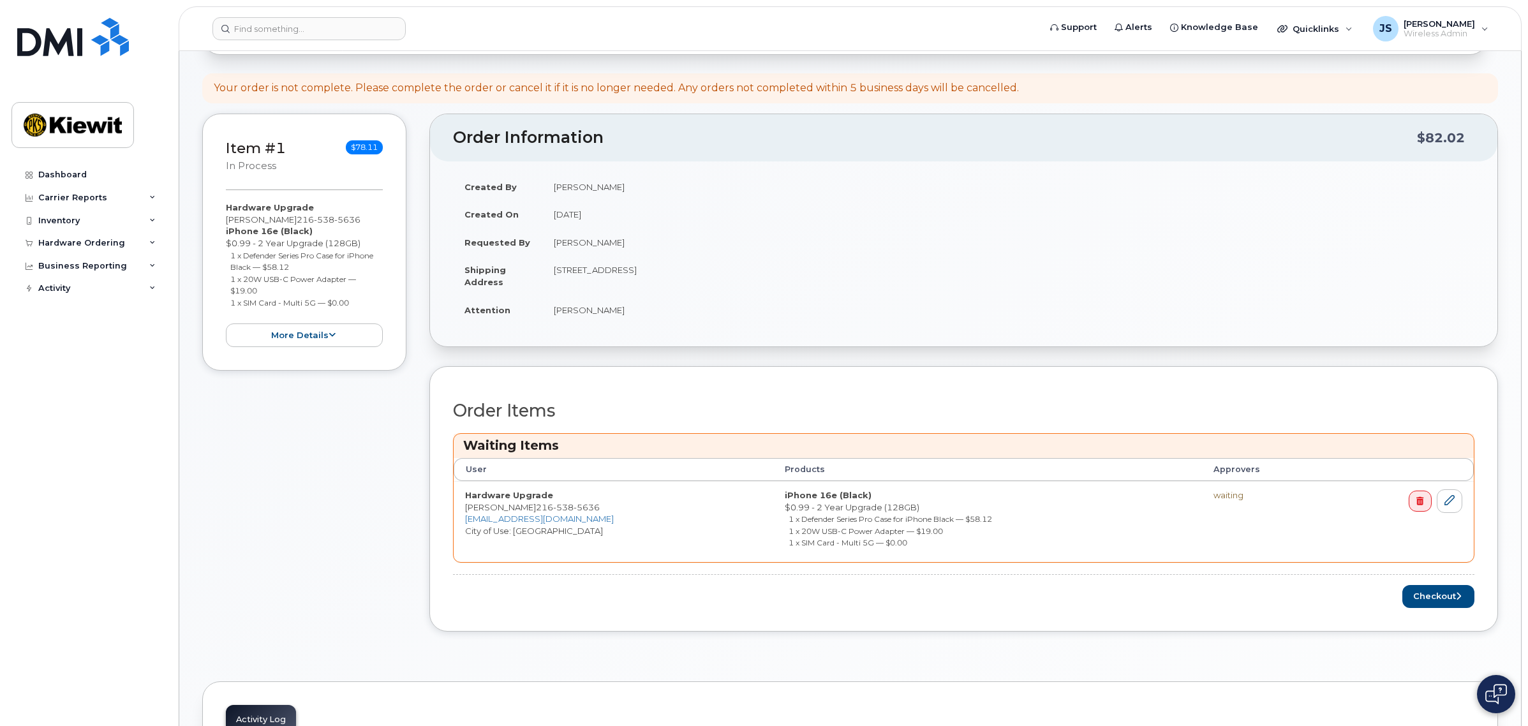
scroll to position [239, 0]
click at [1449, 600] on button "Checkout" at bounding box center [1439, 596] width 72 height 24
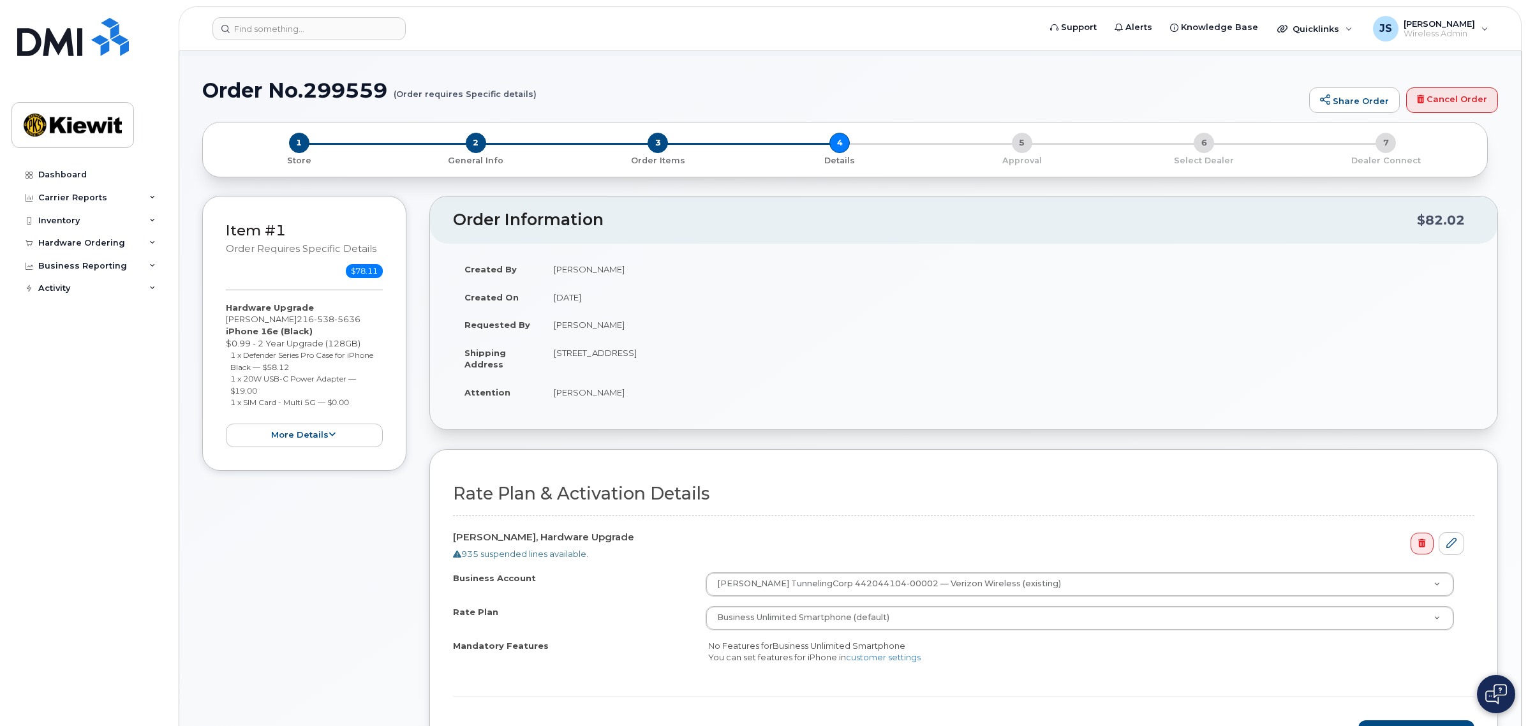
scroll to position [239, 0]
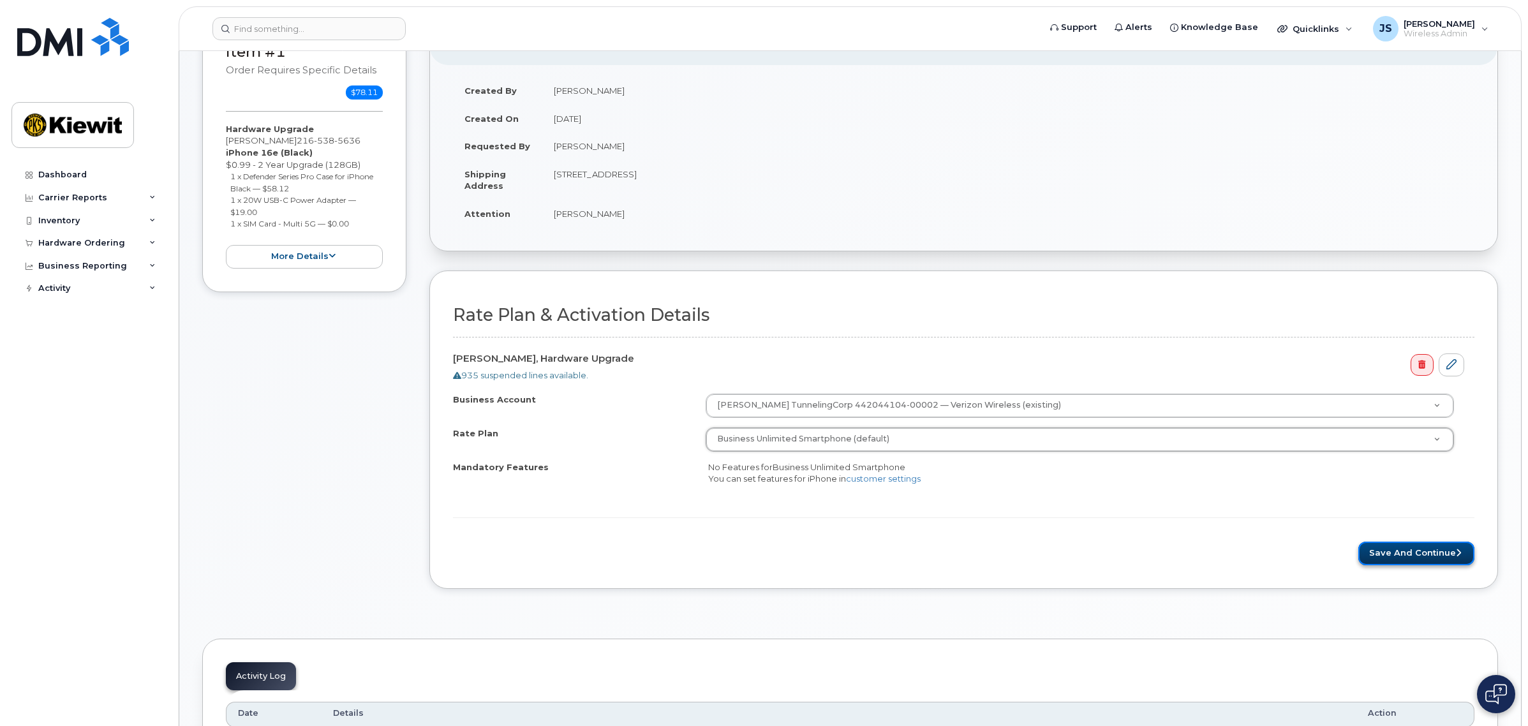
click at [1401, 557] on button "Save and Continue" at bounding box center [1417, 554] width 116 height 24
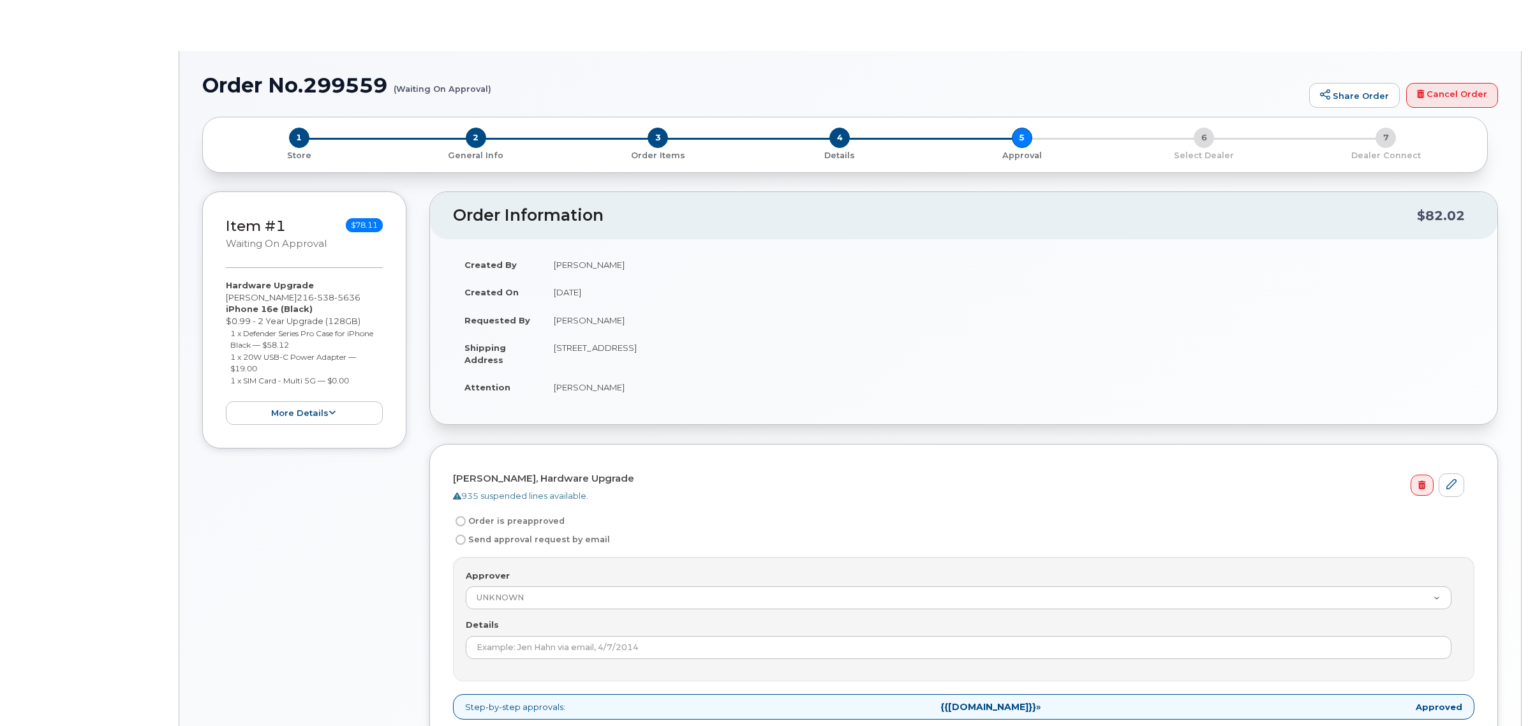
radio input "true"
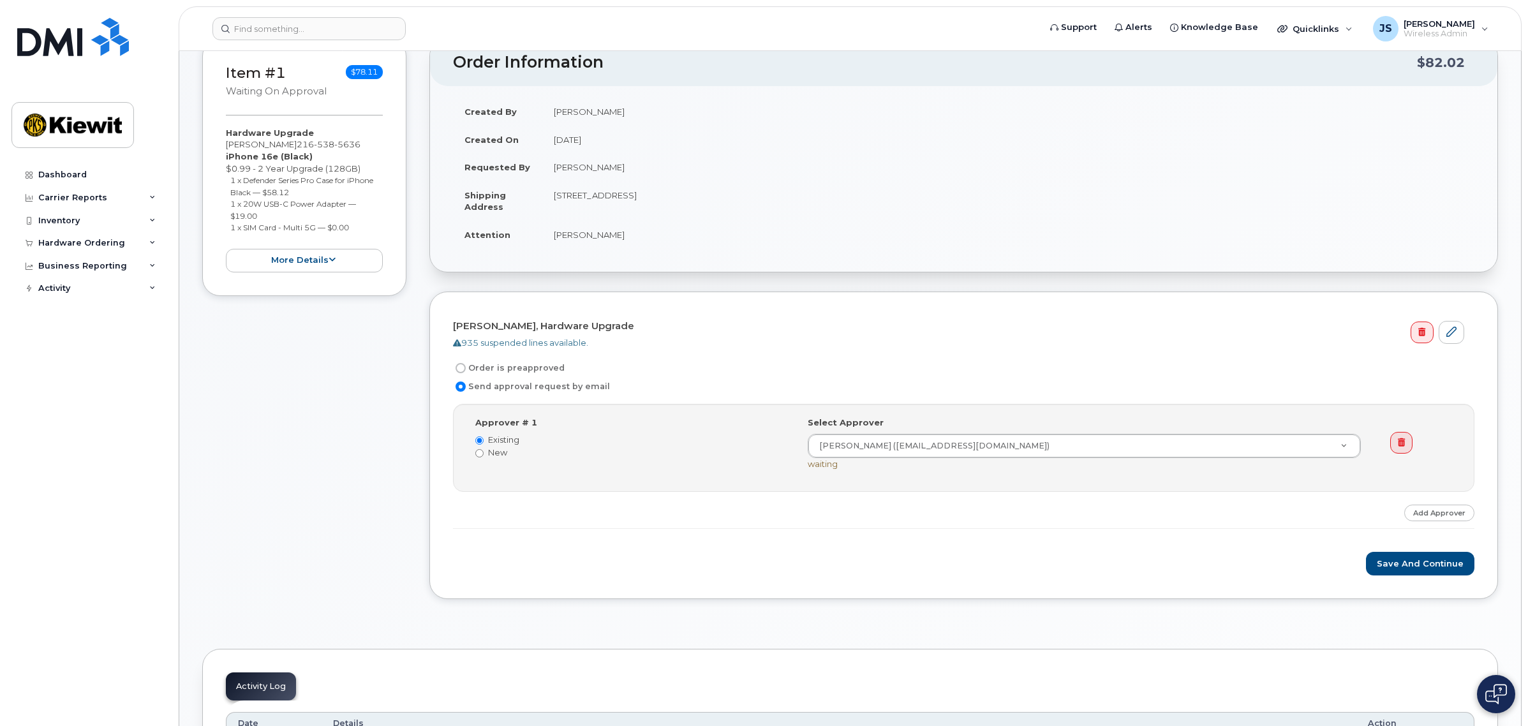
scroll to position [239, 0]
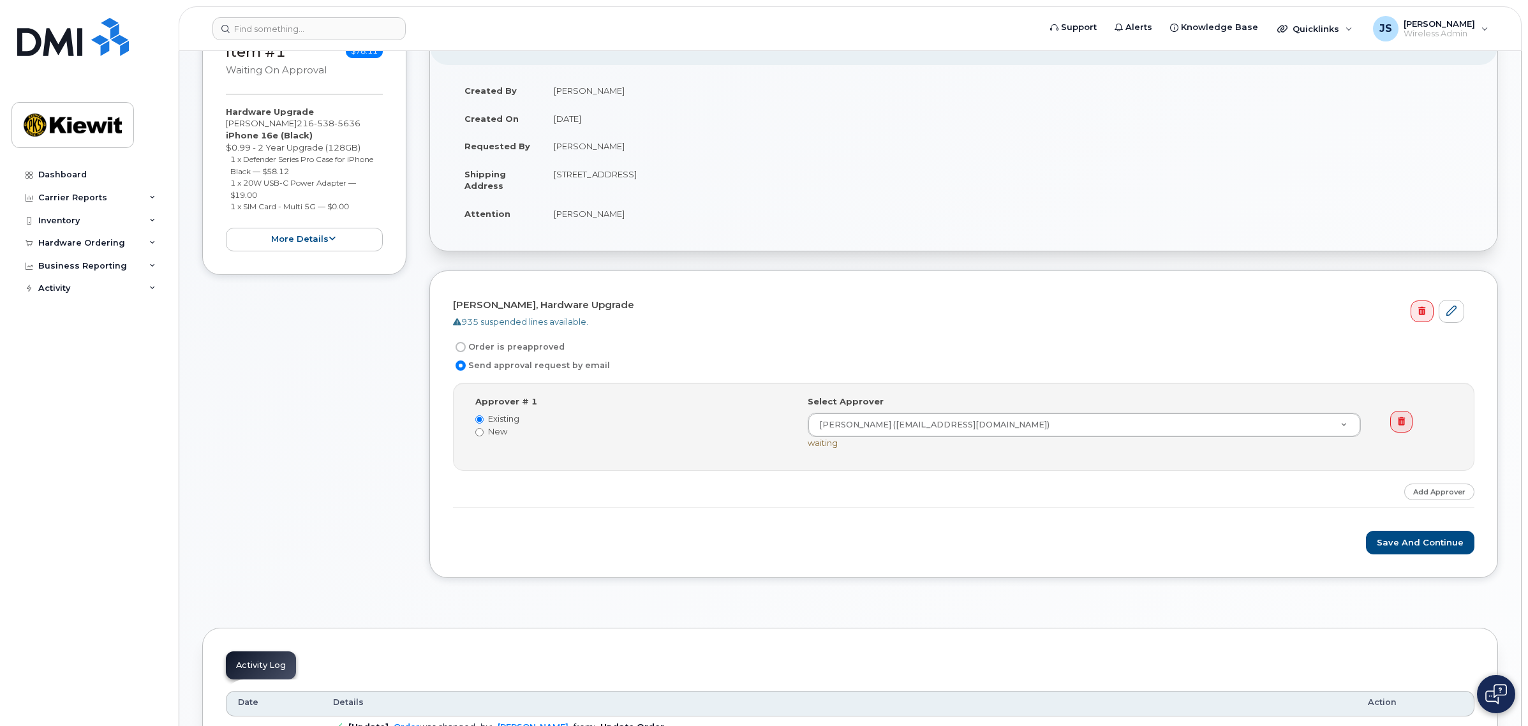
click at [528, 348] on label "Order is preapproved" at bounding box center [509, 346] width 112 height 15
click at [466, 348] on input "Order is preapproved" at bounding box center [461, 347] width 10 height 10
radio input "true"
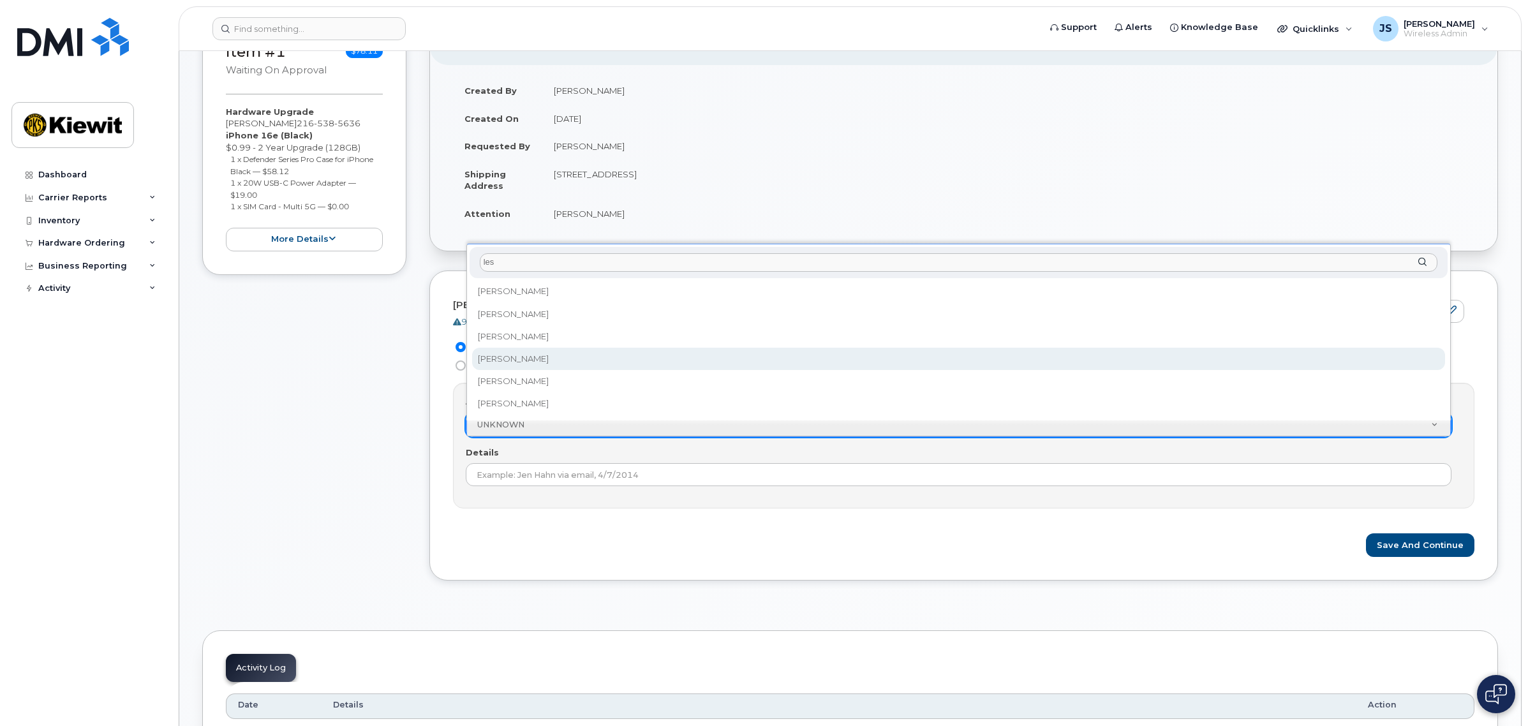
type input "les"
select select "2148665"
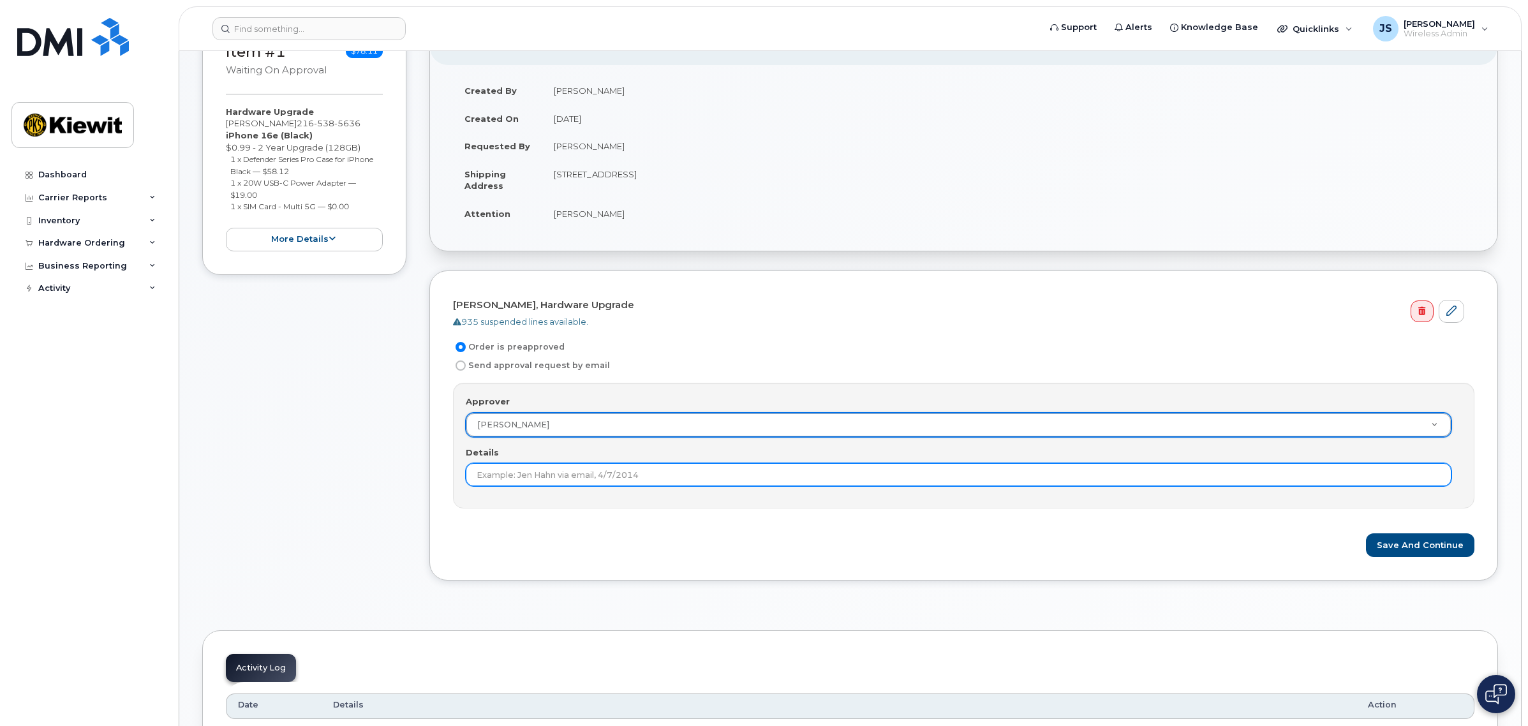
click at [526, 482] on input "Details" at bounding box center [959, 474] width 986 height 23
type input "Pre-approved via convo with Leslie on 8/29/25"
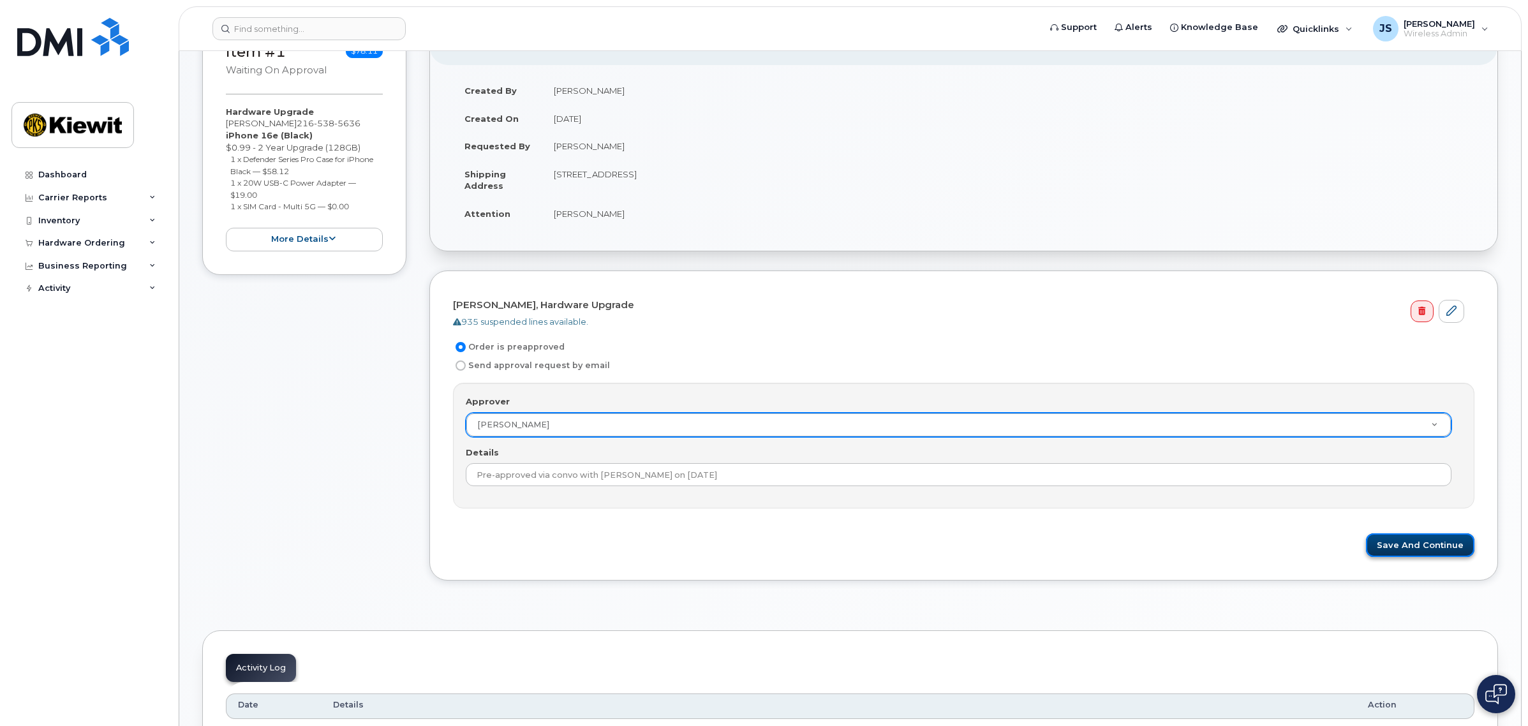
click at [1441, 544] on button "Save and Continue" at bounding box center [1420, 545] width 108 height 24
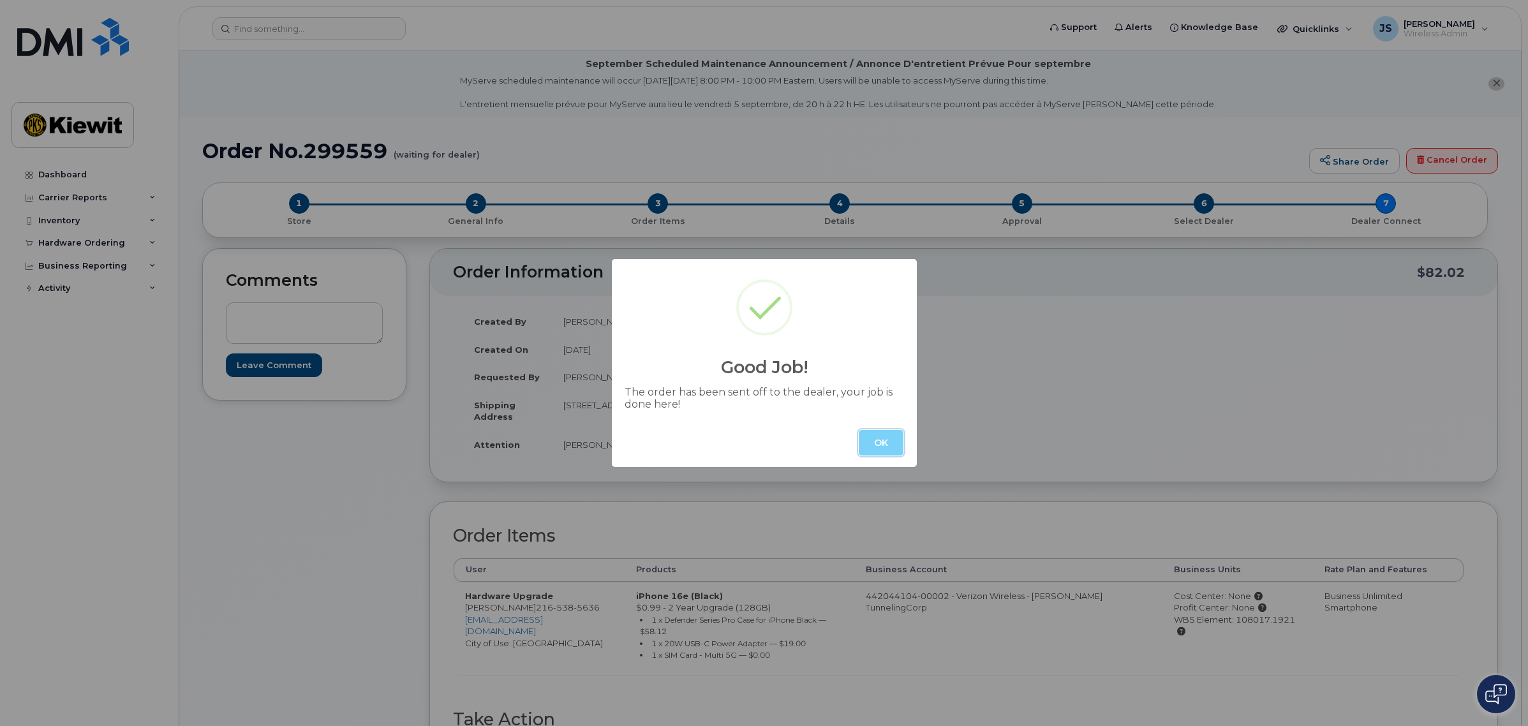
drag, startPoint x: 872, startPoint y: 445, endPoint x: 892, endPoint y: 445, distance: 19.8
click at [872, 445] on button "OK" at bounding box center [881, 443] width 45 height 26
